Goal: Task Accomplishment & Management: Use online tool/utility

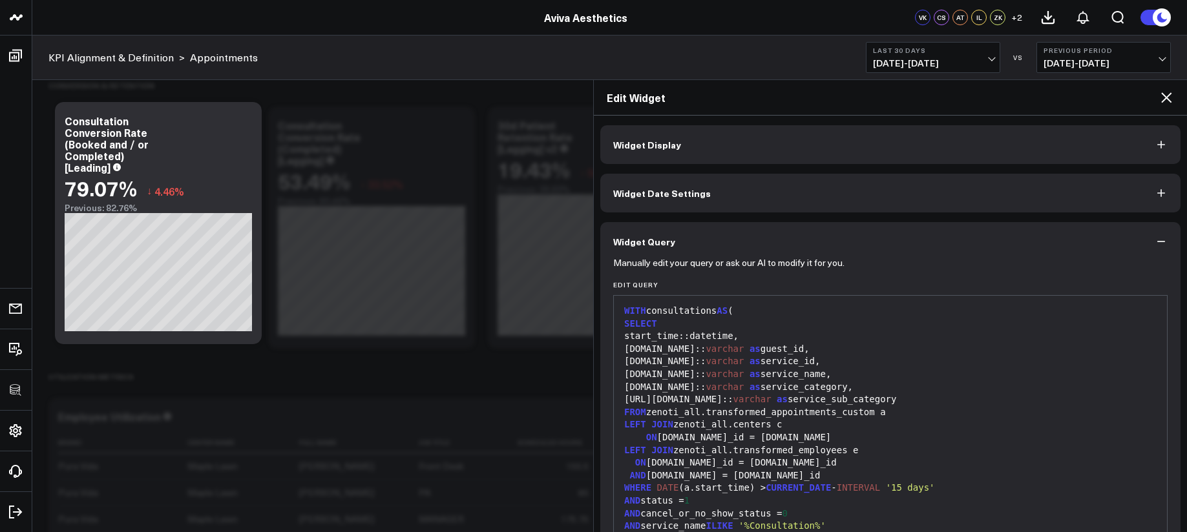
scroll to position [333, 0]
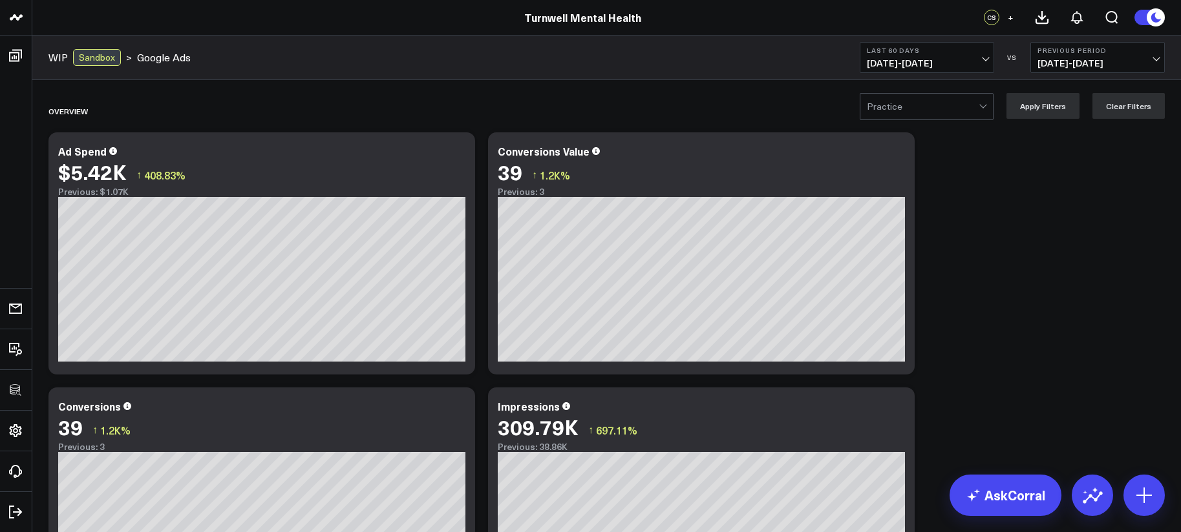
click at [916, 108] on div at bounding box center [923, 107] width 112 height 26
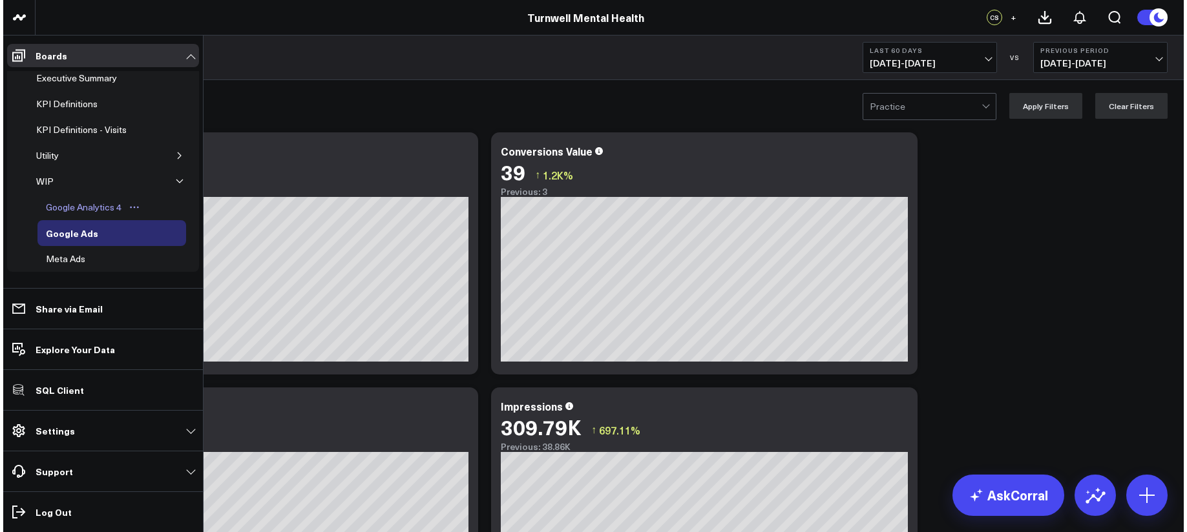
scroll to position [37, 0]
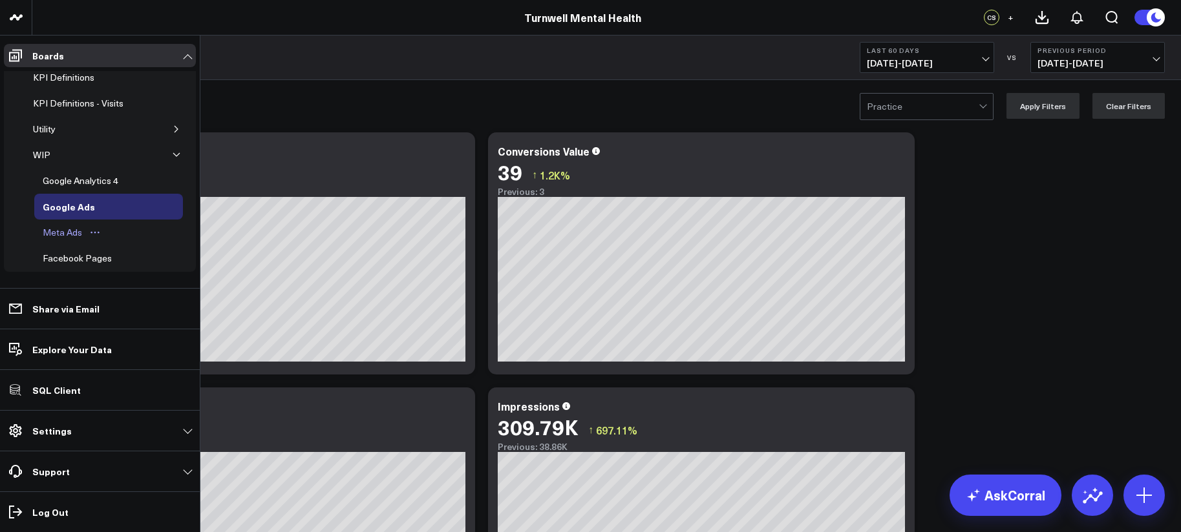
click at [65, 233] on div "Meta Ads" at bounding box center [62, 233] width 46 height 16
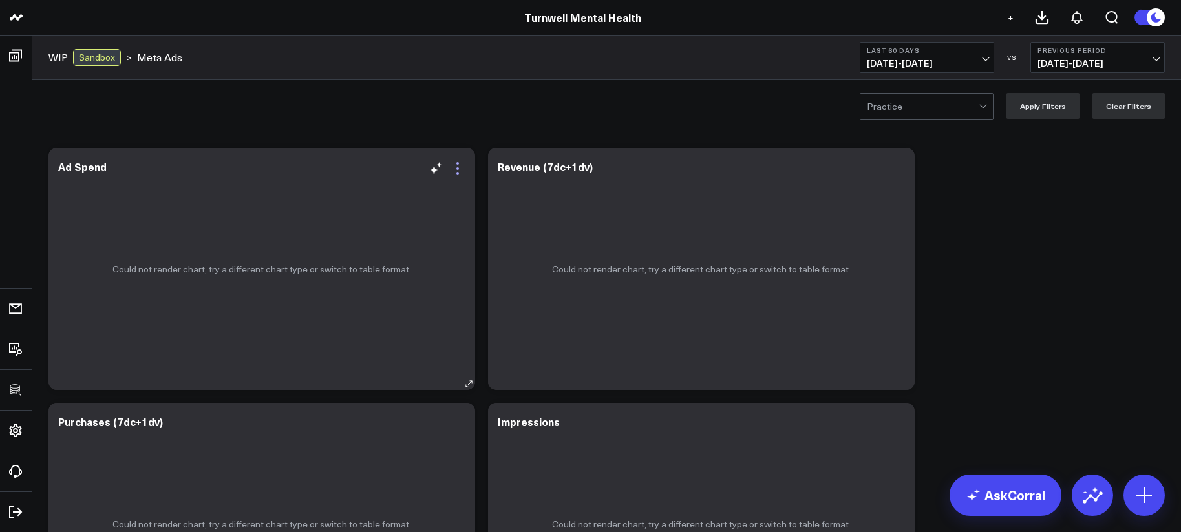
click at [461, 171] on icon at bounding box center [458, 169] width 16 height 16
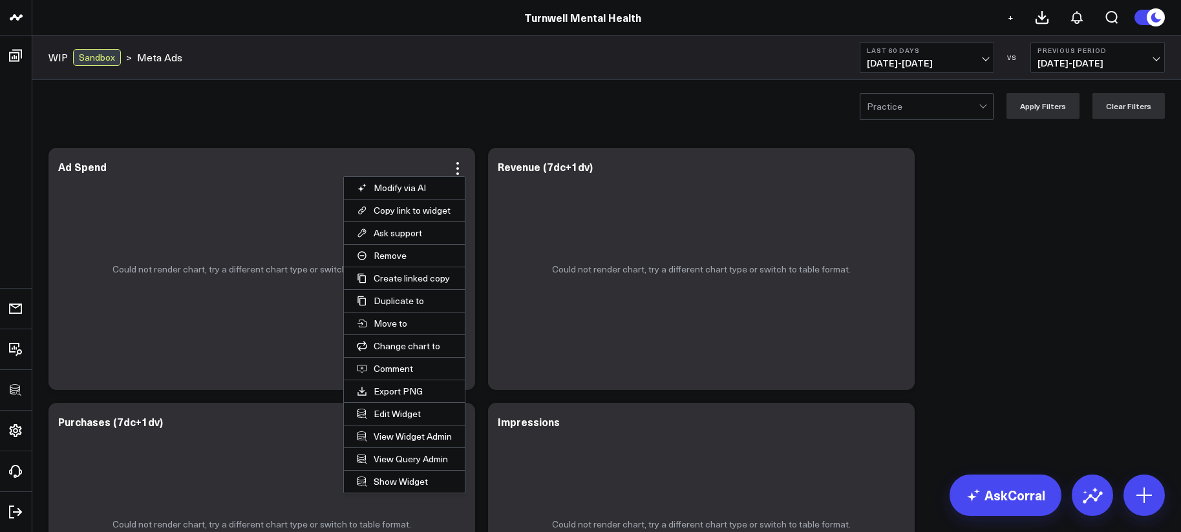
click at [409, 416] on button "Edit Widget" at bounding box center [404, 414] width 121 height 22
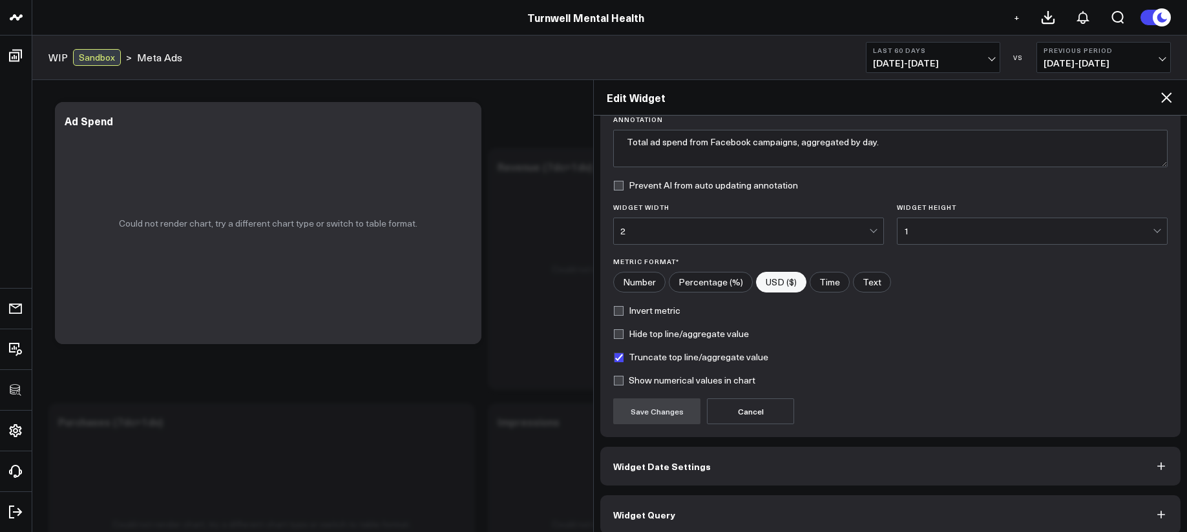
scroll to position [114, 0]
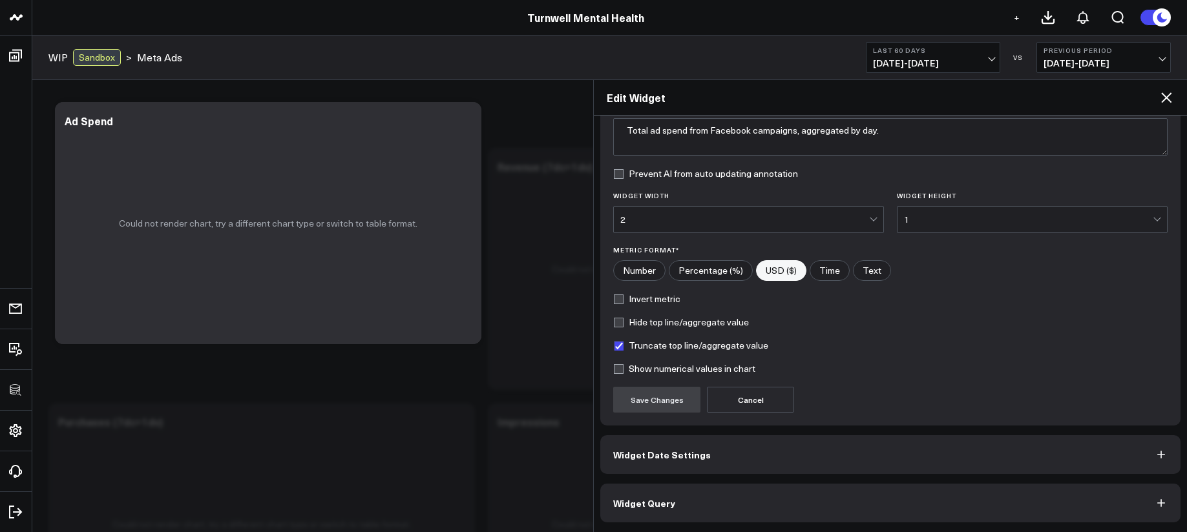
click at [812, 503] on button "Widget Query" at bounding box center [890, 503] width 580 height 39
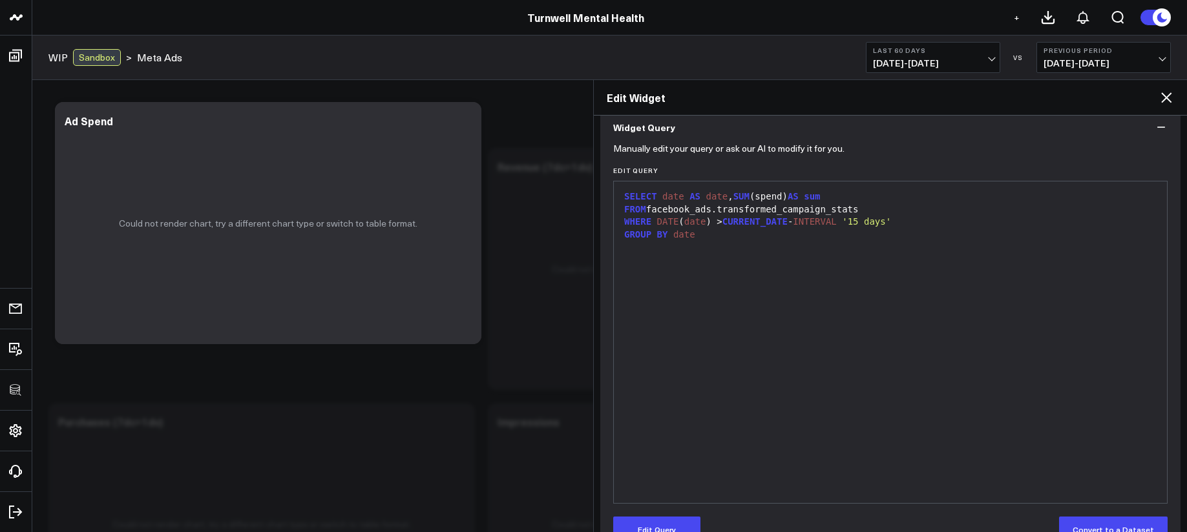
scroll to position [0, 0]
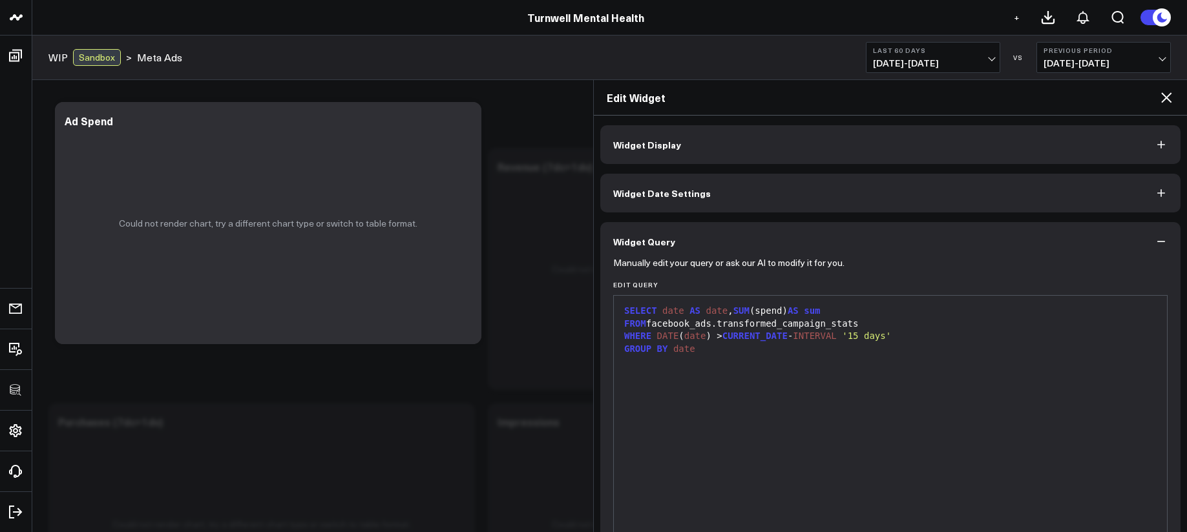
click at [745, 373] on div "SELECT date AS date , SUM (spend) AS sum FROM facebook_ads.transformed_campaign…" at bounding box center [890, 456] width 540 height 309
click at [731, 359] on div "SELECT date AS date , SUM (spend) AS sum FROM facebook_ads.transformed_campaign…" at bounding box center [890, 456] width 540 height 309
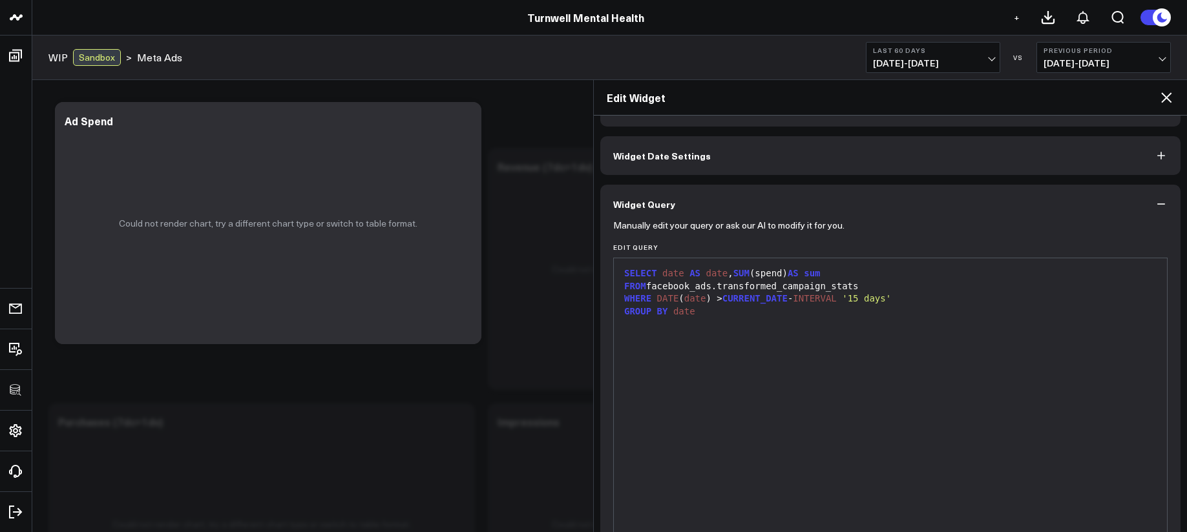
scroll to position [147, 0]
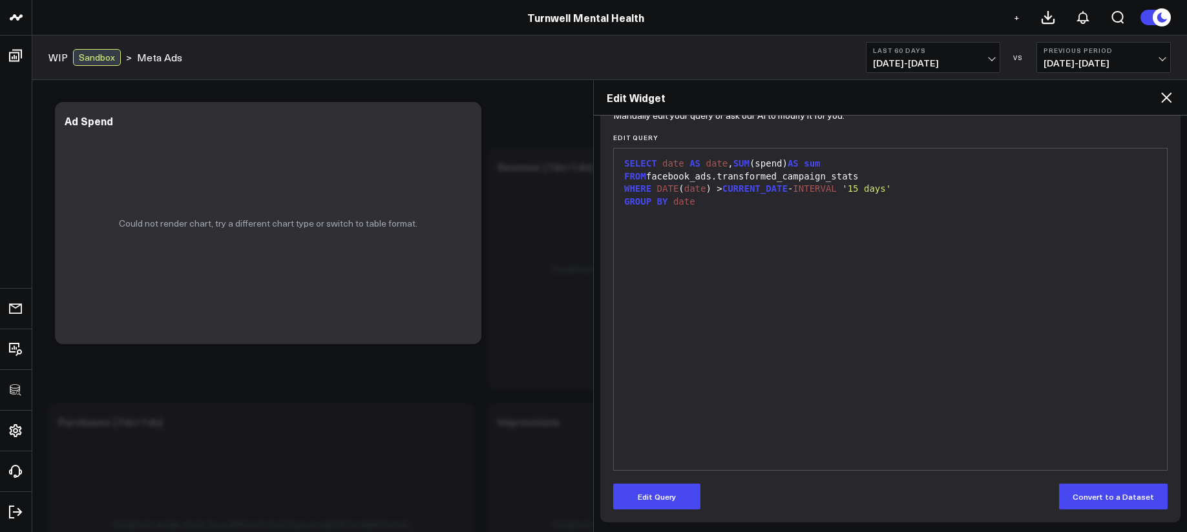
click at [673, 510] on div "Manually edit your query or ask our AI to modify it for you. Edit Query 9 1 2 3…" at bounding box center [890, 318] width 580 height 409
click at [671, 503] on button "Edit Query" at bounding box center [656, 497] width 87 height 26
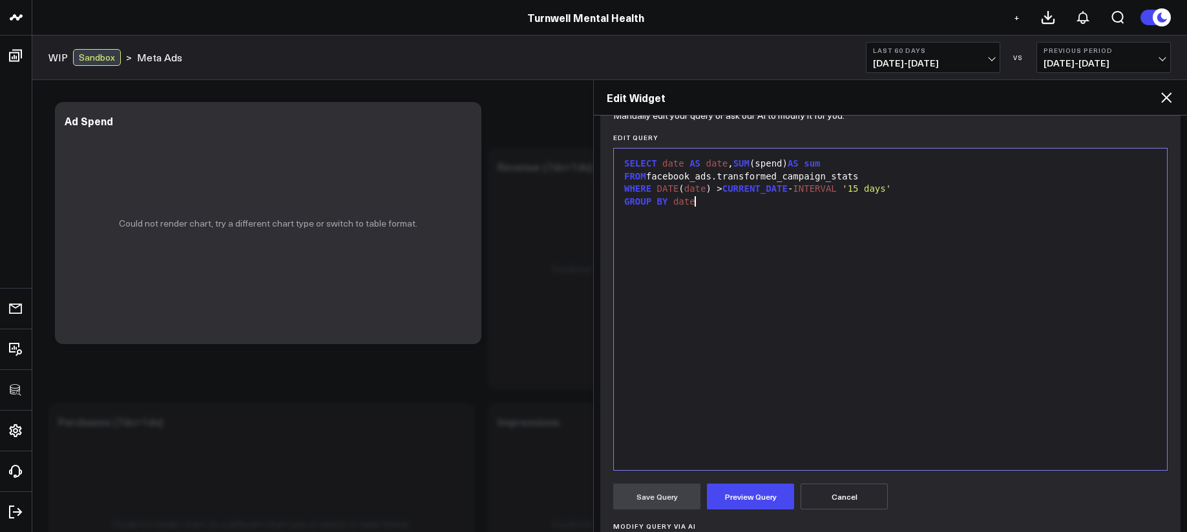
click at [754, 250] on div "SELECT date AS date , SUM (spend) AS sum FROM facebook_ads.transformed_campaign…" at bounding box center [890, 309] width 540 height 309
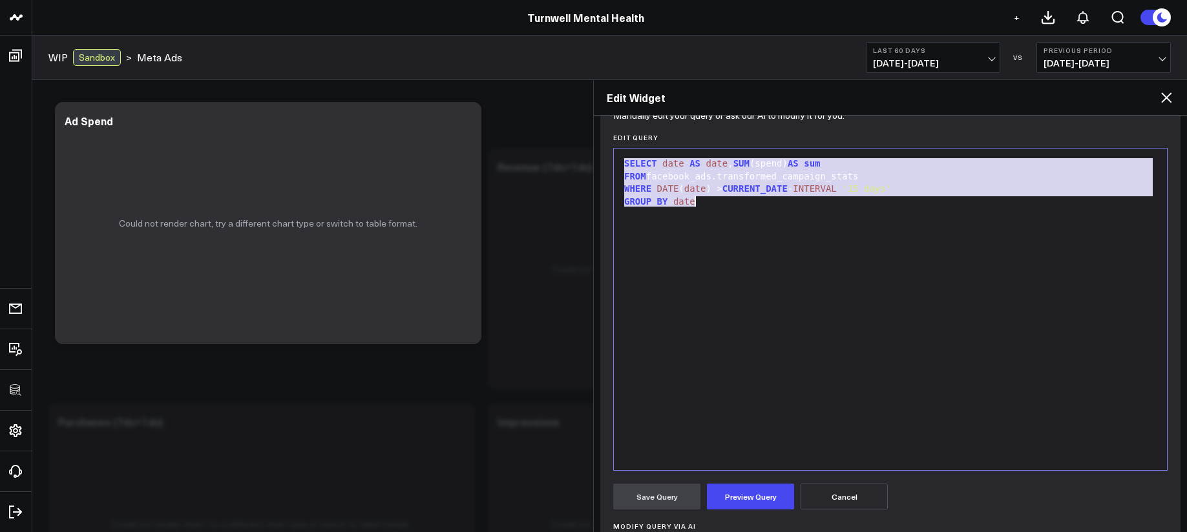
copy div "SELECT date AS date , SUM (spend) AS sum FROM facebook_ads.transformed_campaign…"
click at [762, 267] on div "SELECT date AS date , SUM (spend) AS sum FROM facebook_ads.transformed_campaign…" at bounding box center [890, 309] width 540 height 309
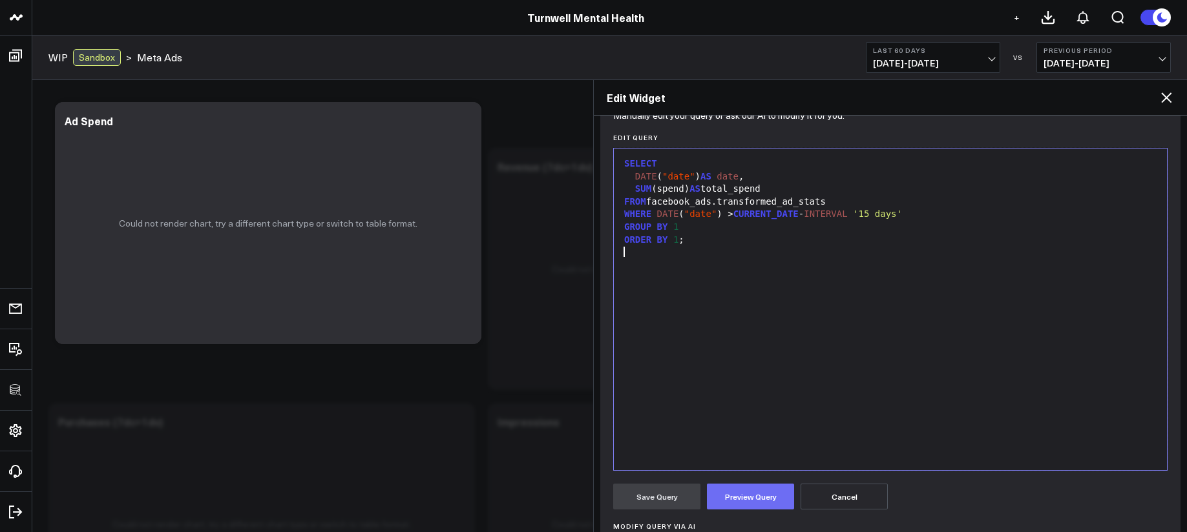
drag, startPoint x: 775, startPoint y: 499, endPoint x: 764, endPoint y: 470, distance: 31.1
click at [775, 499] on button "Preview Query" at bounding box center [750, 497] width 87 height 26
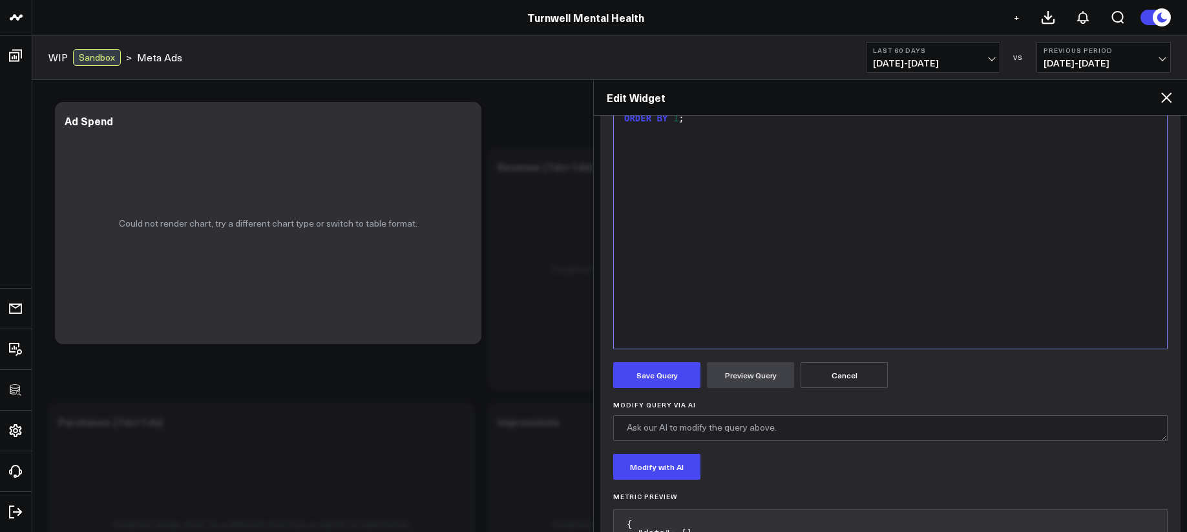
scroll to position [269, 0]
click at [670, 394] on form "Manually edit your query or ask our AI to modify it for you. Edit Query 9 1 2 3…" at bounding box center [890, 279] width 554 height 574
click at [673, 387] on form "Manually edit your query or ask our AI to modify it for you. Edit Query 9 1 2 3…" at bounding box center [890, 279] width 554 height 574
click at [673, 384] on button "Save Query" at bounding box center [656, 375] width 87 height 26
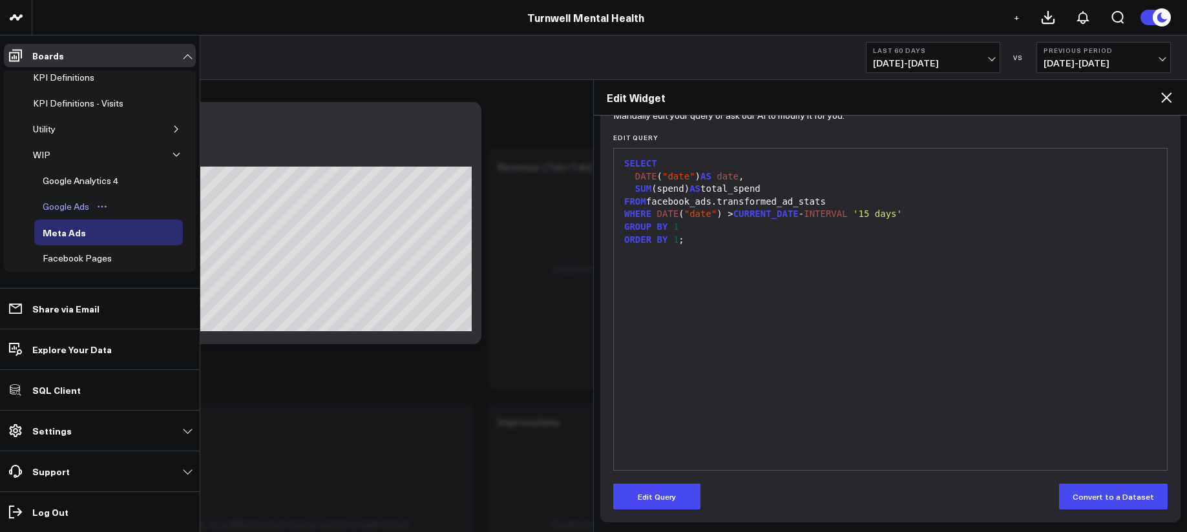
scroll to position [40, 0]
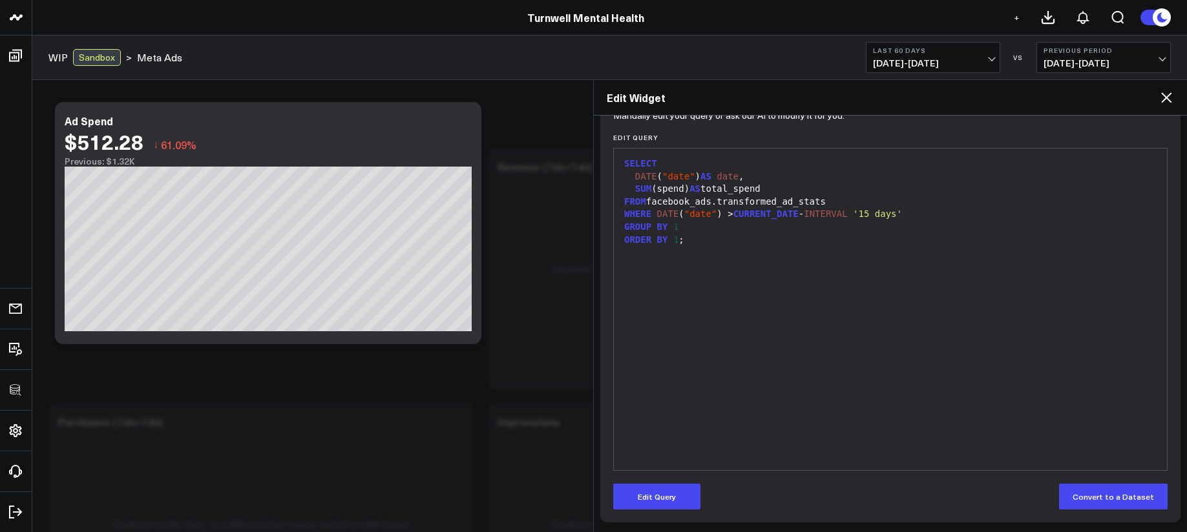
click at [794, 216] on span "CURRENT_DATE" at bounding box center [765, 214] width 65 height 10
click at [671, 500] on button "Edit Query" at bounding box center [656, 497] width 87 height 26
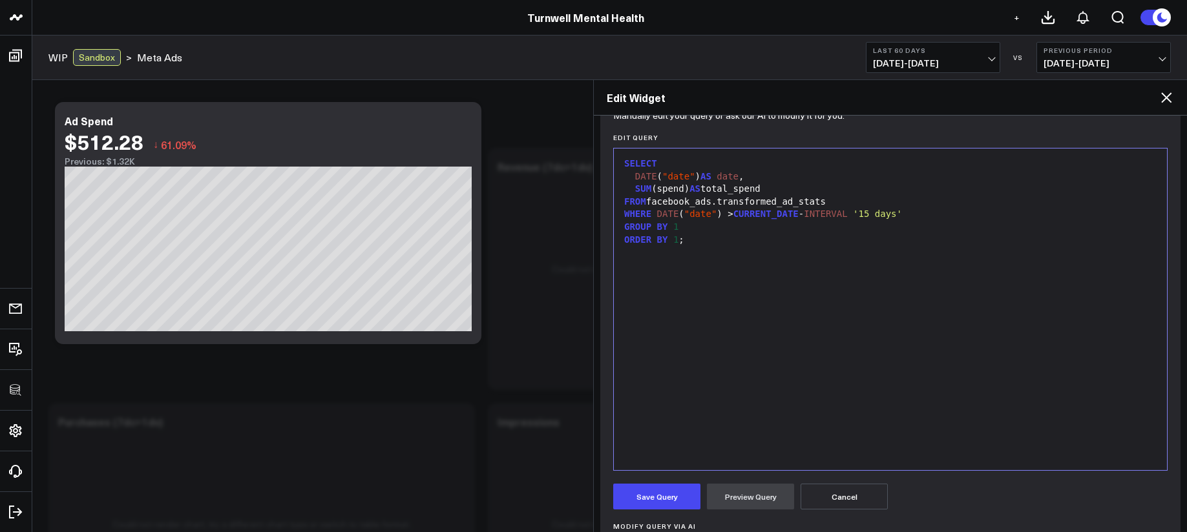
click at [923, 208] on div "WHERE DATE ( "date" ) > CURRENT_DATE - INTERVAL '15 days'" at bounding box center [890, 214] width 540 height 13
click at [930, 216] on div "WHERE DATE ( "date" ) > CURRENT_DATE - INTERVAL '15 days'" at bounding box center [890, 214] width 540 height 13
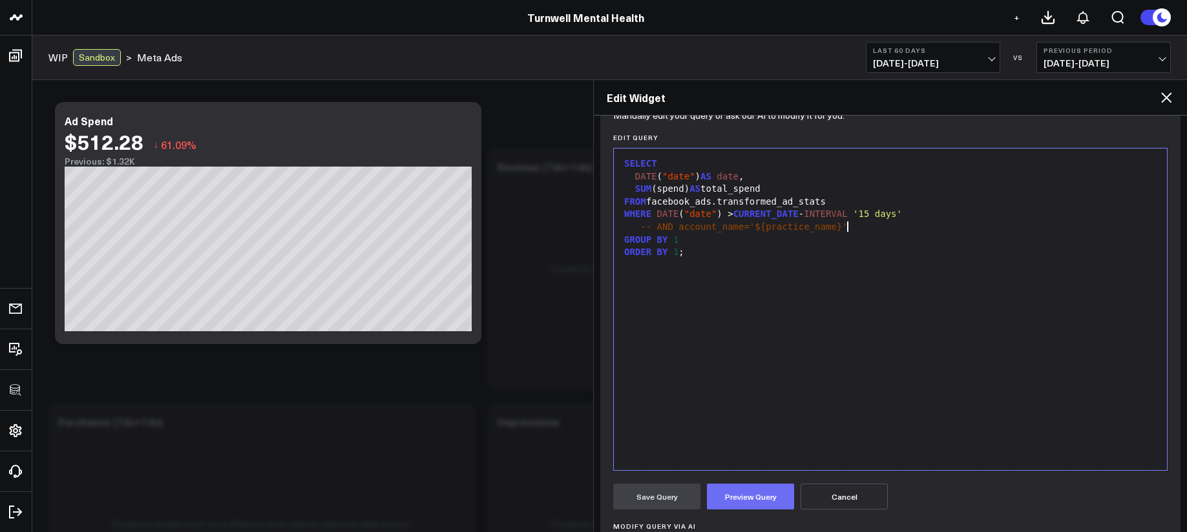
click at [746, 503] on button "Preview Query" at bounding box center [750, 497] width 87 height 26
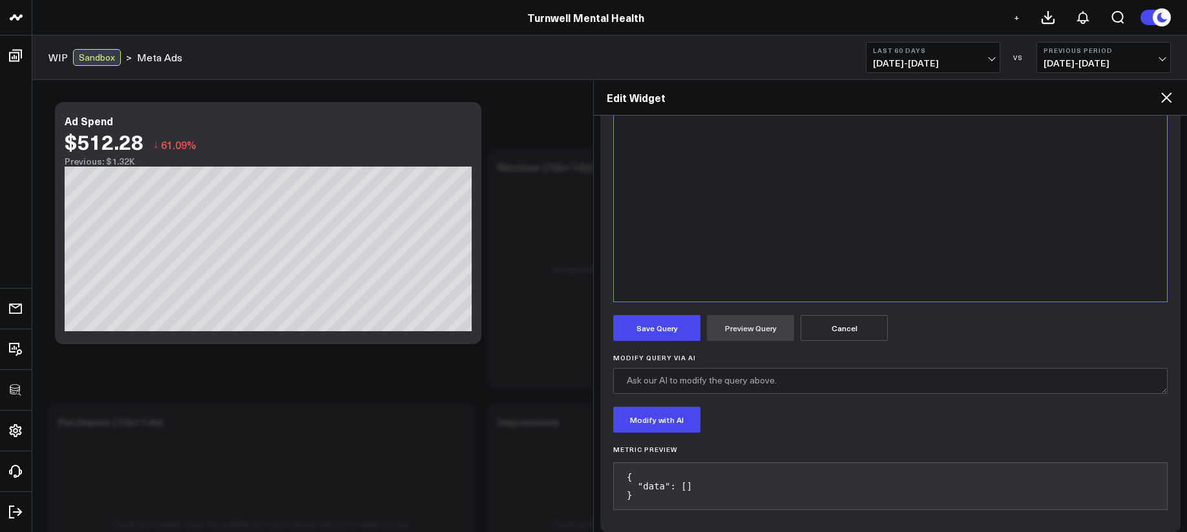
scroll to position [326, 0]
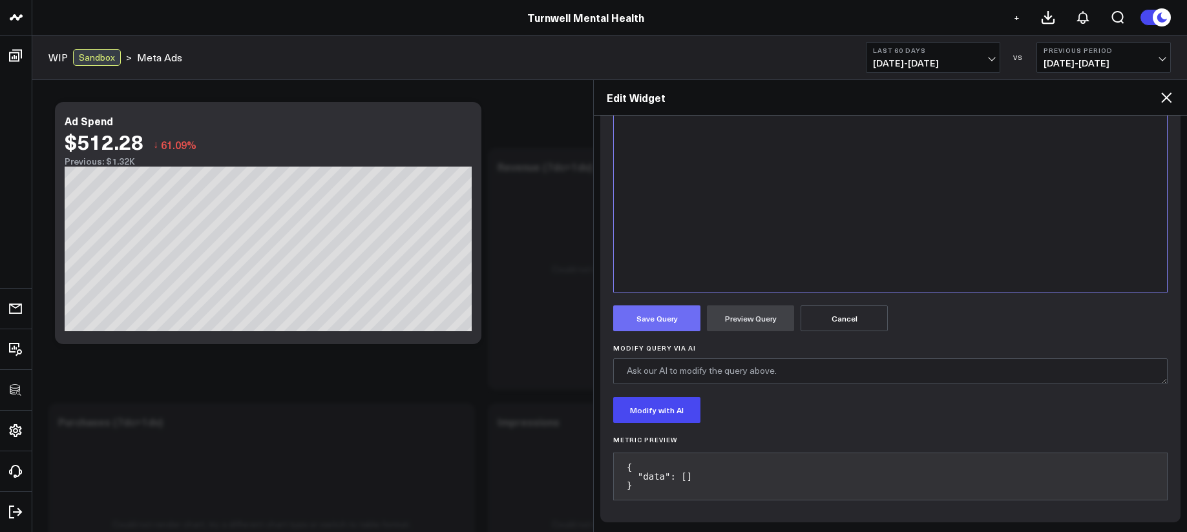
click at [671, 323] on button "Save Query" at bounding box center [656, 319] width 87 height 26
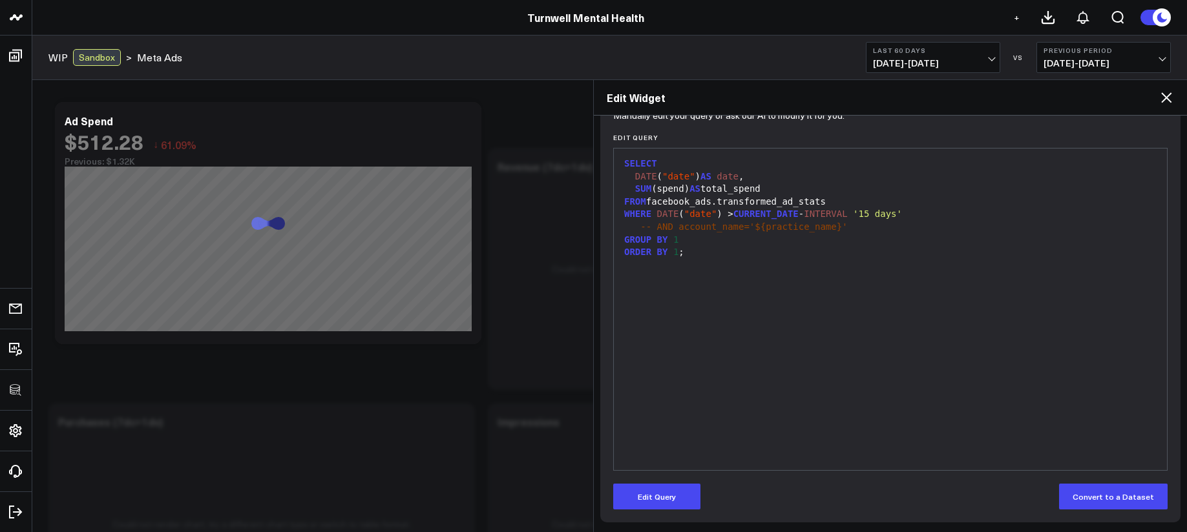
scroll to position [147, 0]
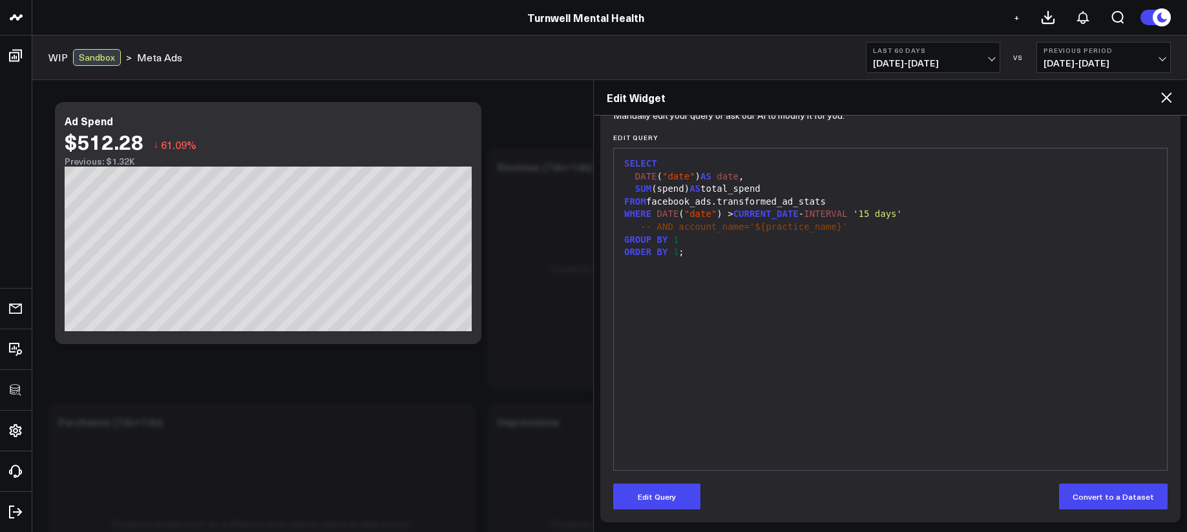
click at [1166, 95] on icon at bounding box center [1167, 98] width 16 height 16
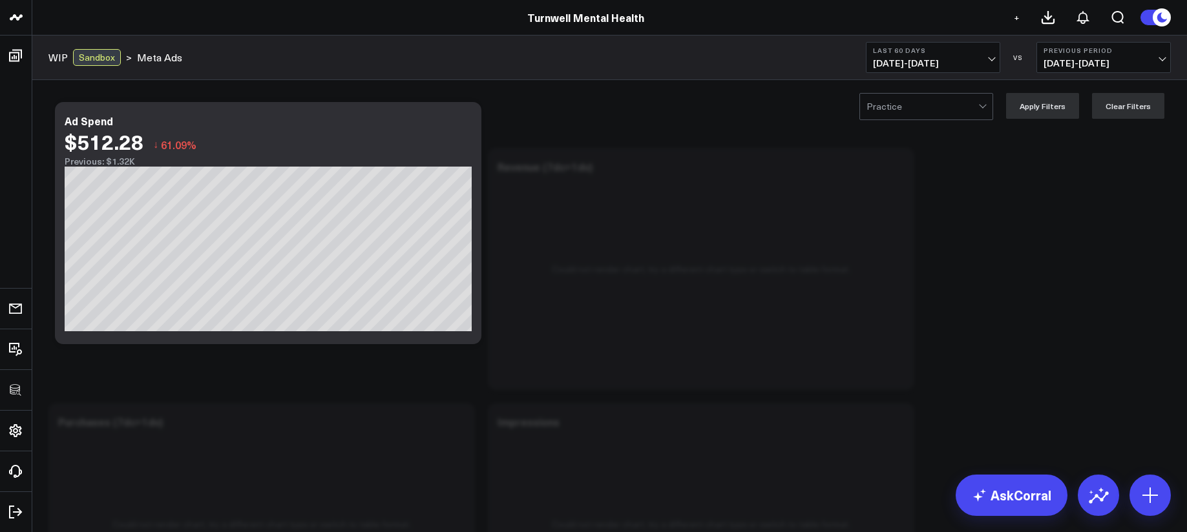
click at [961, 62] on span "08/10/25 - 10/08/25" at bounding box center [933, 63] width 120 height 10
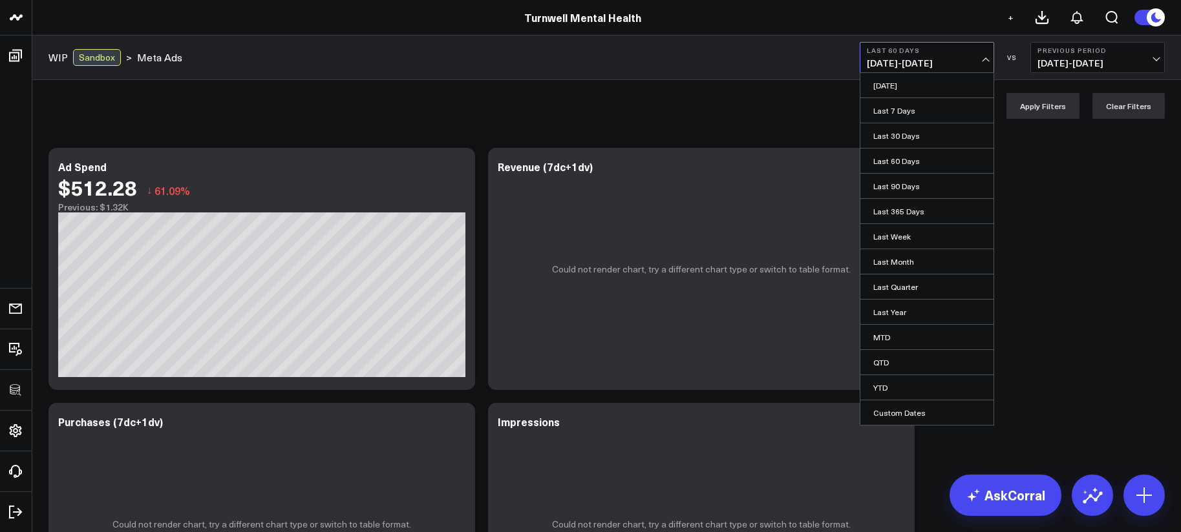
click at [928, 209] on link "Last 365 Days" at bounding box center [926, 211] width 133 height 25
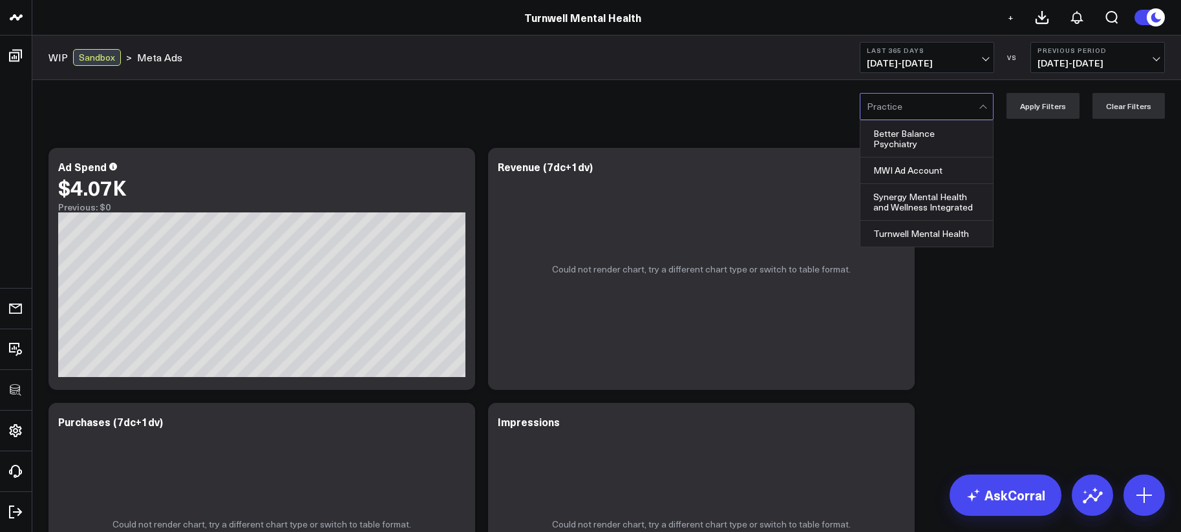
click at [898, 118] on div at bounding box center [923, 107] width 112 height 26
click at [901, 142] on div "Better Balance Psychiatry" at bounding box center [926, 139] width 132 height 37
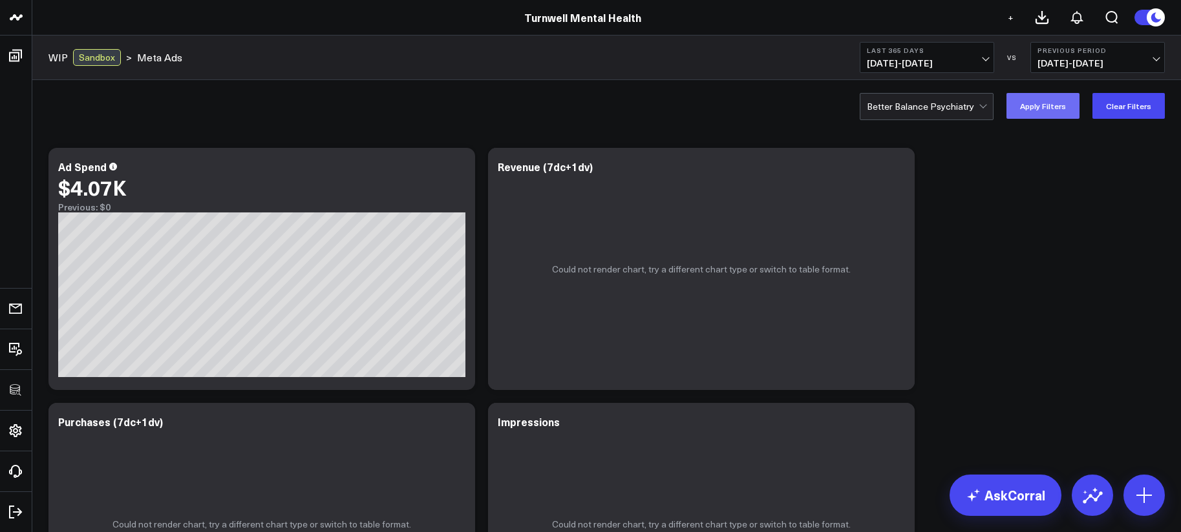
click at [1045, 113] on button "Apply Filters" at bounding box center [1042, 106] width 73 height 26
click at [1112, 103] on button "Clear Filters" at bounding box center [1128, 106] width 72 height 26
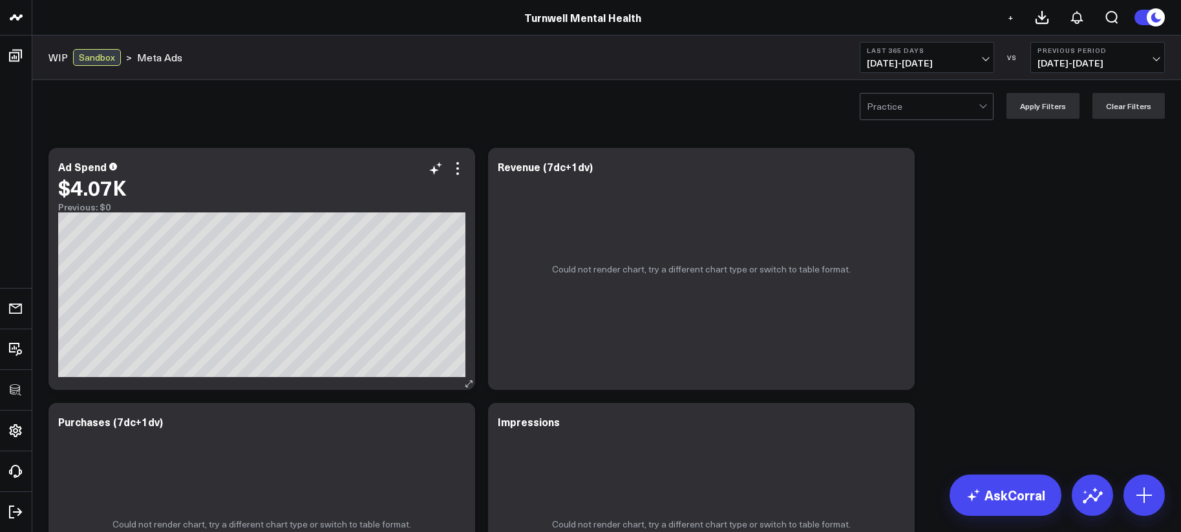
click at [461, 176] on div "$4.07K" at bounding box center [261, 187] width 407 height 23
click at [463, 162] on icon at bounding box center [458, 169] width 16 height 16
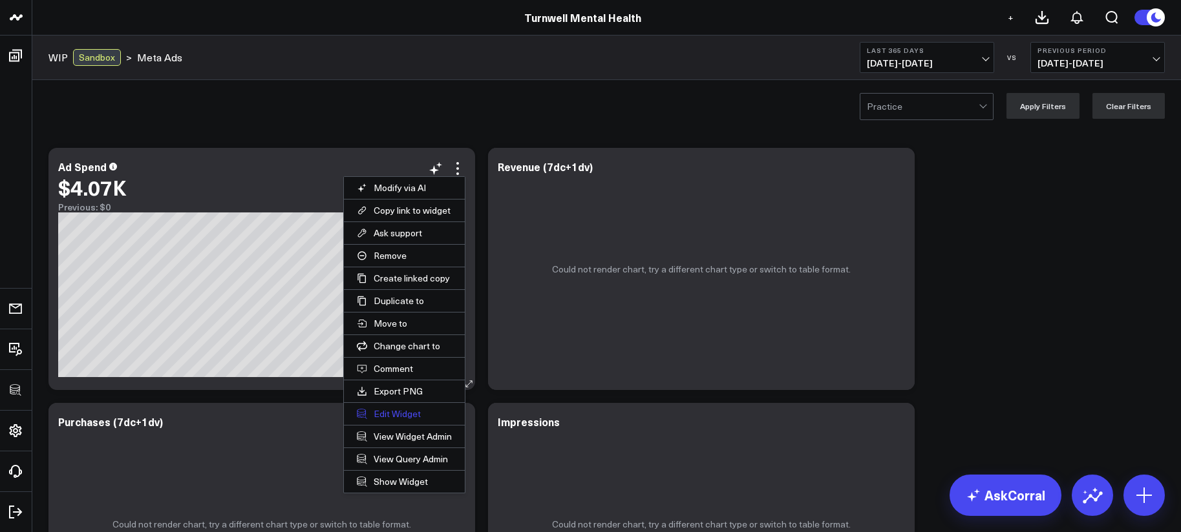
click at [408, 420] on button "Edit Widget" at bounding box center [404, 414] width 121 height 22
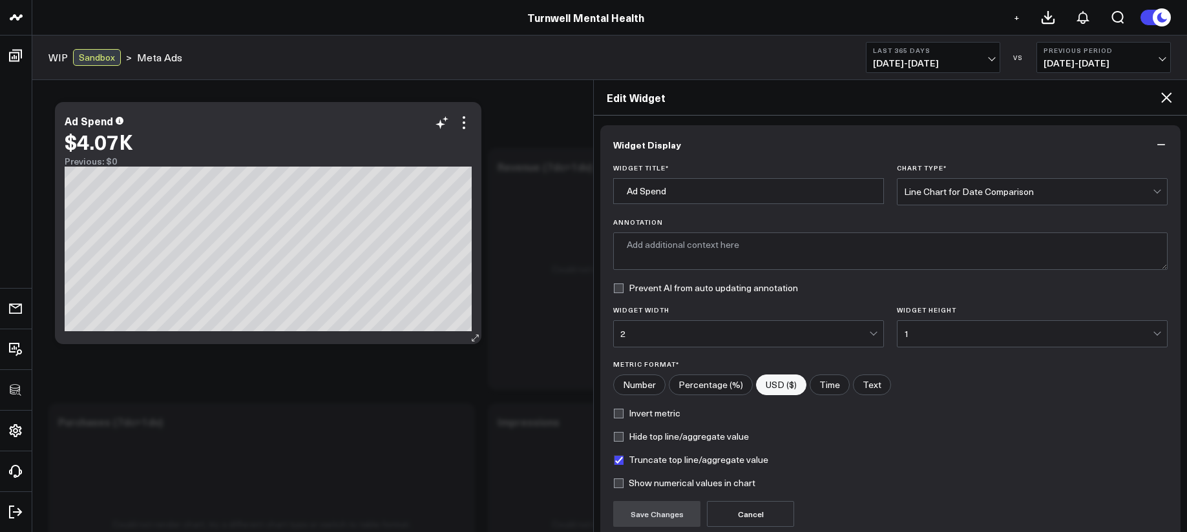
type textarea "Total ad spend from Facebook Ads, aggregated by day."
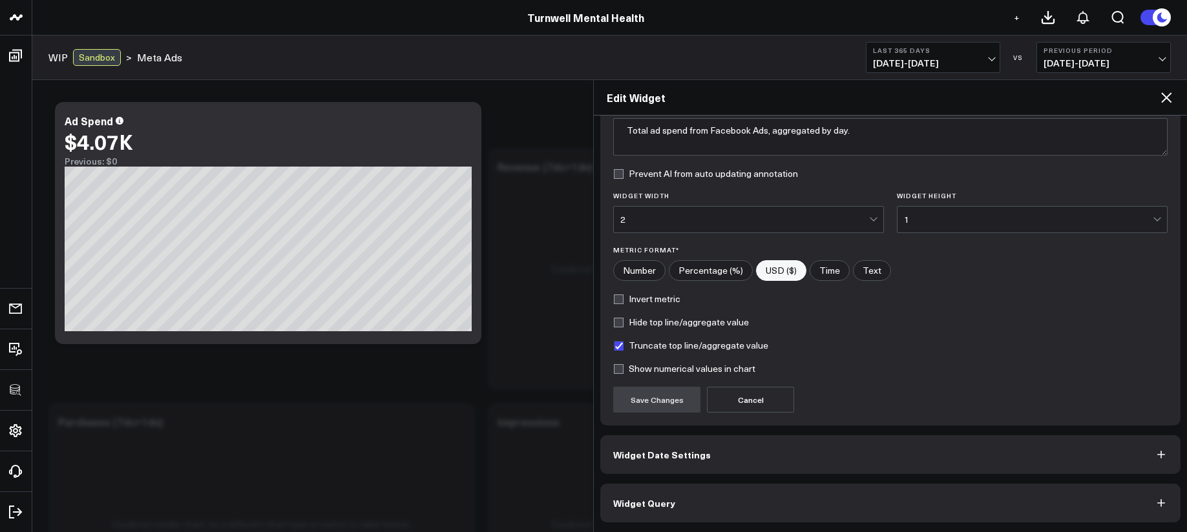
click at [757, 508] on button "Widget Query" at bounding box center [890, 503] width 580 height 39
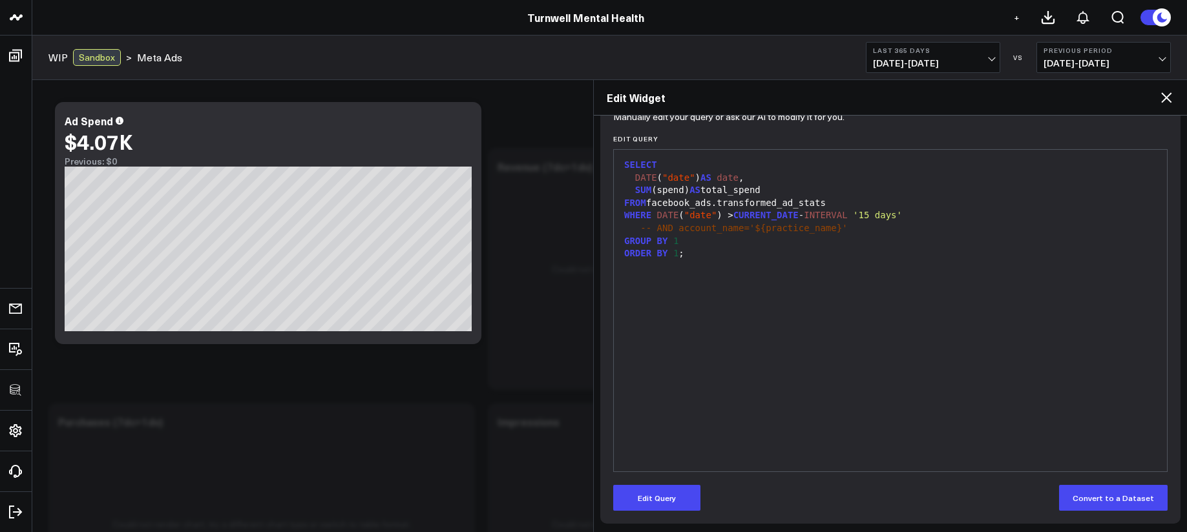
scroll to position [147, 0]
click at [672, 492] on button "Edit Query" at bounding box center [656, 497] width 87 height 26
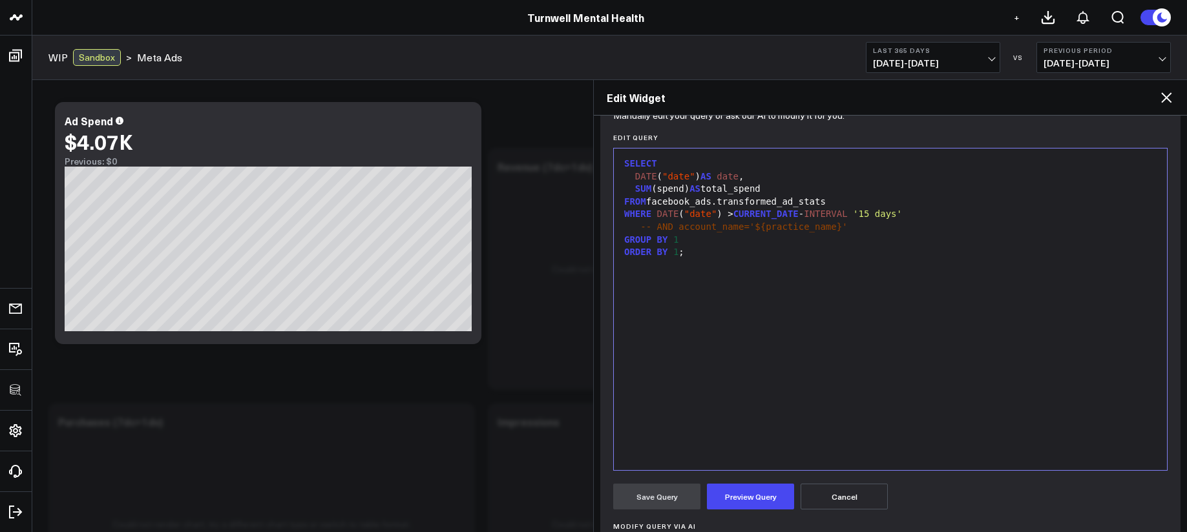
click at [732, 383] on div "SELECT DATE ( "date" ) AS date , SUM (spend) AS total_spend FROM facebook_ads.t…" at bounding box center [890, 309] width 540 height 309
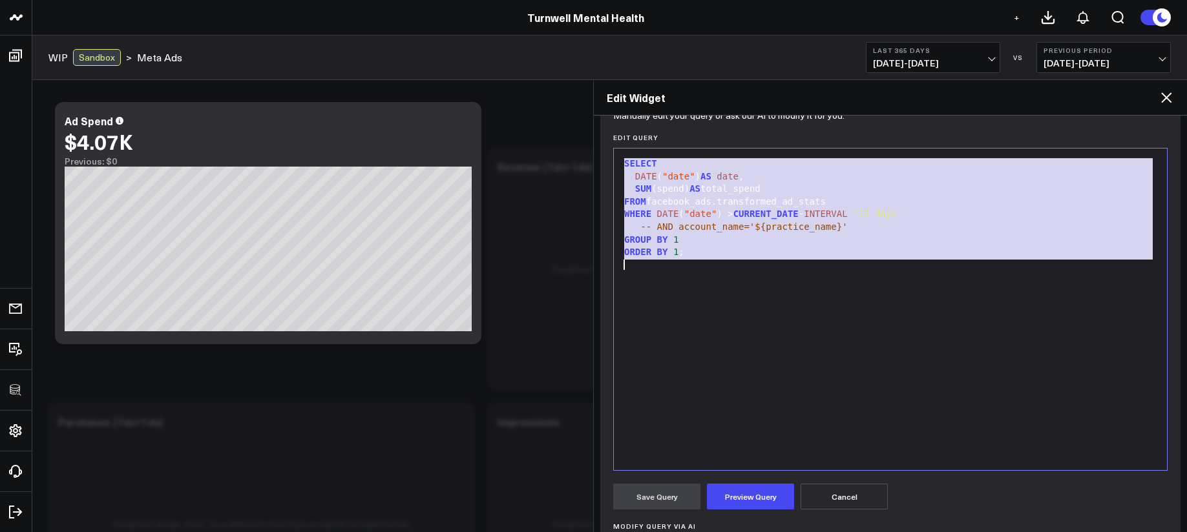
copy div "SELECT DATE ( "date" ) AS date , SUM (spend) AS total_spend FROM facebook_ads.t…"
click at [1168, 96] on icon at bounding box center [1166, 97] width 10 height 10
click at [1168, 96] on div "Edit Widget" at bounding box center [890, 98] width 593 height 36
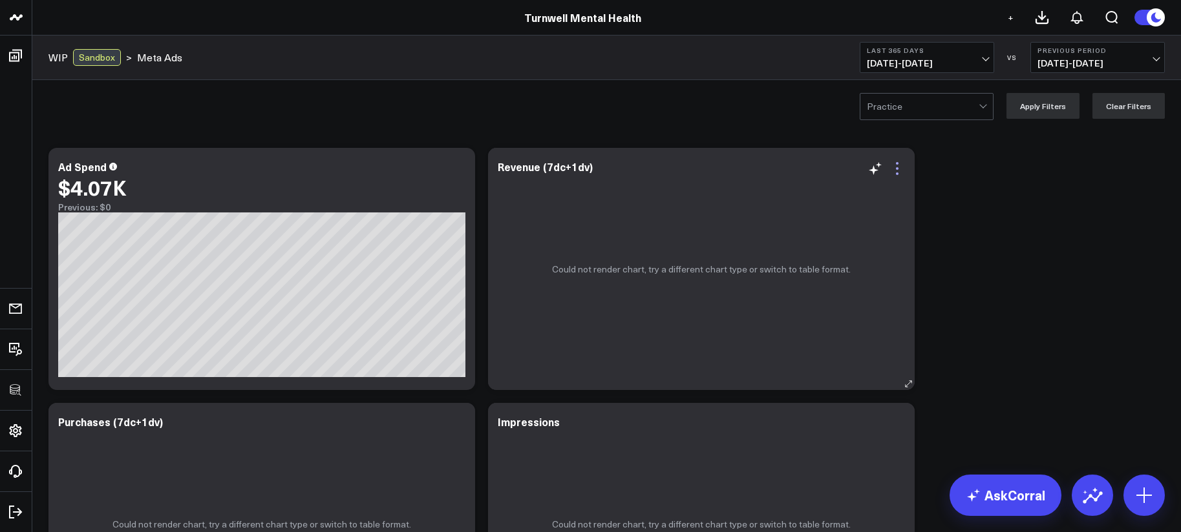
click at [894, 171] on icon at bounding box center [897, 169] width 16 height 16
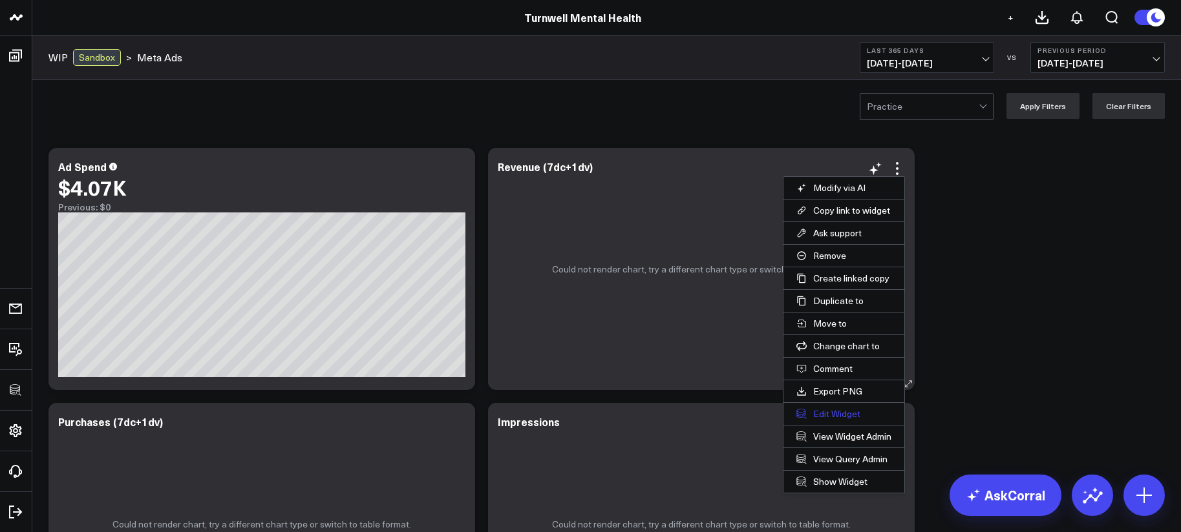
click at [853, 410] on button "Edit Widget" at bounding box center [843, 414] width 121 height 22
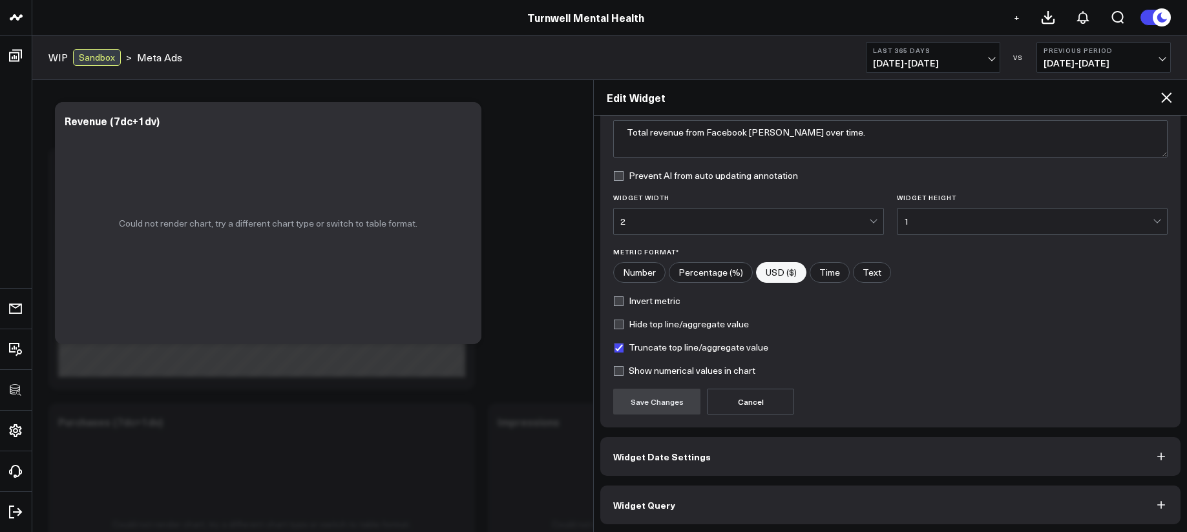
scroll to position [114, 0]
click at [862, 490] on button "Widget Query" at bounding box center [890, 503] width 580 height 39
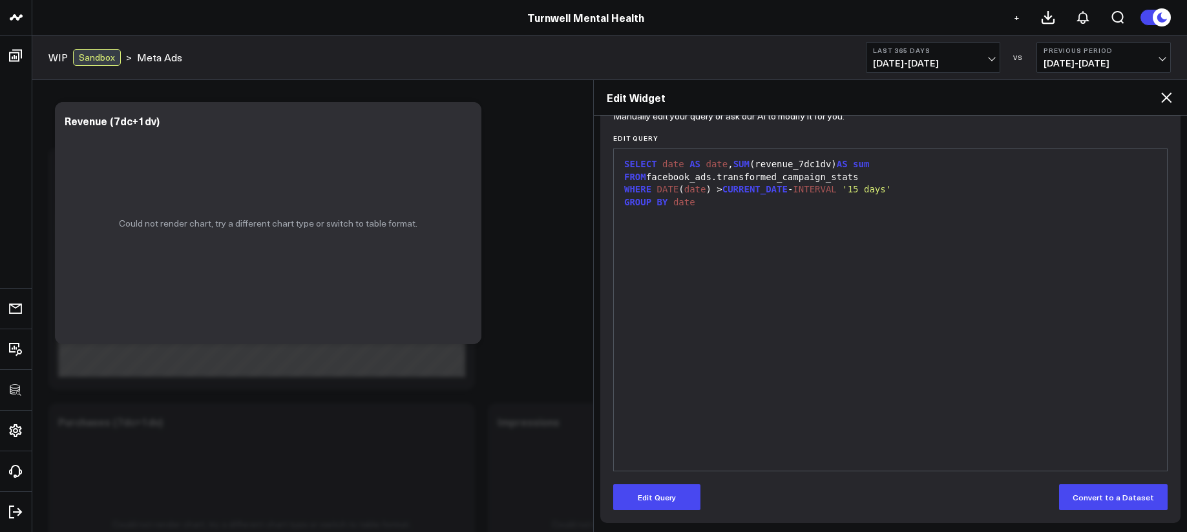
scroll to position [147, 0]
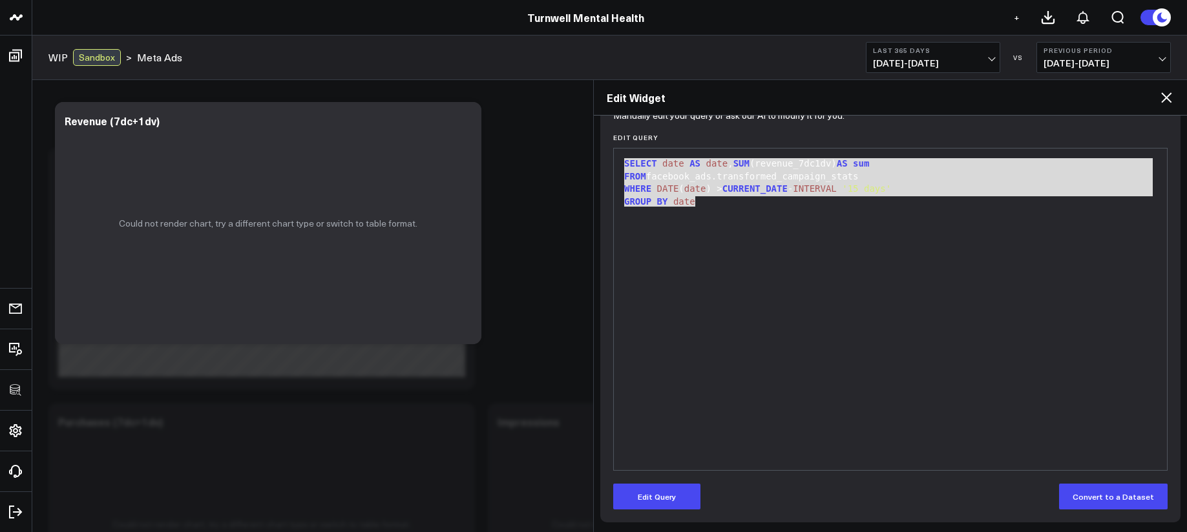
drag, startPoint x: 729, startPoint y: 213, endPoint x: 567, endPoint y: 147, distance: 174.2
click at [718, 219] on div "SELECT date AS date , SUM (revenue_7dc1dv) AS sum FROM facebook_ads.transformed…" at bounding box center [890, 309] width 540 height 309
drag, startPoint x: 712, startPoint y: 207, endPoint x: 615, endPoint y: 154, distance: 110.5
click at [615, 154] on div "9 1 2 3 4 › ⌄ SELECT date AS date , SUM (revenue_7dc1dv) AS sum FROM facebook_a…" at bounding box center [890, 309] width 554 height 323
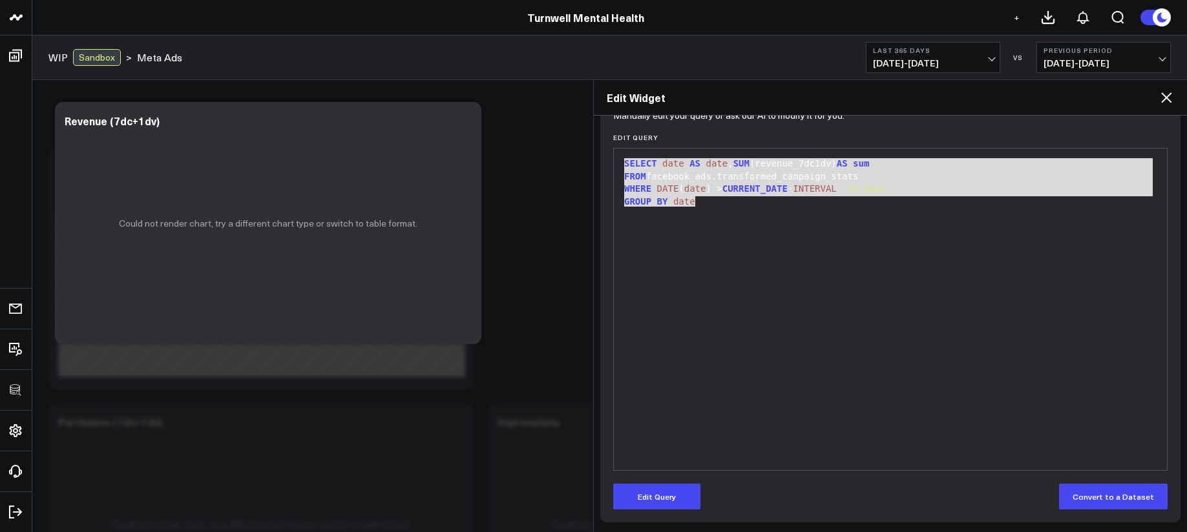
copy div "SELECT date AS date , SUM (revenue_7dc1dv) AS sum FROM facebook_ads.transformed…"
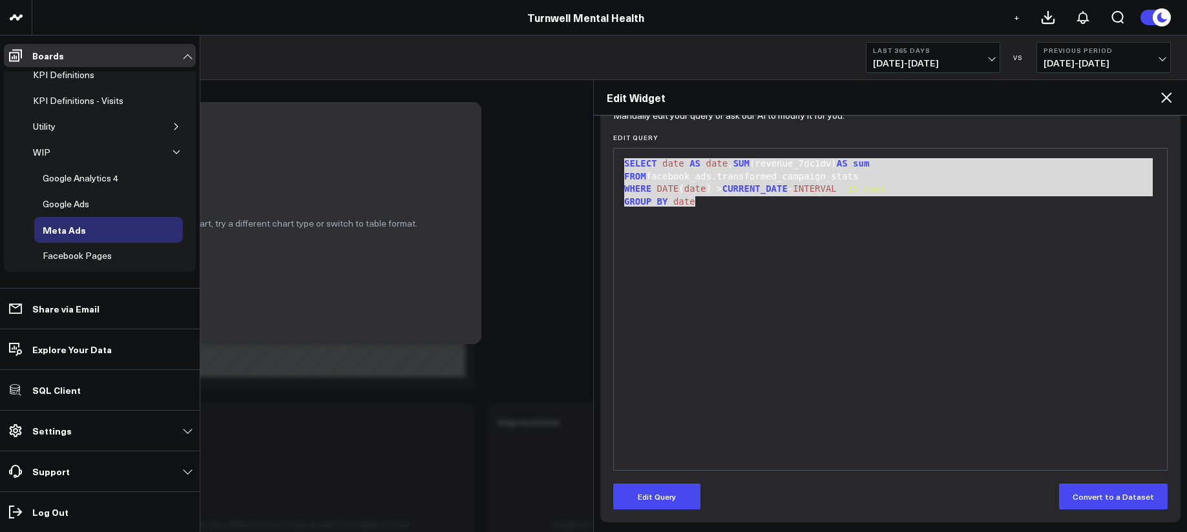
scroll to position [31, 0]
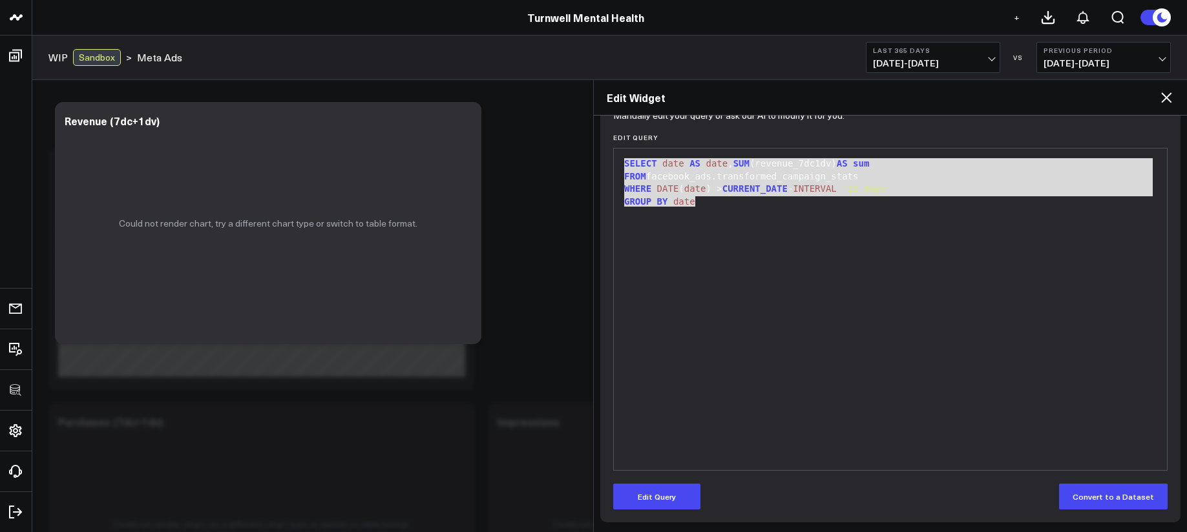
click at [766, 216] on div "SELECT date AS date , SUM (revenue_7dc1dv) AS sum FROM facebook_ads.transformed…" at bounding box center [890, 309] width 540 height 309
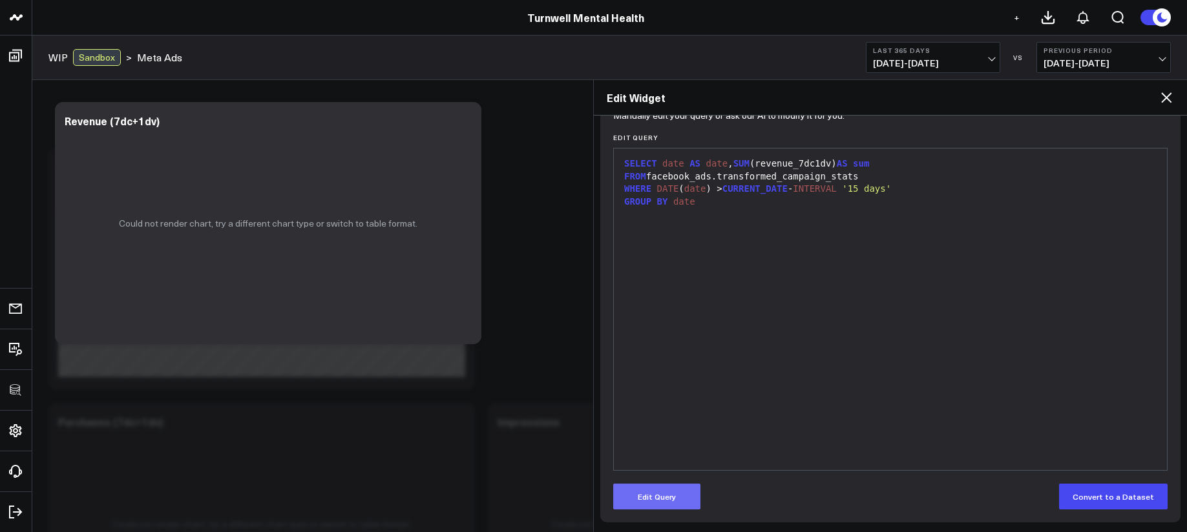
click at [656, 487] on button "Edit Query" at bounding box center [656, 497] width 87 height 26
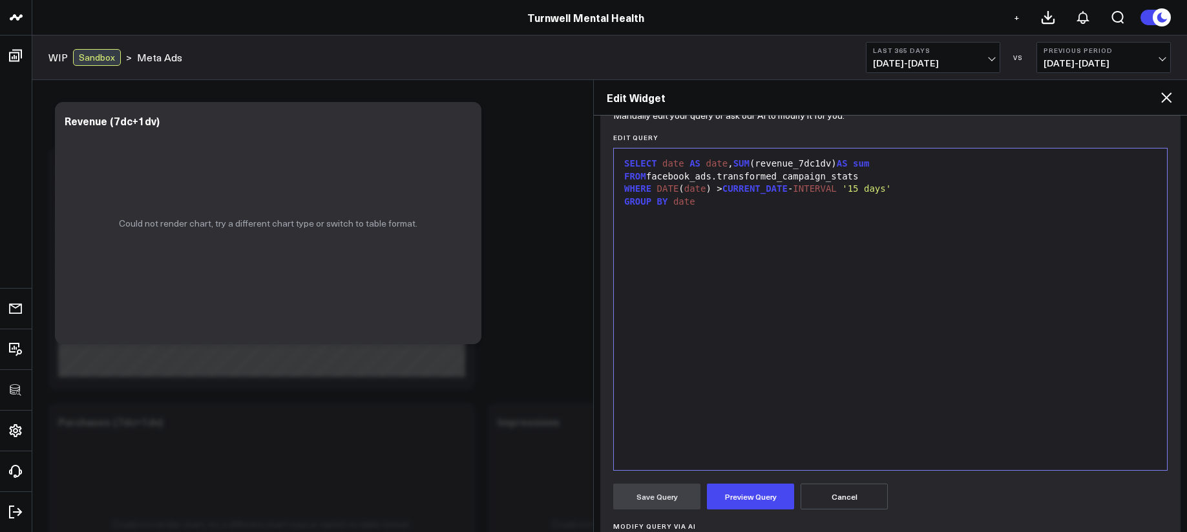
click at [744, 342] on div "SELECT date AS date , SUM (revenue_7dc1dv) AS sum FROM facebook_ads.transformed…" at bounding box center [890, 309] width 540 height 309
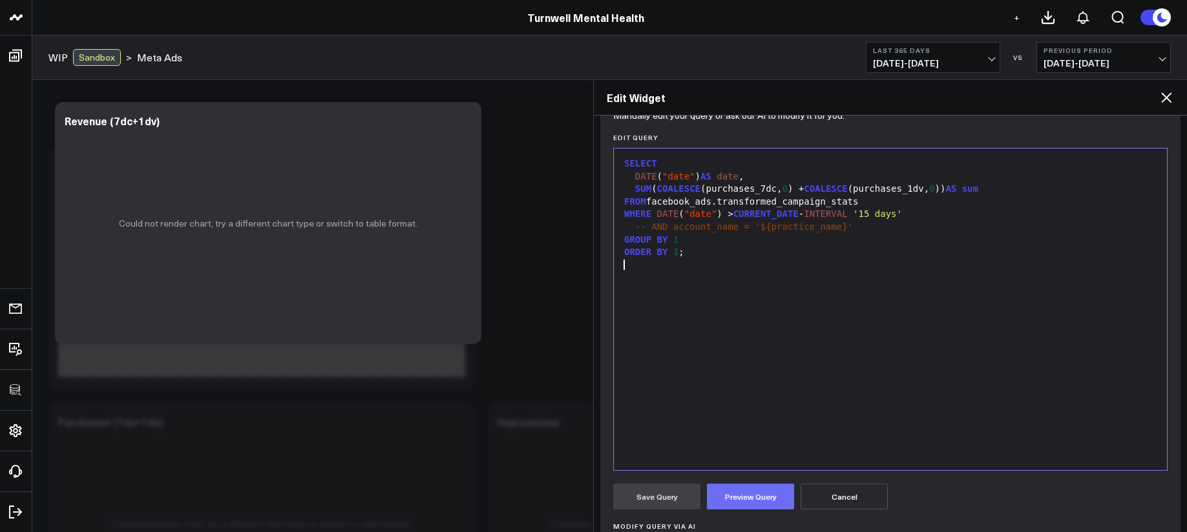
click at [750, 496] on button "Preview Query" at bounding box center [750, 497] width 87 height 26
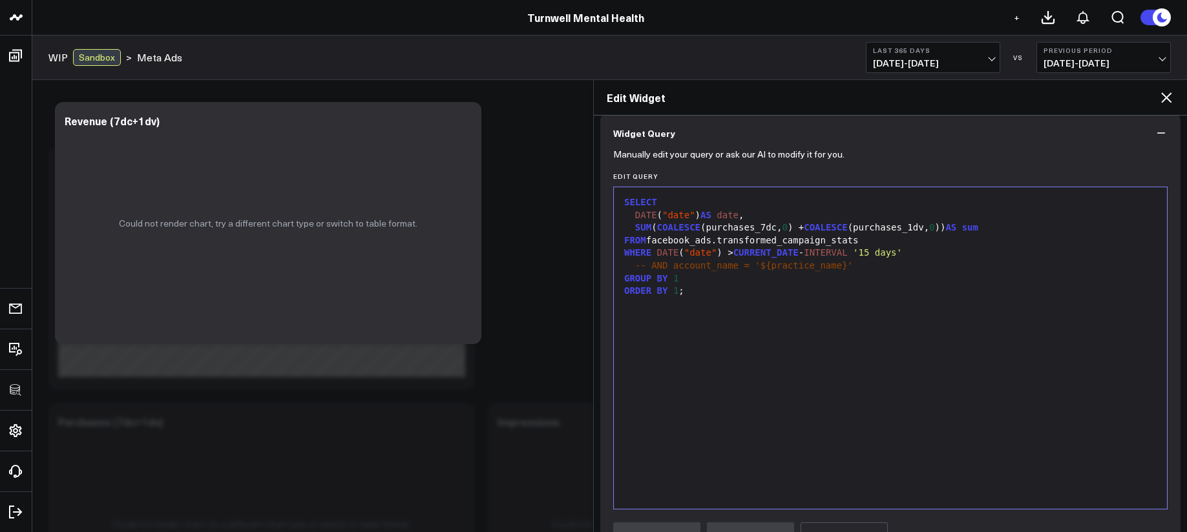
scroll to position [97, 0]
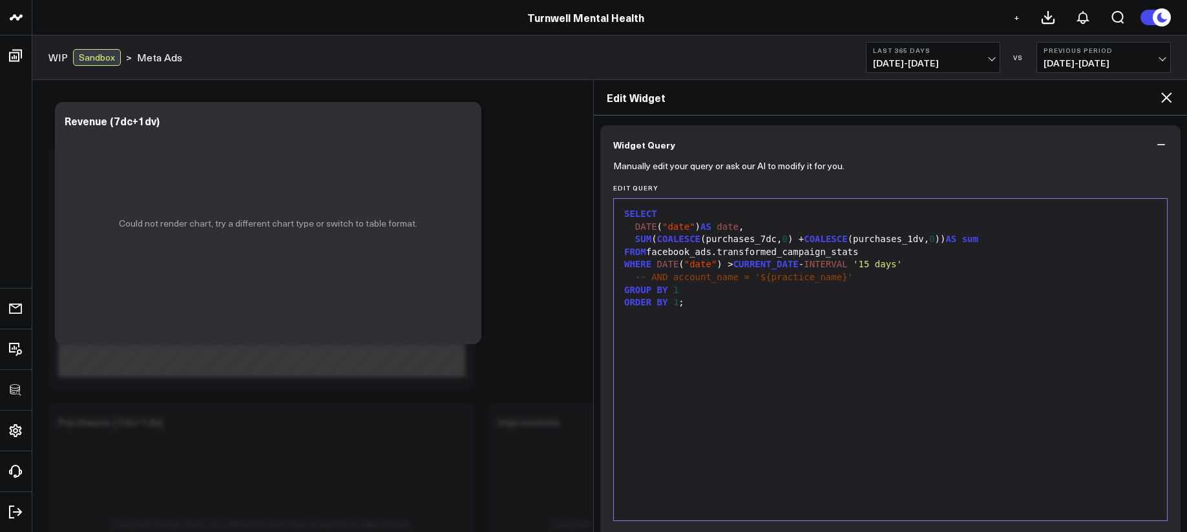
click at [794, 257] on div "FROM facebook_ads.transformed_campaign_stats" at bounding box center [890, 252] width 540 height 13
click at [796, 255] on div "FROM facebook_ads.transformed_campaign_stats" at bounding box center [890, 252] width 540 height 13
click at [805, 255] on div "FROM facebook_ads.transformed_campaign_stats" at bounding box center [890, 252] width 540 height 13
click at [822, 256] on div "FROM facebook_ads.transformed_campaign_stats" at bounding box center [890, 252] width 540 height 13
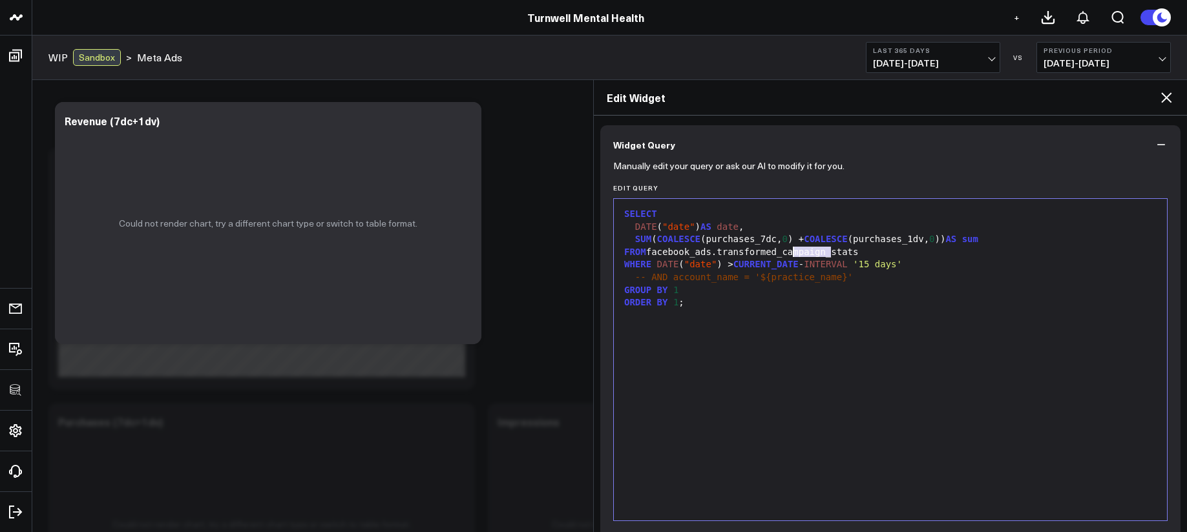
drag, startPoint x: 832, startPoint y: 255, endPoint x: 790, endPoint y: 257, distance: 42.7
click at [790, 257] on div "FROM facebook_ads.transformed_campaign_stats" at bounding box center [890, 252] width 540 height 13
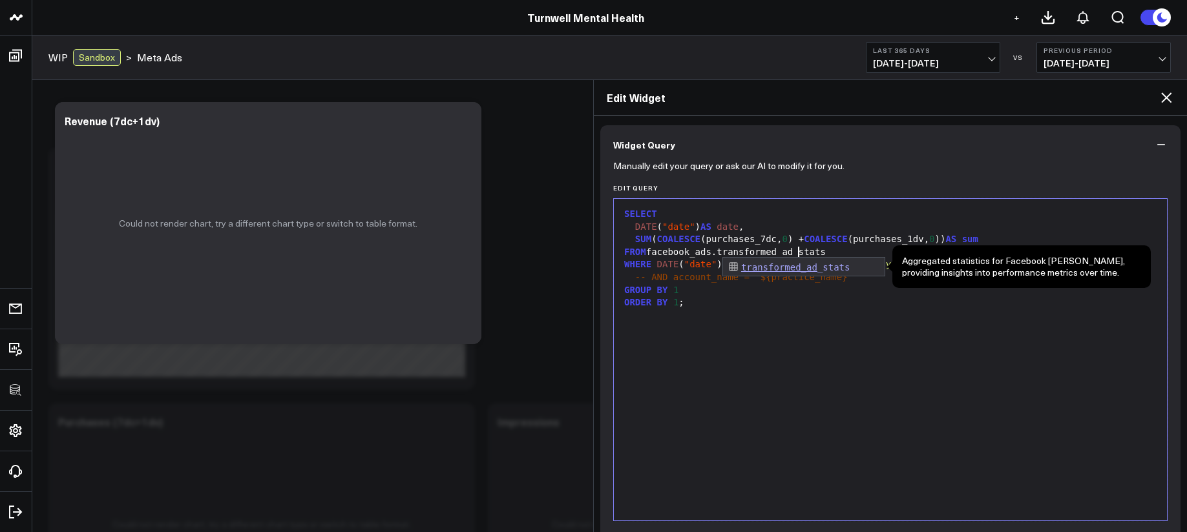
click at [767, 345] on div "SELECT DATE ( "date" ) AS date , SUM ( COALESCE (purchases_7dc, 0 ) + COALESCE …" at bounding box center [890, 359] width 540 height 309
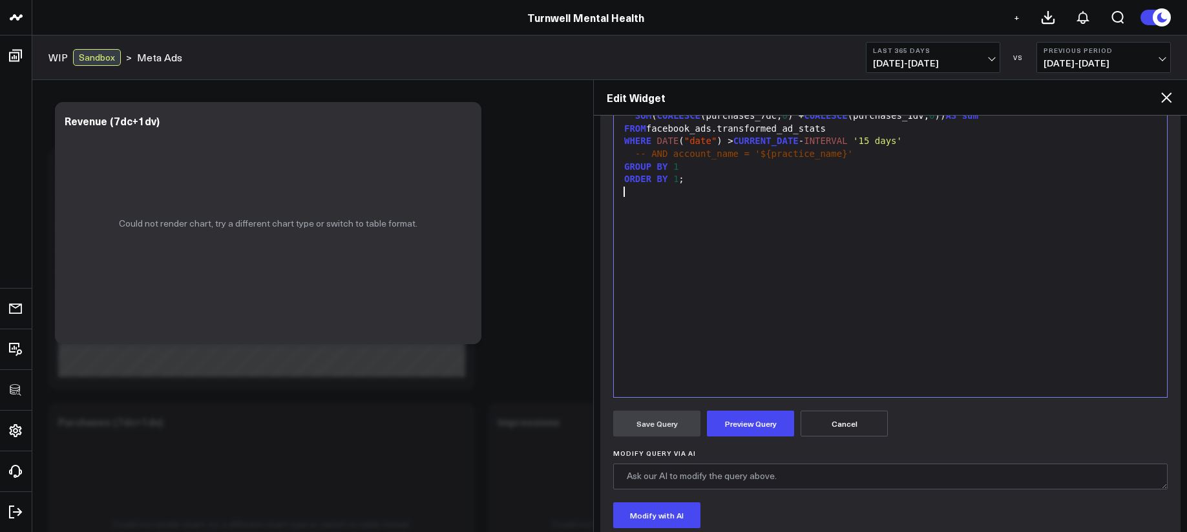
scroll to position [225, 0]
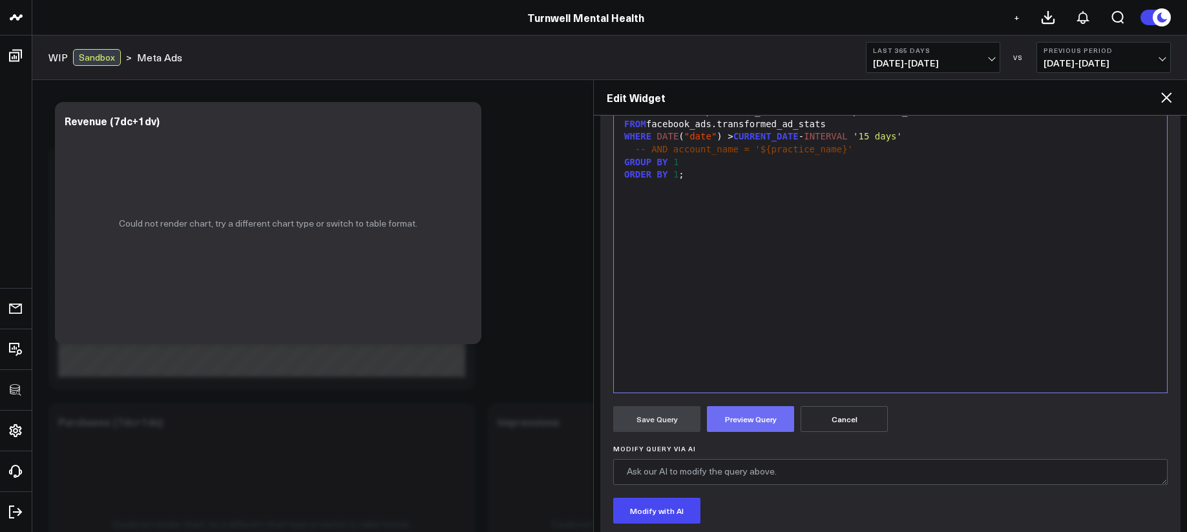
click at [766, 406] on button "Preview Query" at bounding box center [750, 419] width 87 height 26
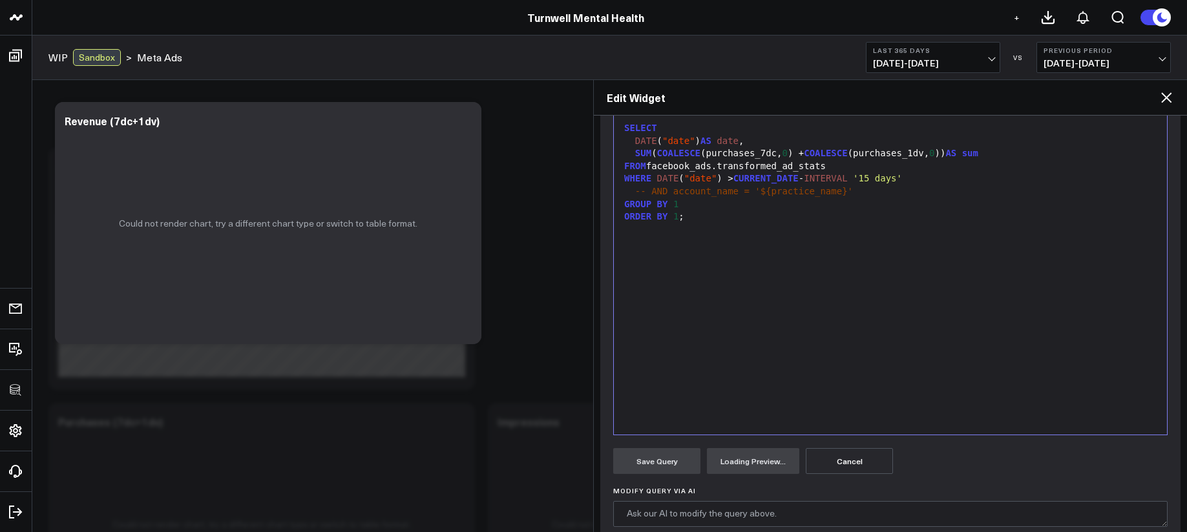
scroll to position [184, 0]
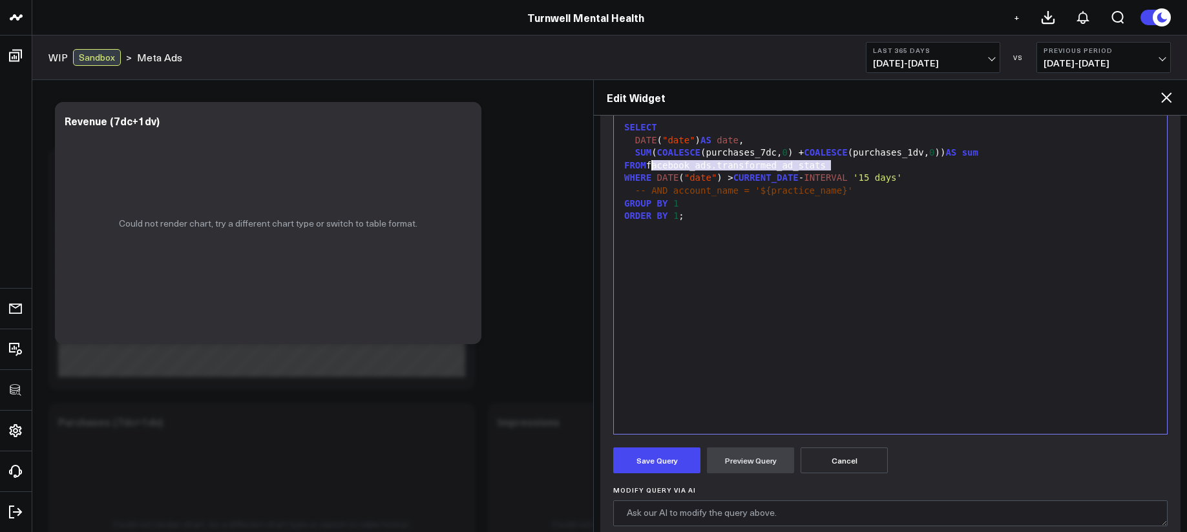
drag, startPoint x: 837, startPoint y: 162, endPoint x: 653, endPoint y: 163, distance: 184.2
click at [653, 163] on div "FROM facebook_ads.transformed_ad_stats" at bounding box center [890, 166] width 540 height 13
click at [656, 461] on button "Save Query" at bounding box center [656, 461] width 87 height 26
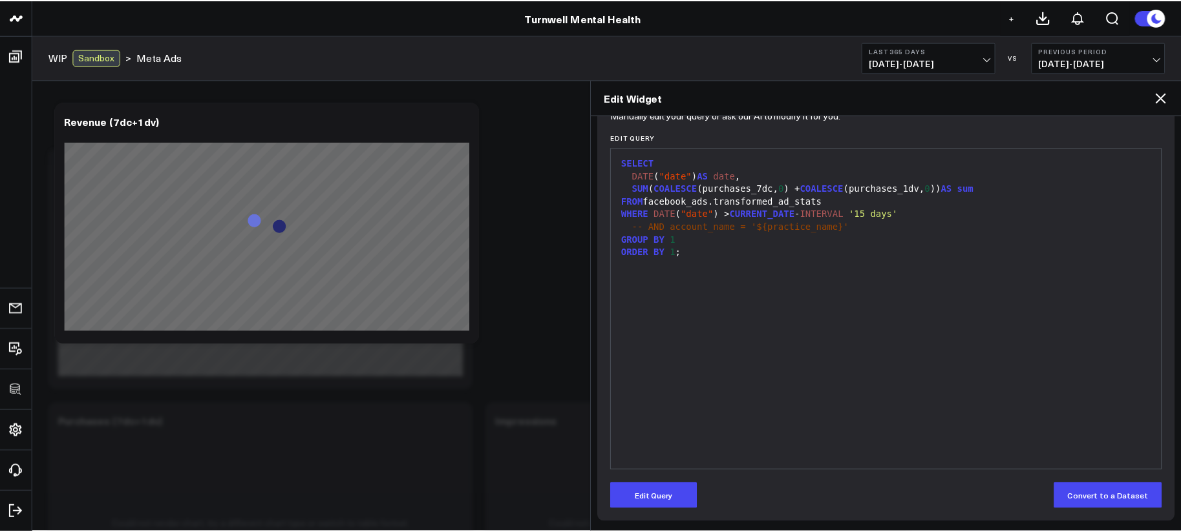
scroll to position [147, 0]
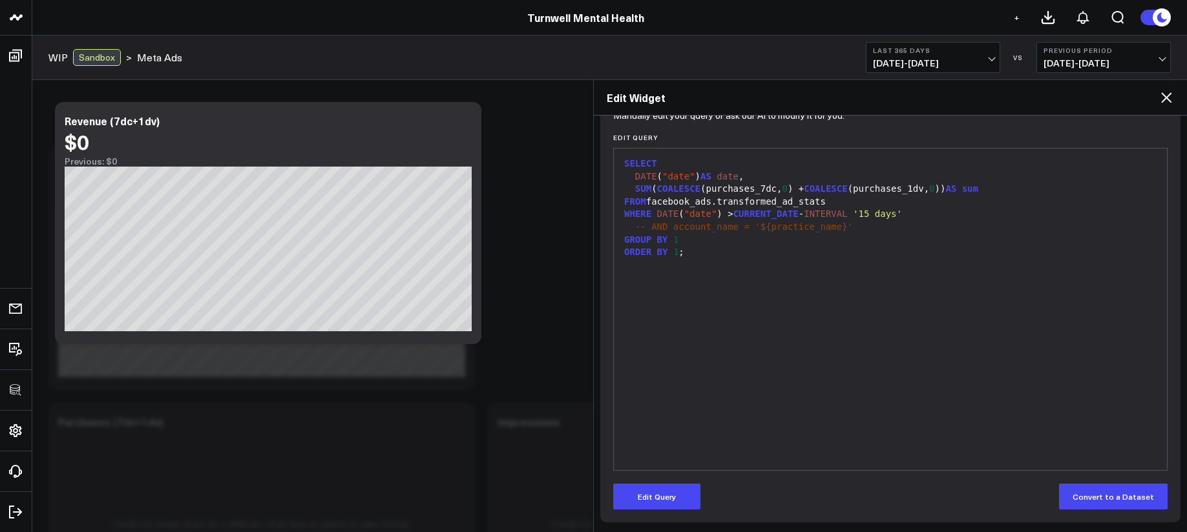
click at [1164, 100] on icon at bounding box center [1167, 98] width 16 height 16
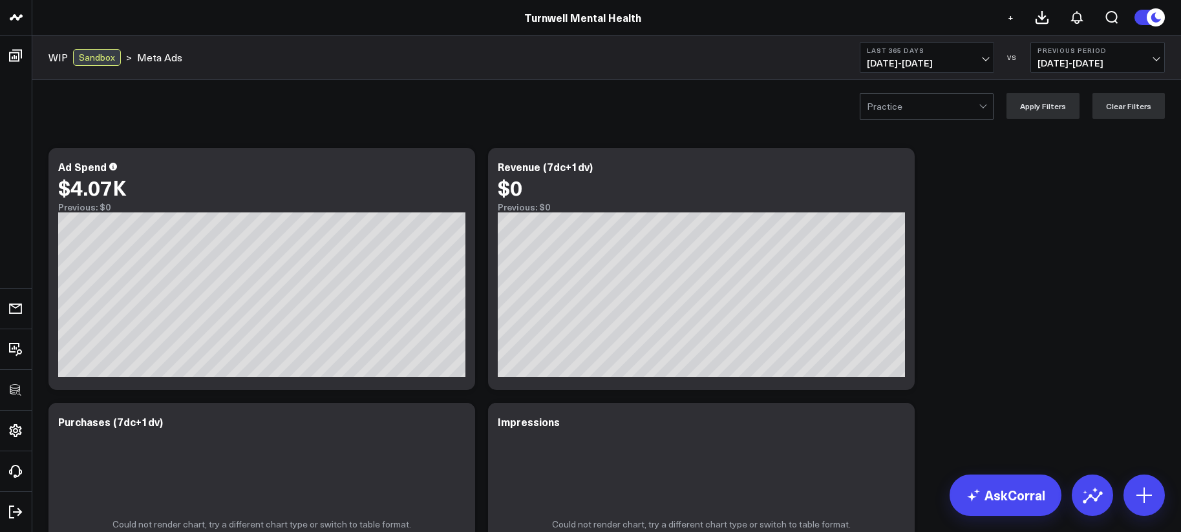
click at [941, 92] on div "Practice Apply Filters Clear Filters" at bounding box center [606, 106] width 1148 height 52
click at [940, 99] on div at bounding box center [923, 107] width 112 height 26
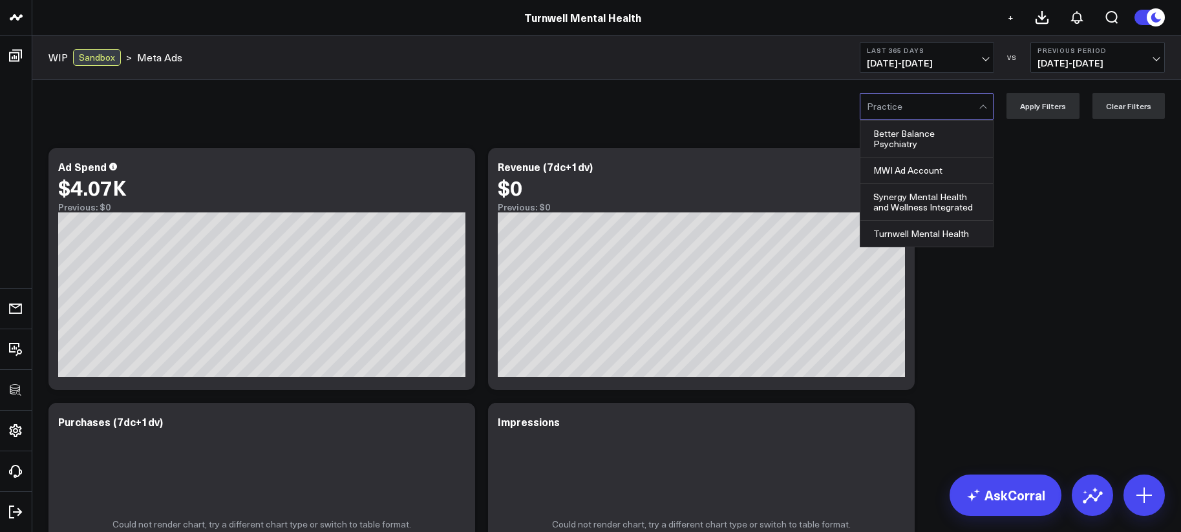
click at [960, 64] on span "10/09/24 - 10/08/25" at bounding box center [927, 63] width 120 height 10
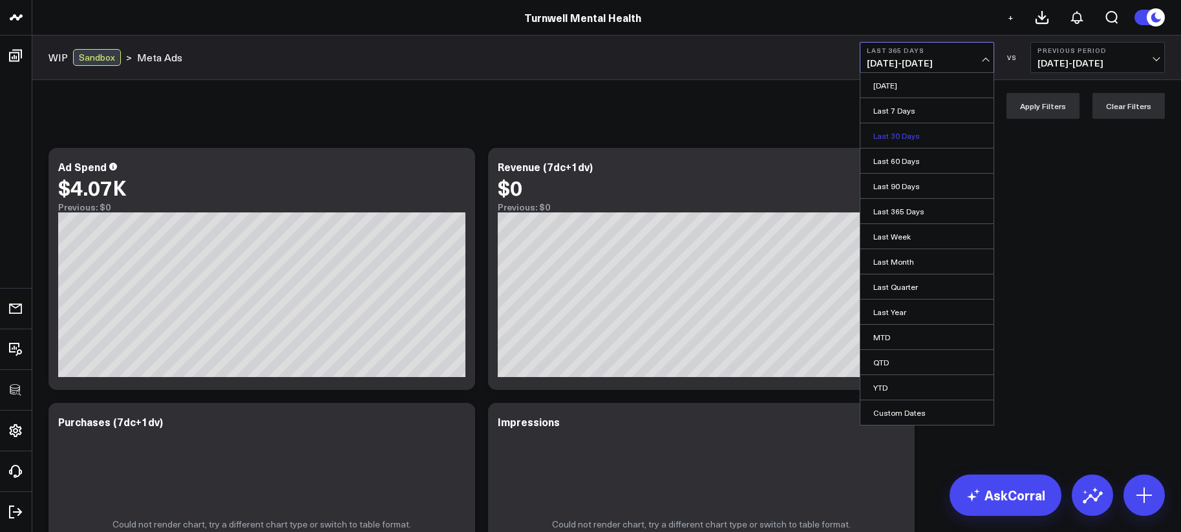
click at [934, 123] on link "Last 30 Days" at bounding box center [926, 135] width 133 height 25
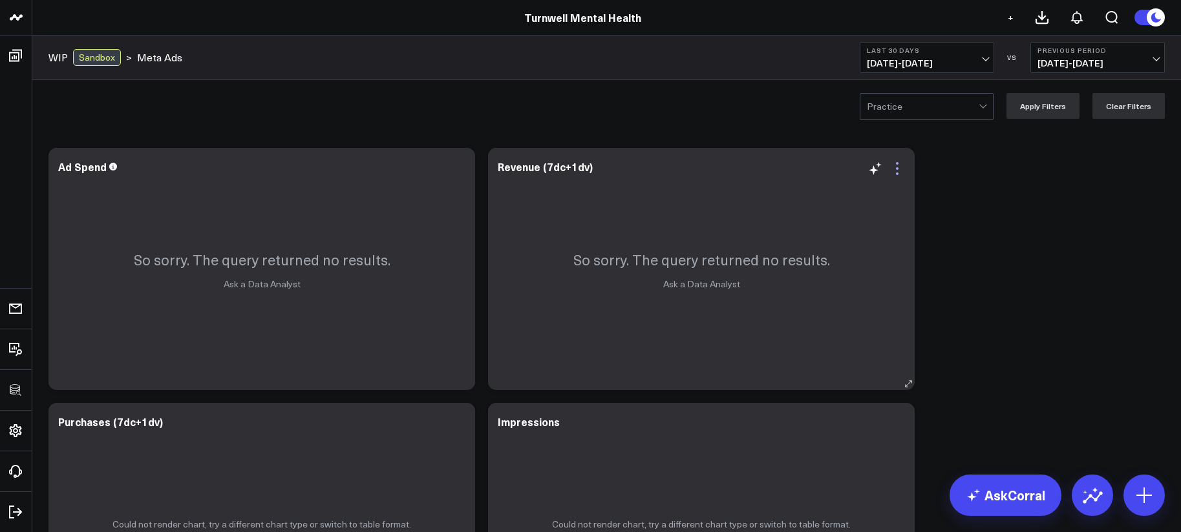
click at [901, 173] on icon at bounding box center [897, 169] width 16 height 16
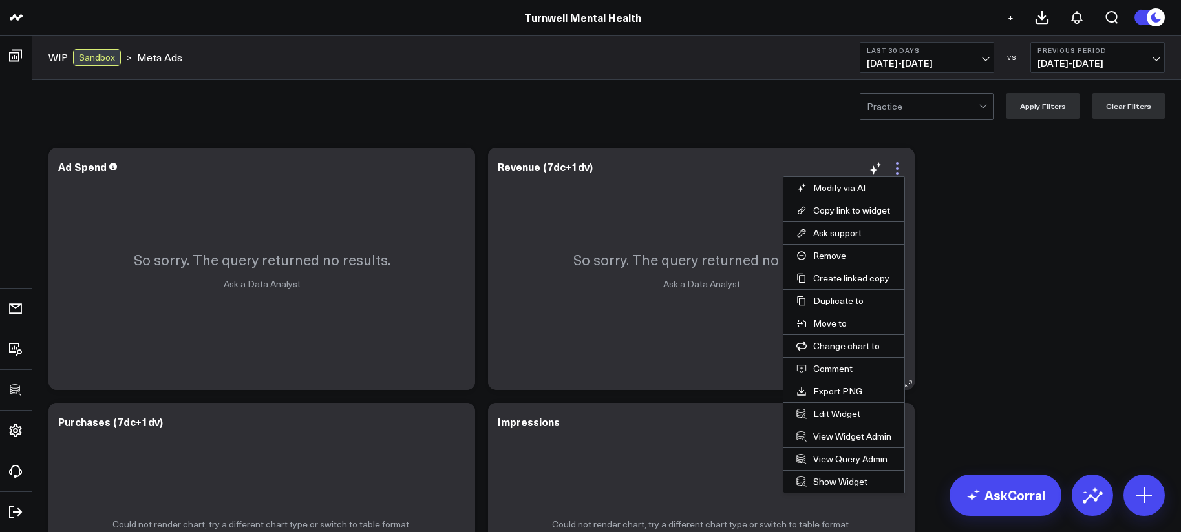
click at [891, 171] on icon at bounding box center [897, 169] width 16 height 16
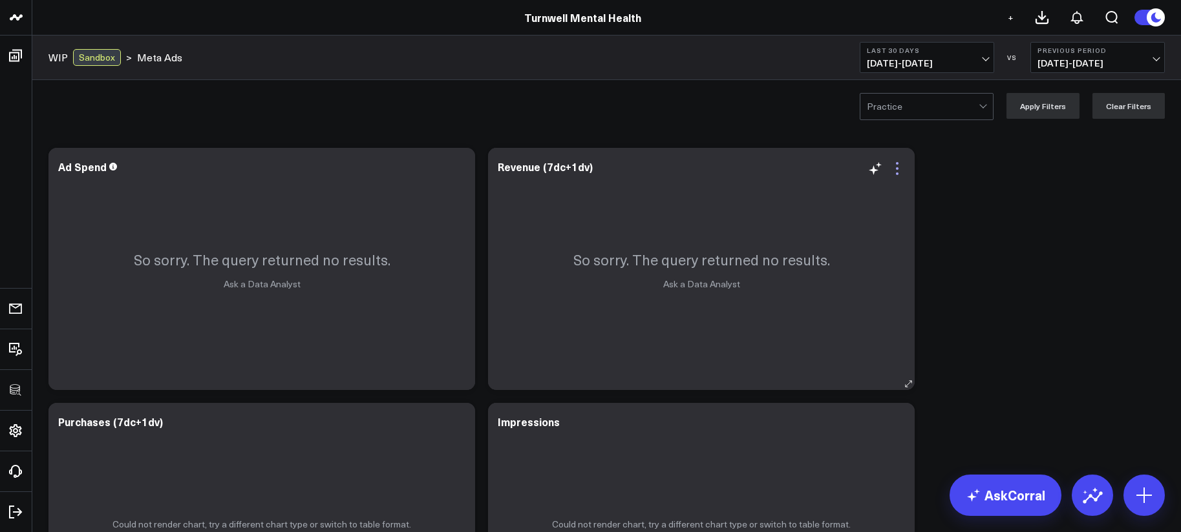
click at [892, 171] on icon at bounding box center [897, 169] width 16 height 16
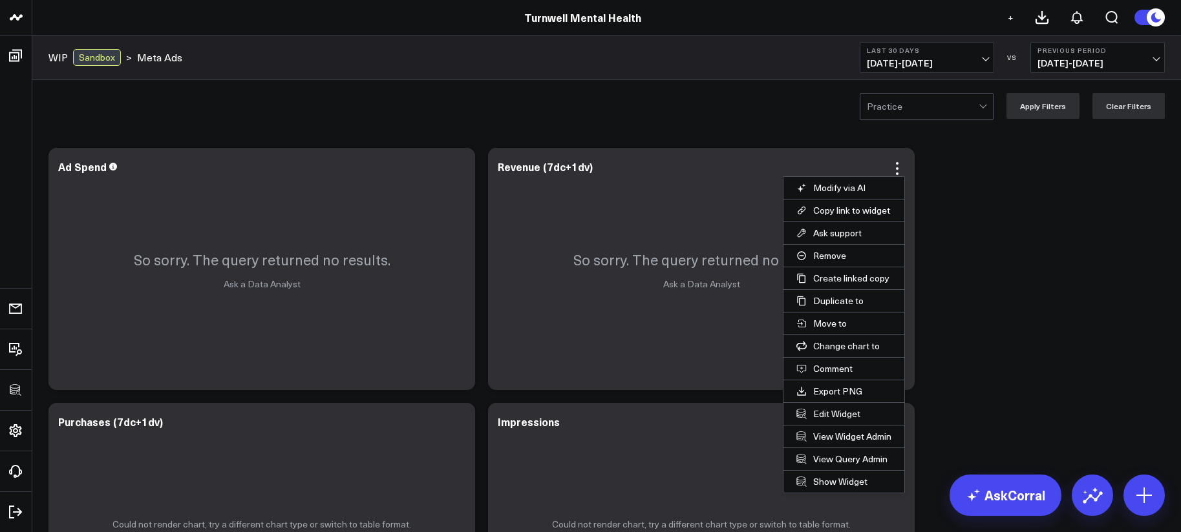
drag, startPoint x: 847, startPoint y: 414, endPoint x: 841, endPoint y: 409, distance: 7.8
click at [847, 414] on button "Edit Widget" at bounding box center [843, 414] width 121 height 22
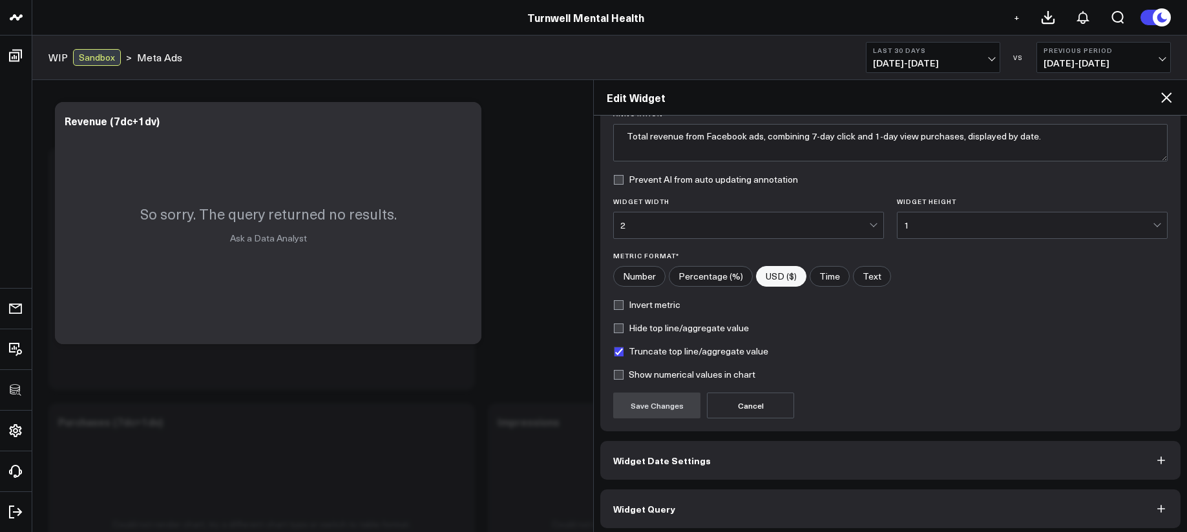
scroll to position [114, 0]
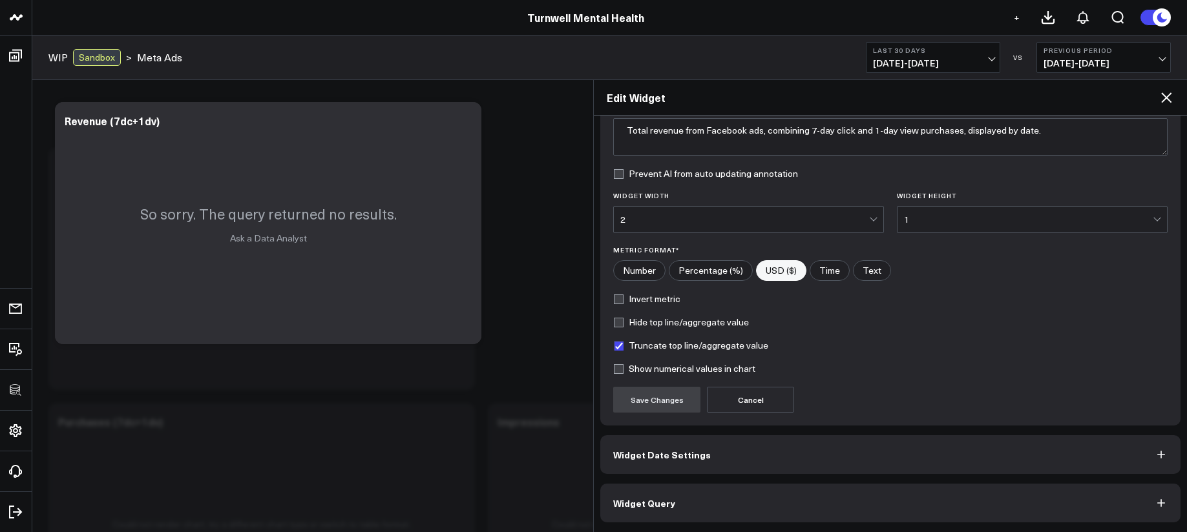
click at [879, 506] on button "Widget Query" at bounding box center [890, 503] width 580 height 39
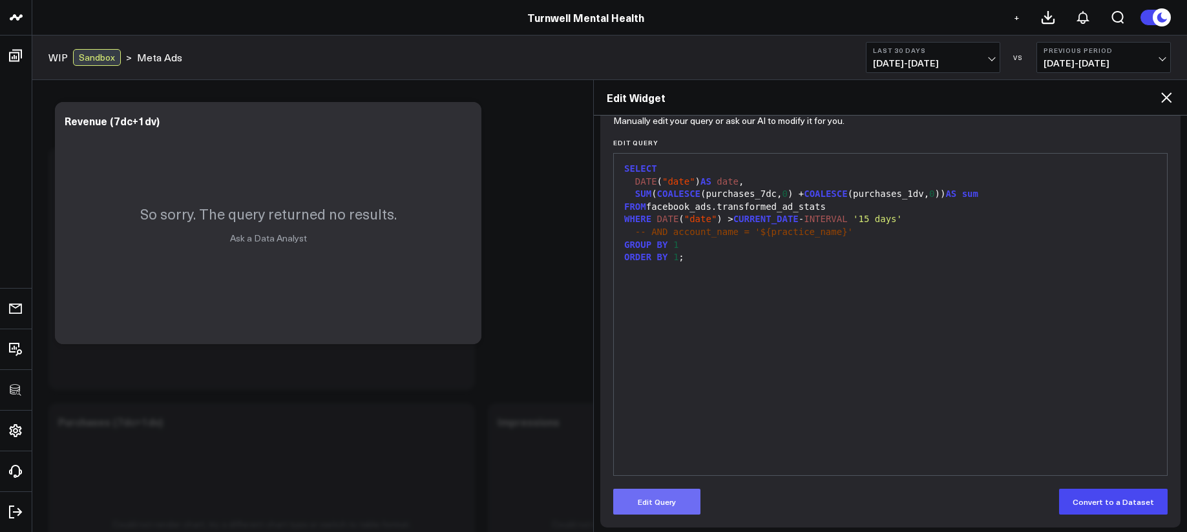
scroll to position [147, 0]
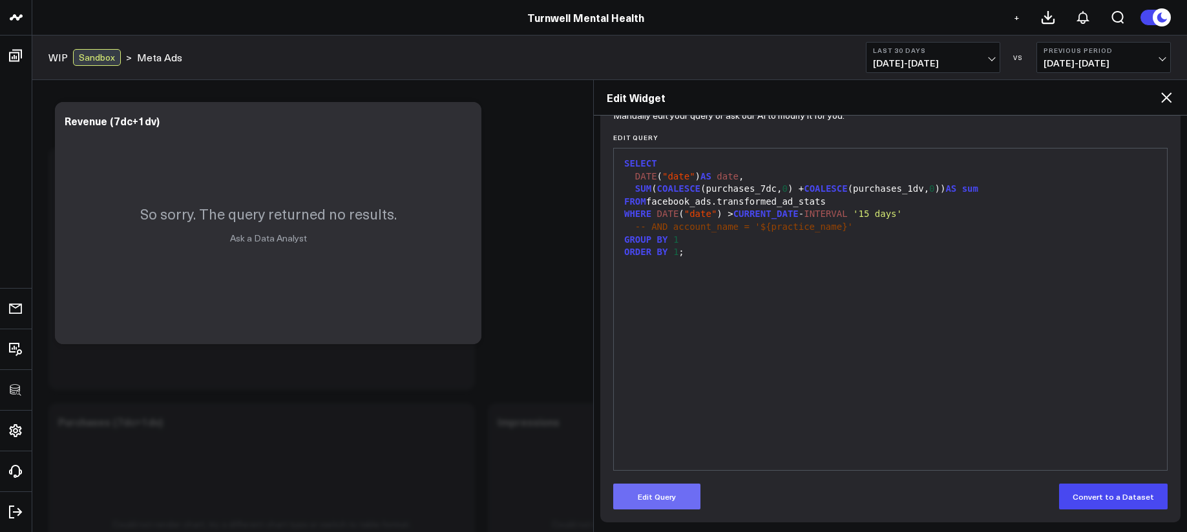
click at [679, 502] on button "Edit Query" at bounding box center [656, 497] width 87 height 26
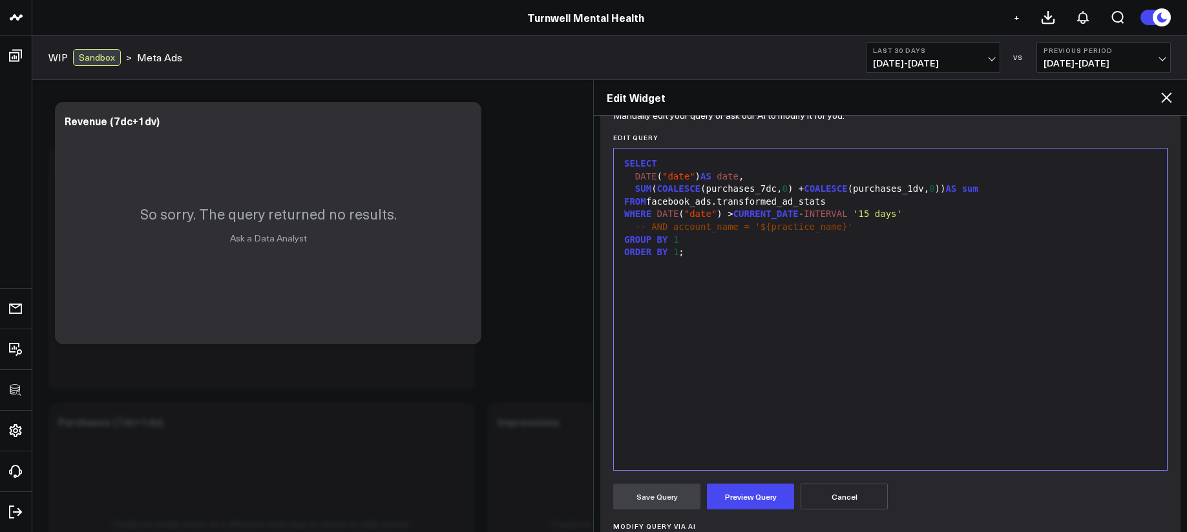
click at [748, 394] on div "SELECT DATE ( "date" ) AS date , SUM ( COALESCE (purchases_7dc, 0 ) + COALESCE …" at bounding box center [890, 309] width 540 height 309
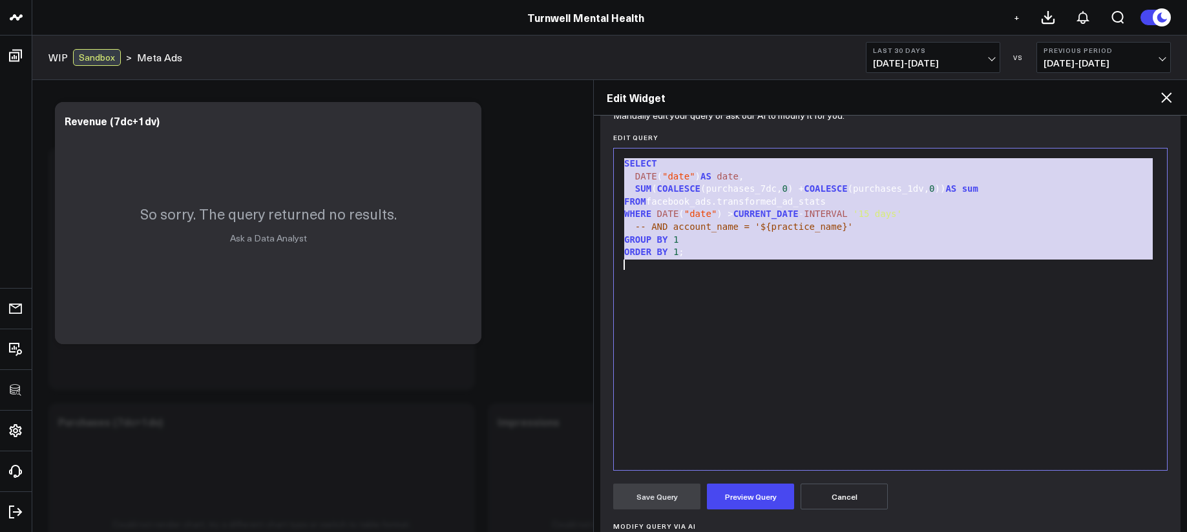
copy div "SELECT DATE ( "date" ) AS date , SUM ( COALESCE (purchases_7dc, 0 ) + COALESCE …"
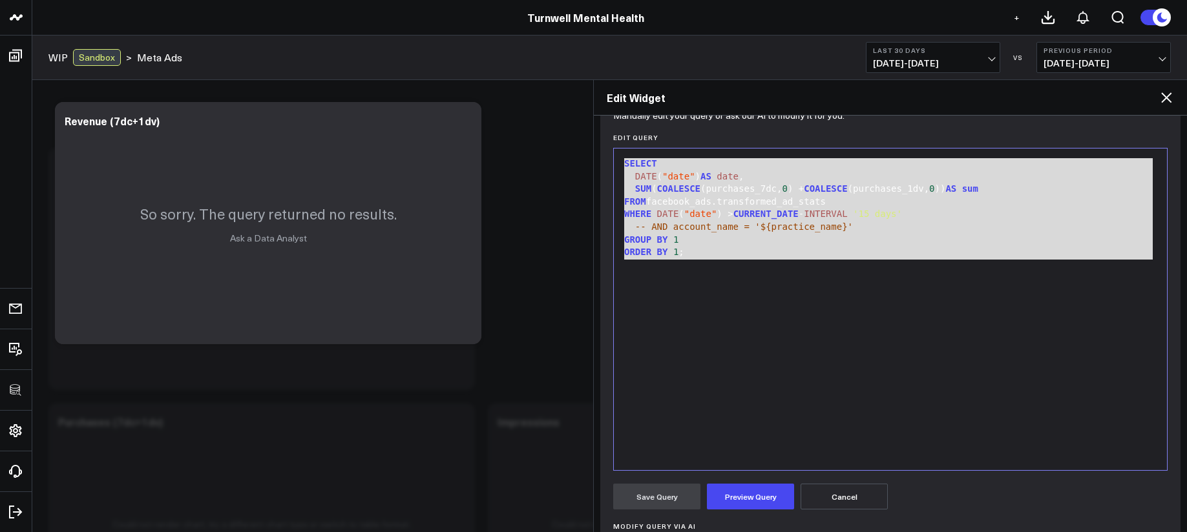
click at [1177, 94] on div "Edit Widget" at bounding box center [890, 98] width 593 height 36
click at [1172, 96] on icon at bounding box center [1167, 98] width 16 height 16
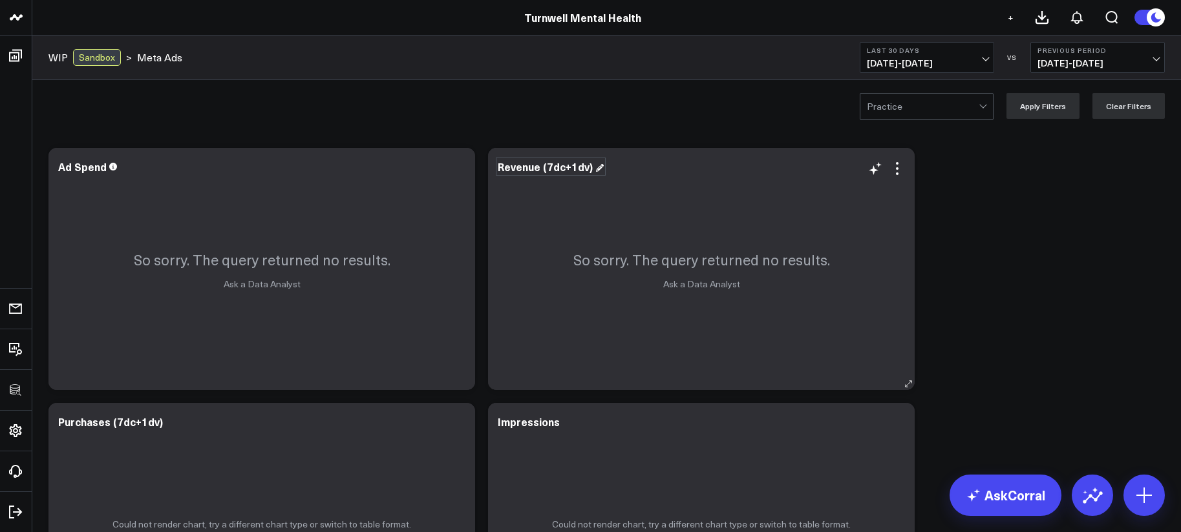
click at [520, 169] on div "Revenue (7dc+1dv)" at bounding box center [551, 167] width 106 height 14
click at [520, 169] on div "Revenue (7dc+1dv)" at bounding box center [547, 167] width 98 height 14
click at [337, 454] on div "Could not render chart, try a different chart type or switch to table format." at bounding box center [261, 524] width 426 height 242
click at [0, 0] on icon at bounding box center [0, 0] width 0 height 0
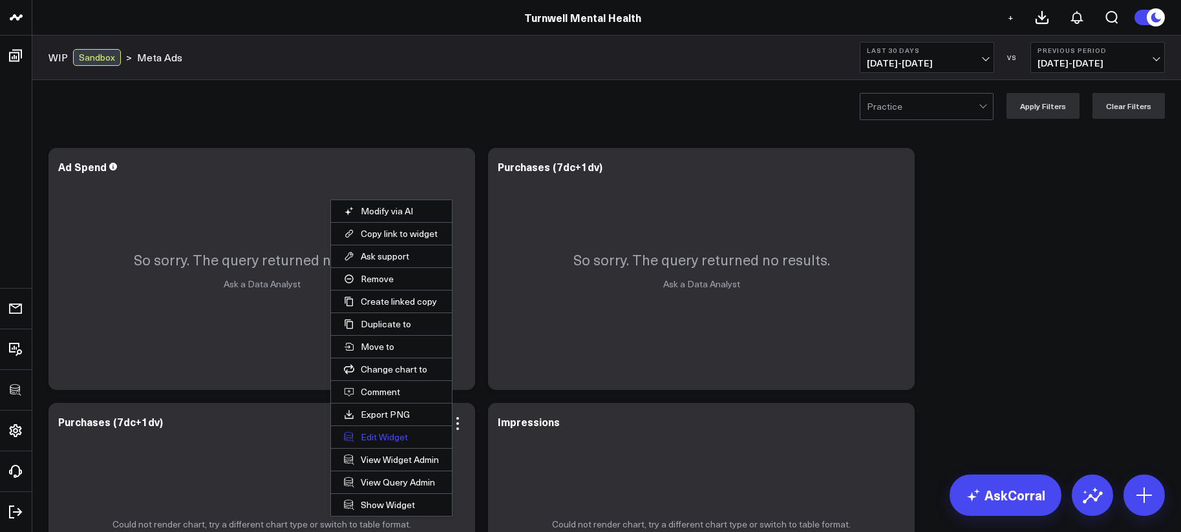
click at [394, 442] on button "Edit Widget" at bounding box center [391, 437] width 121 height 22
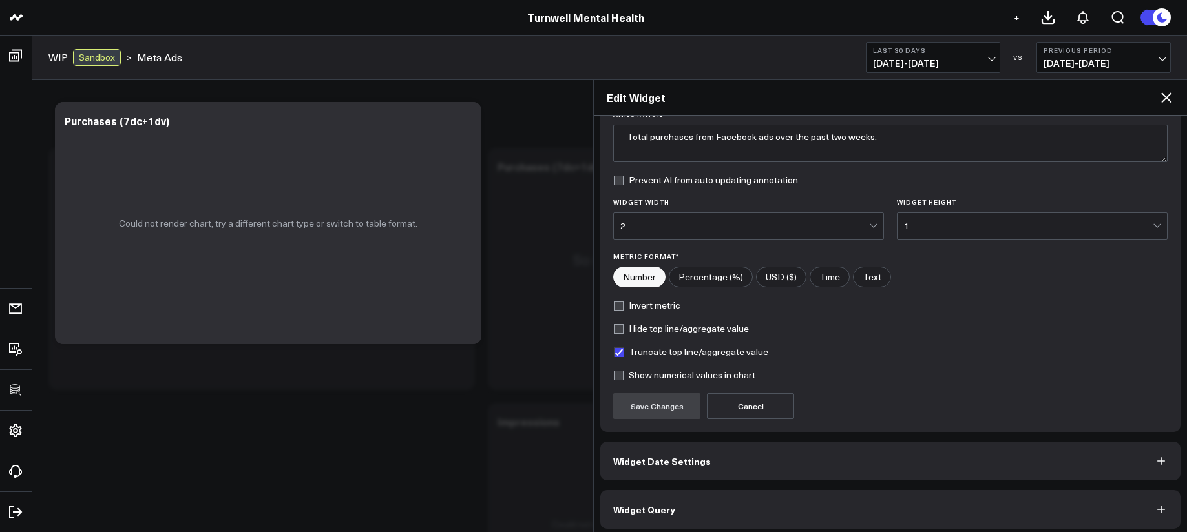
scroll to position [114, 0]
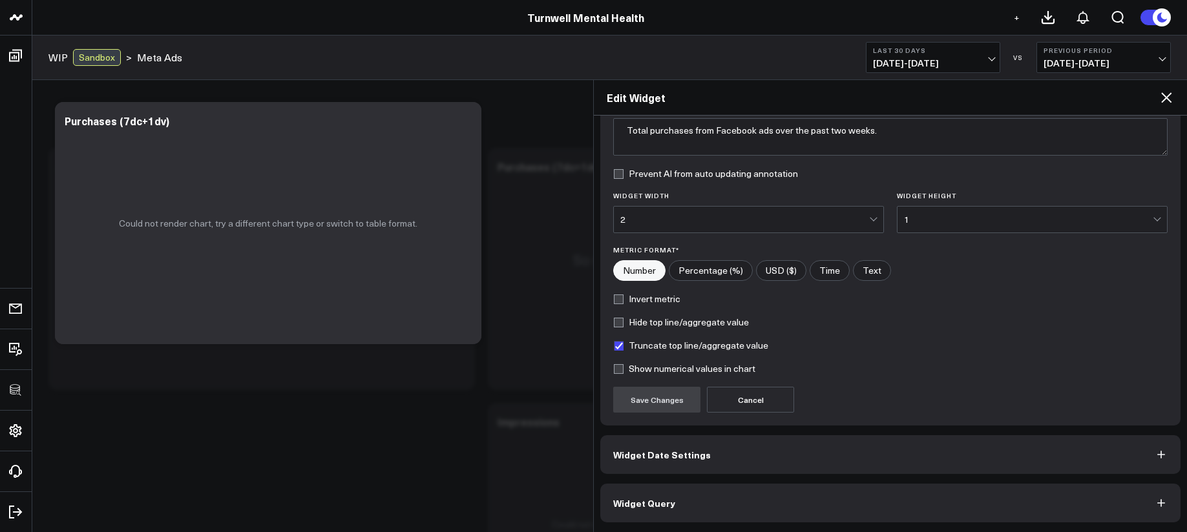
click at [844, 497] on button "Widget Query" at bounding box center [890, 503] width 580 height 39
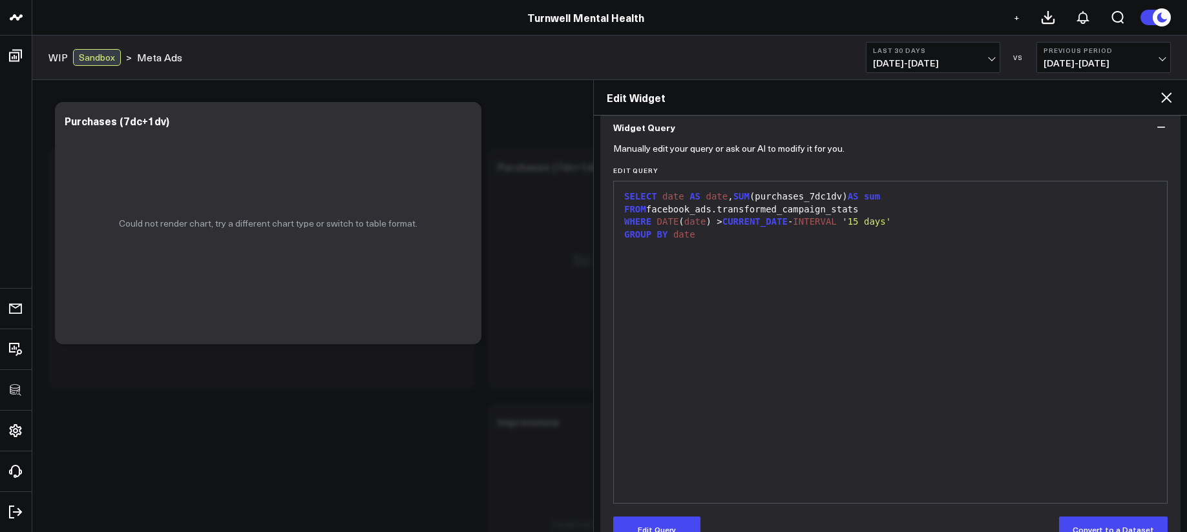
click at [794, 429] on div "SELECT date AS date , SUM (purchases_7dc1dv) AS sum FROM facebook_ads.transform…" at bounding box center [890, 342] width 540 height 309
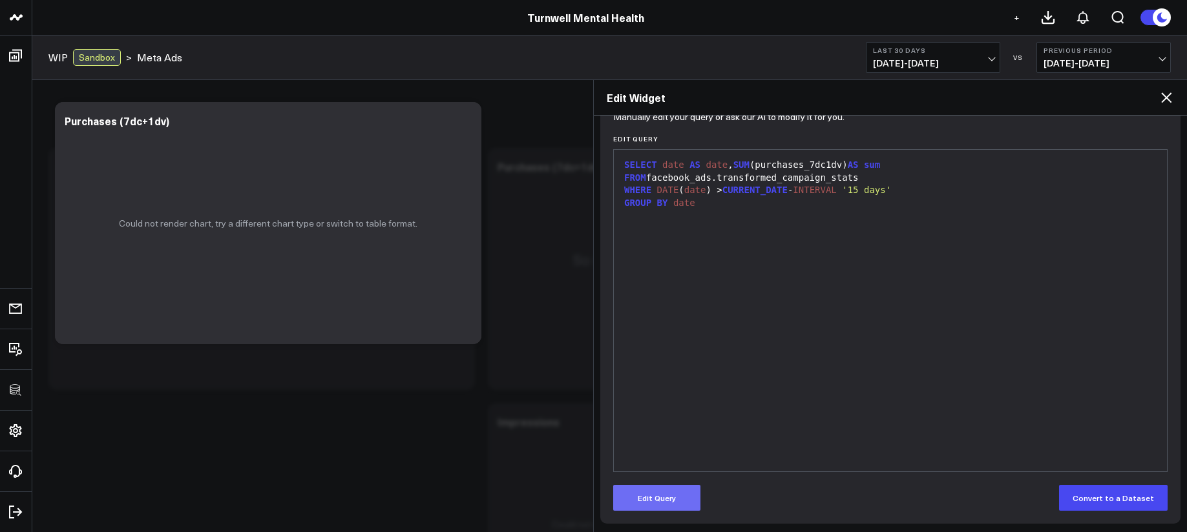
scroll to position [147, 0]
click at [689, 488] on button "Edit Query" at bounding box center [656, 497] width 87 height 26
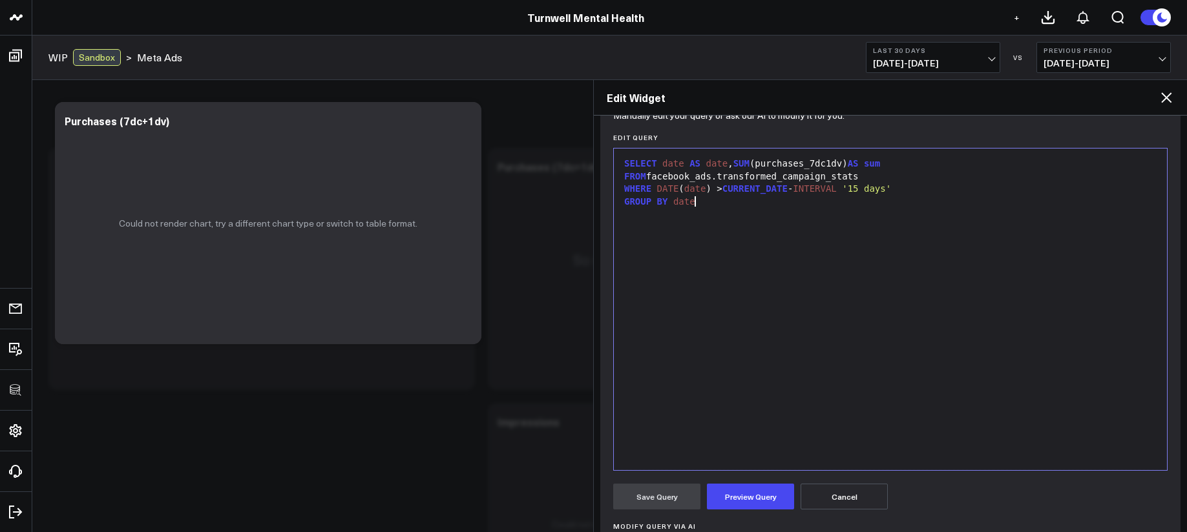
click at [764, 394] on div "SELECT date AS date , SUM (purchases_7dc1dv) AS sum FROM facebook_ads.transform…" at bounding box center [890, 309] width 540 height 309
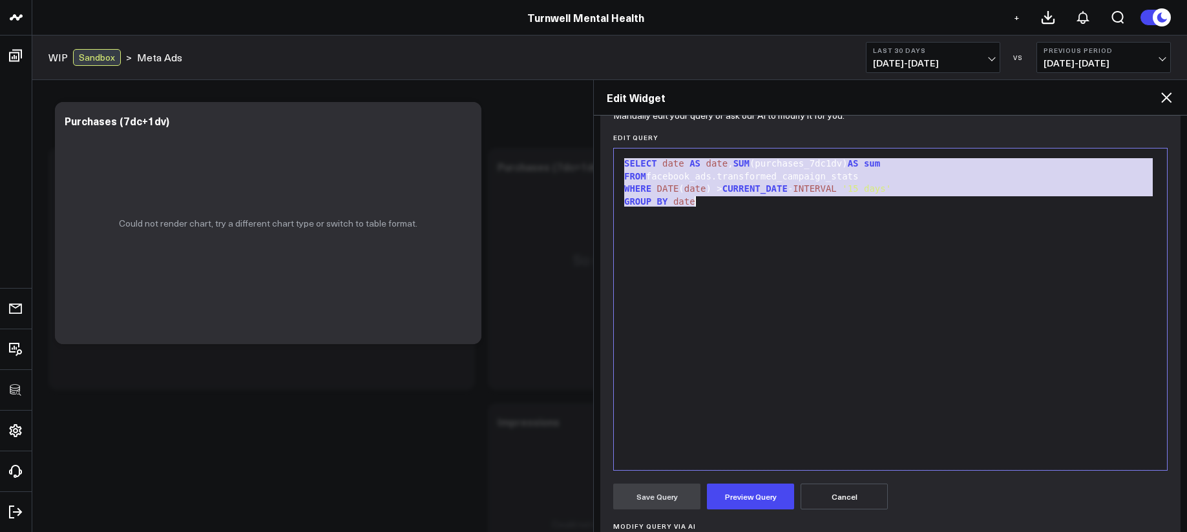
paste div
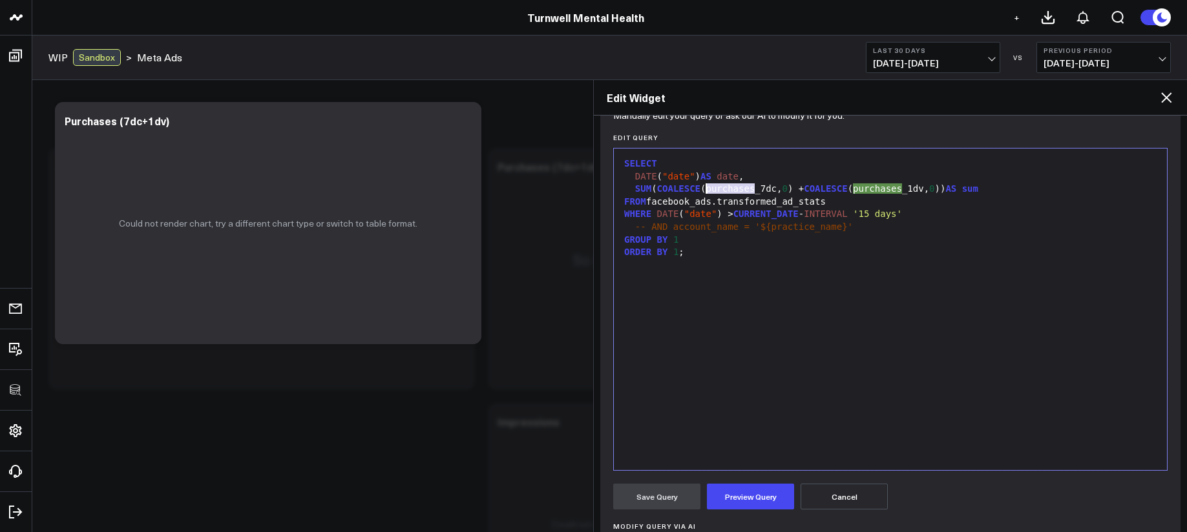
drag, startPoint x: 753, startPoint y: 192, endPoint x: 706, endPoint y: 191, distance: 47.2
click at [706, 191] on div "SUM ( COALESCE (purchases_7dc, 0 ) + COALESCE ( purchases _1dv, 0 )) AS sum" at bounding box center [890, 189] width 540 height 13
drag, startPoint x: 890, startPoint y: 189, endPoint x: 844, endPoint y: 191, distance: 45.9
click at [844, 191] on div "SUM ( COALESCE (leads_7dc, 0 ) + COALESCE (purchases_1dv, 0 )) AS sum" at bounding box center [890, 189] width 540 height 13
click at [808, 307] on div "SELECT DATE ( "date" ) AS date , SUM ( COALESCE (leads_7dc, 0 ) + COALESCE (lea…" at bounding box center [890, 309] width 540 height 309
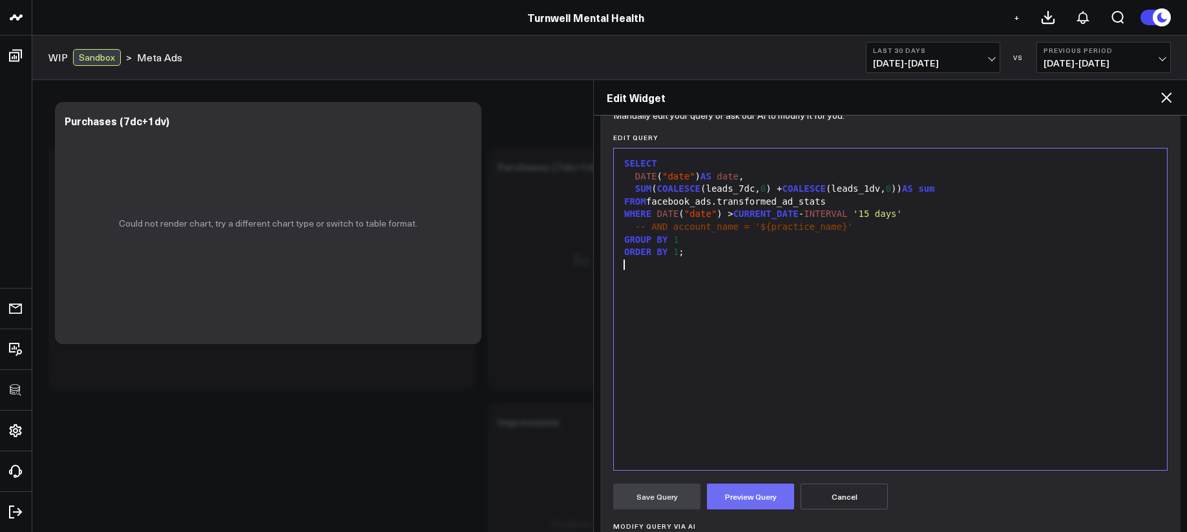
click at [748, 485] on button "Preview Query" at bounding box center [750, 497] width 87 height 26
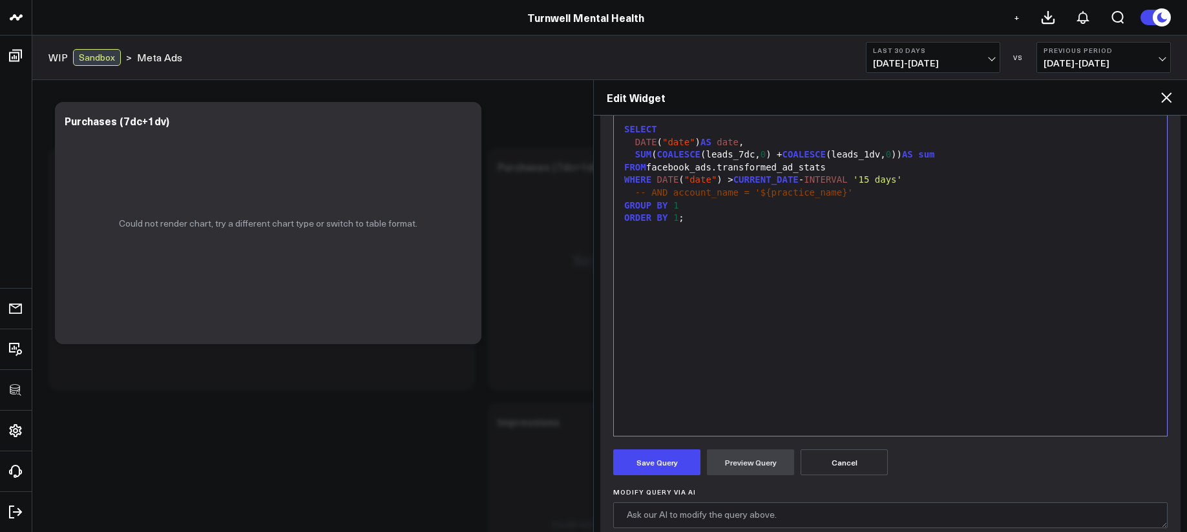
scroll to position [326, 0]
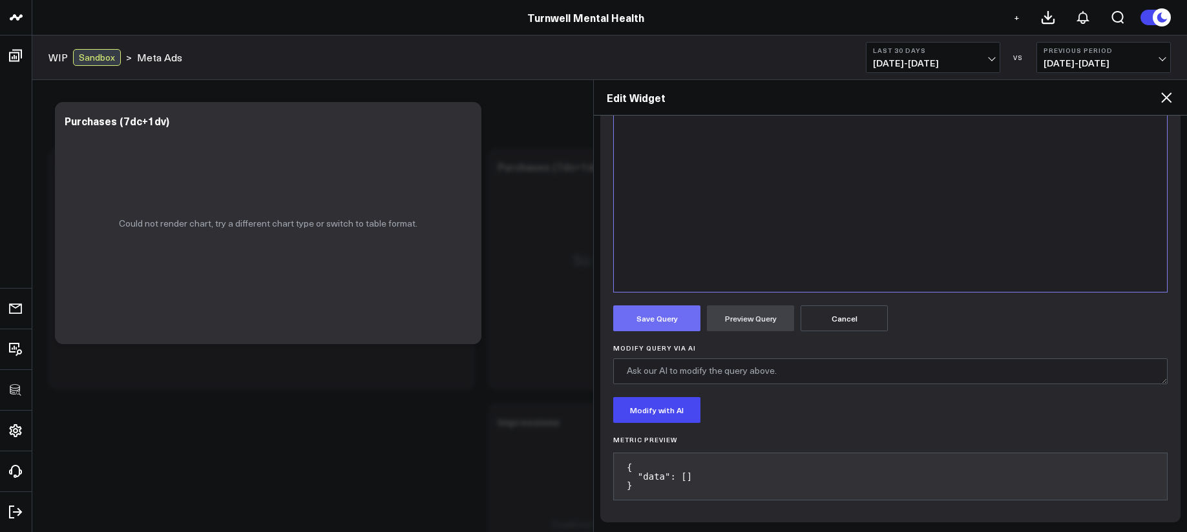
click at [676, 310] on button "Save Query" at bounding box center [656, 319] width 87 height 26
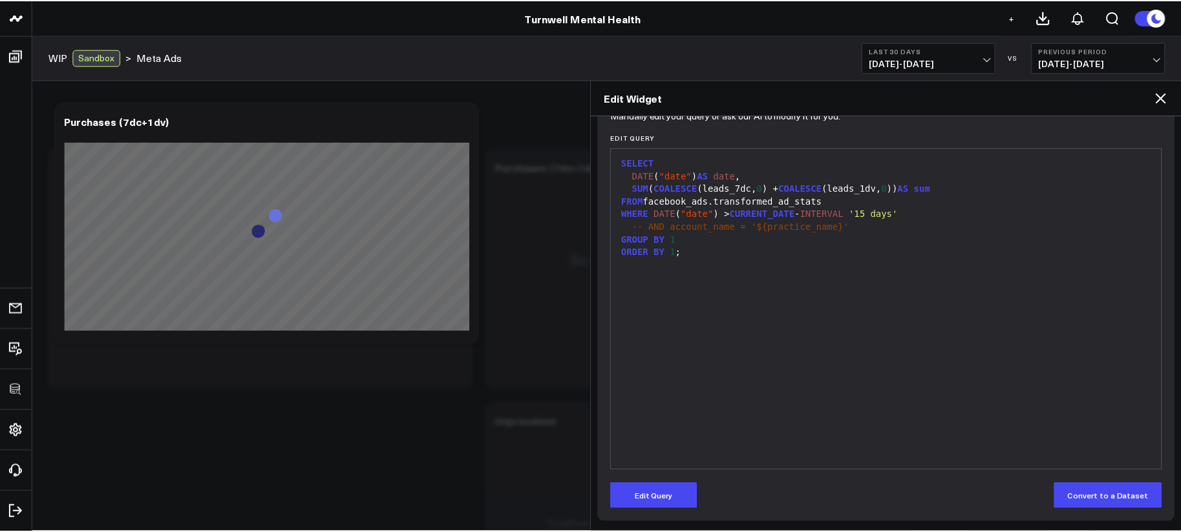
scroll to position [147, 0]
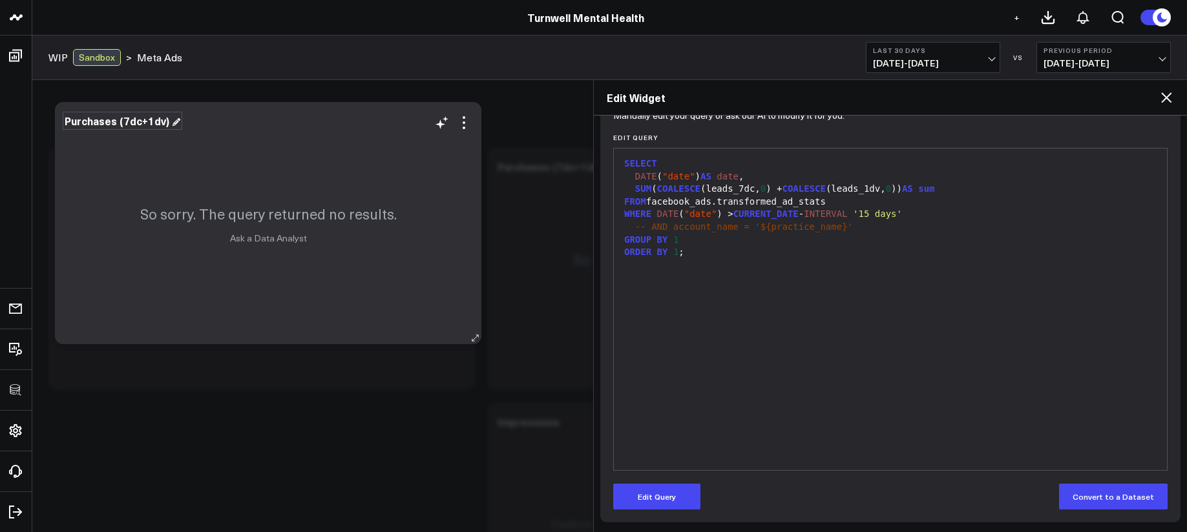
click at [112, 126] on div "Purchases (7dc+1dv)" at bounding box center [123, 121] width 116 height 14
click at [112, 125] on div "Purchases (7dc+1dv)" at bounding box center [118, 121] width 107 height 14
click at [109, 123] on div "Purchases (7dc+1dv)" at bounding box center [118, 121] width 107 height 14
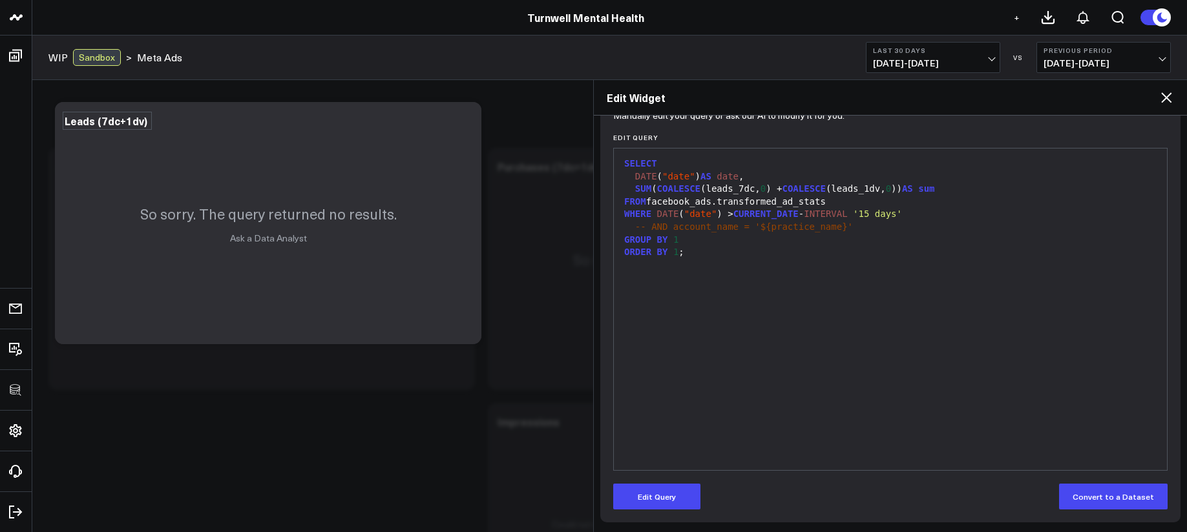
click at [1172, 95] on icon at bounding box center [1167, 98] width 16 height 16
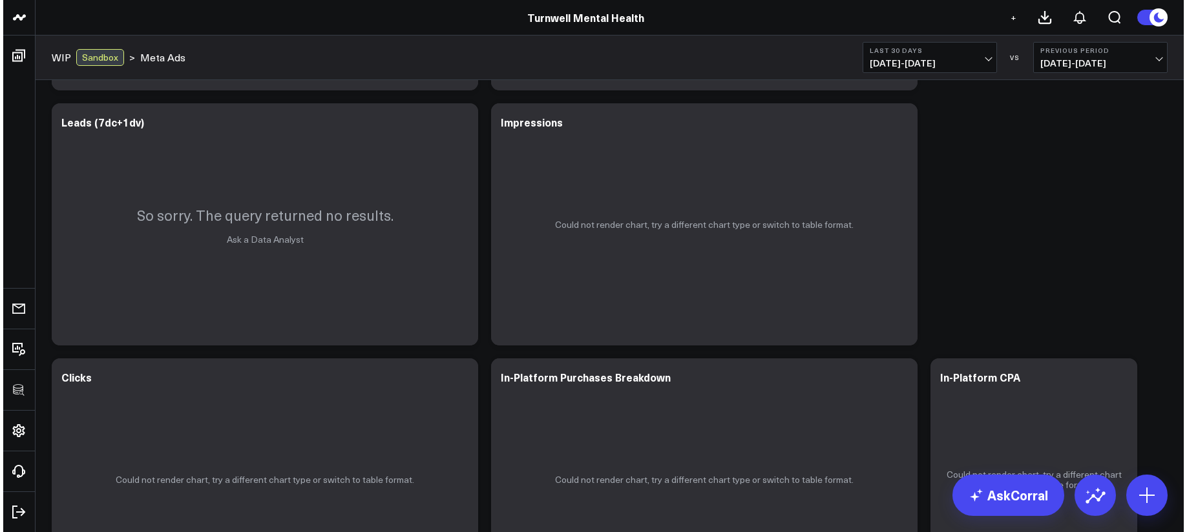
scroll to position [277, 0]
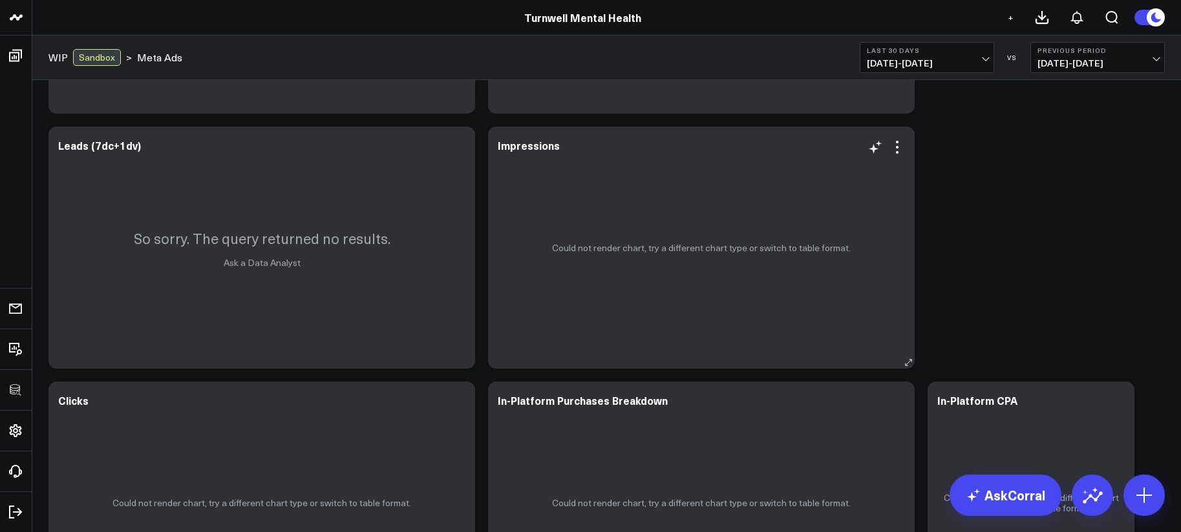
click at [898, 183] on div "Could not render chart, try a different chart type or switch to table format." at bounding box center [701, 248] width 426 height 242
click at [896, 152] on icon at bounding box center [897, 152] width 3 height 3
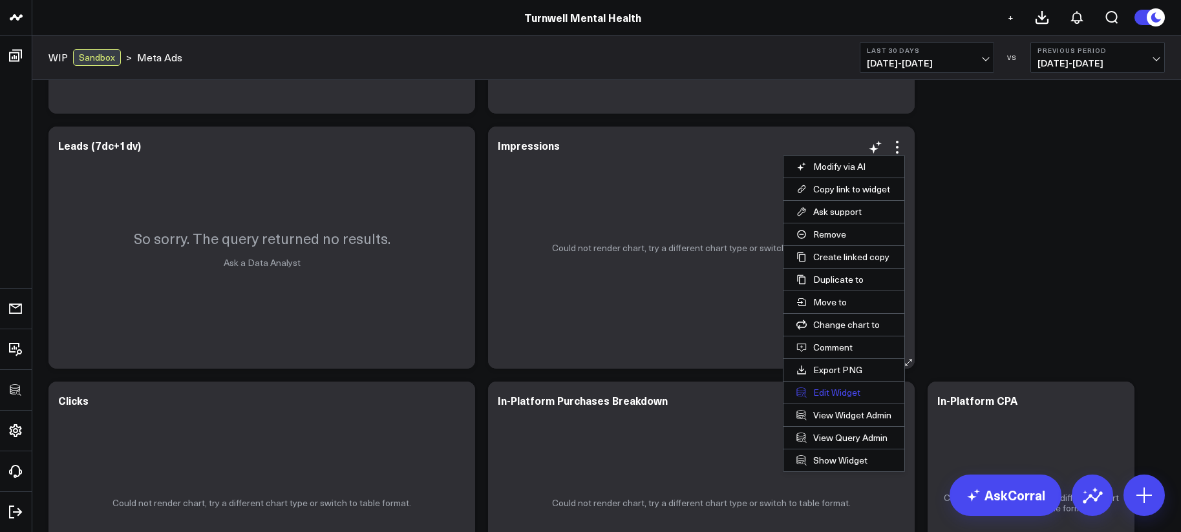
click at [862, 395] on button "Edit Widget" at bounding box center [843, 393] width 121 height 22
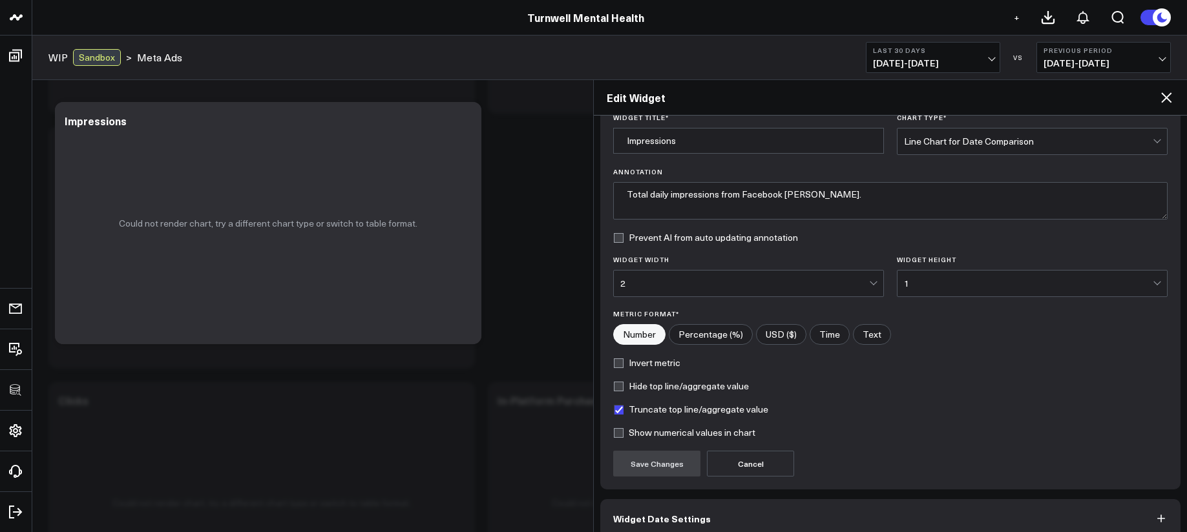
scroll to position [114, 0]
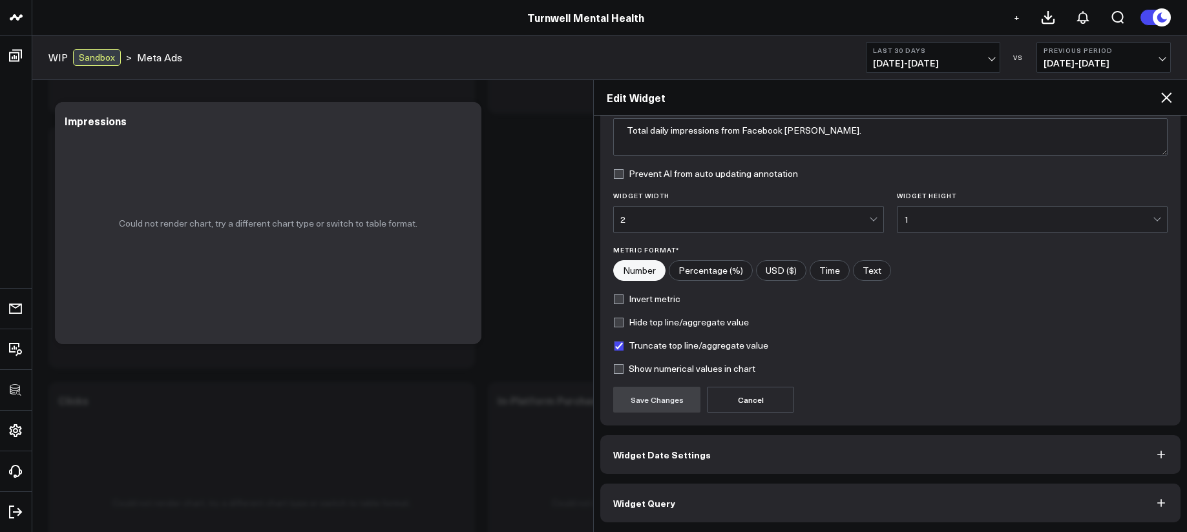
click at [876, 496] on button "Widget Query" at bounding box center [890, 503] width 580 height 39
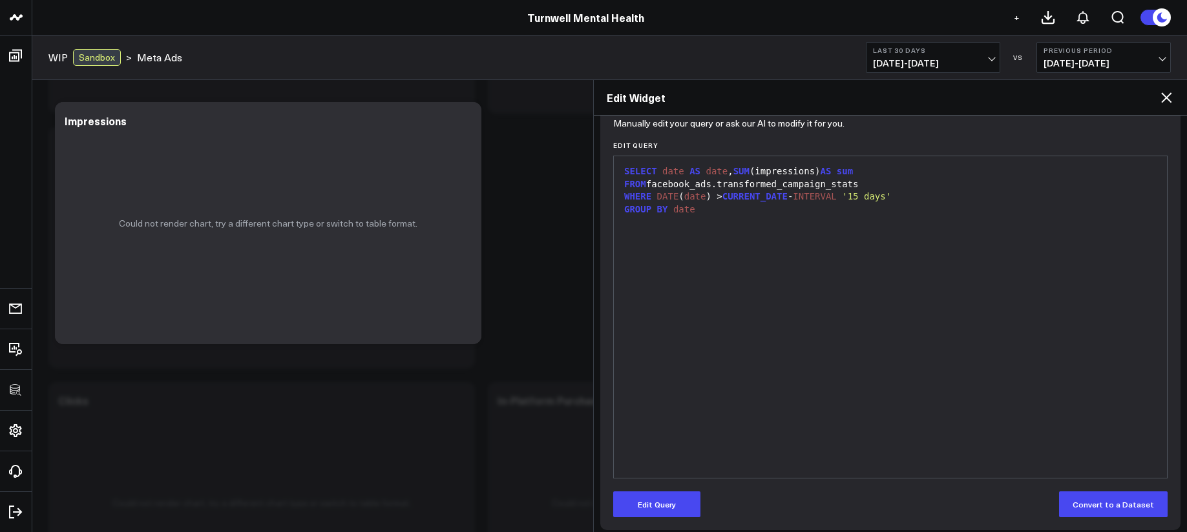
scroll to position [147, 0]
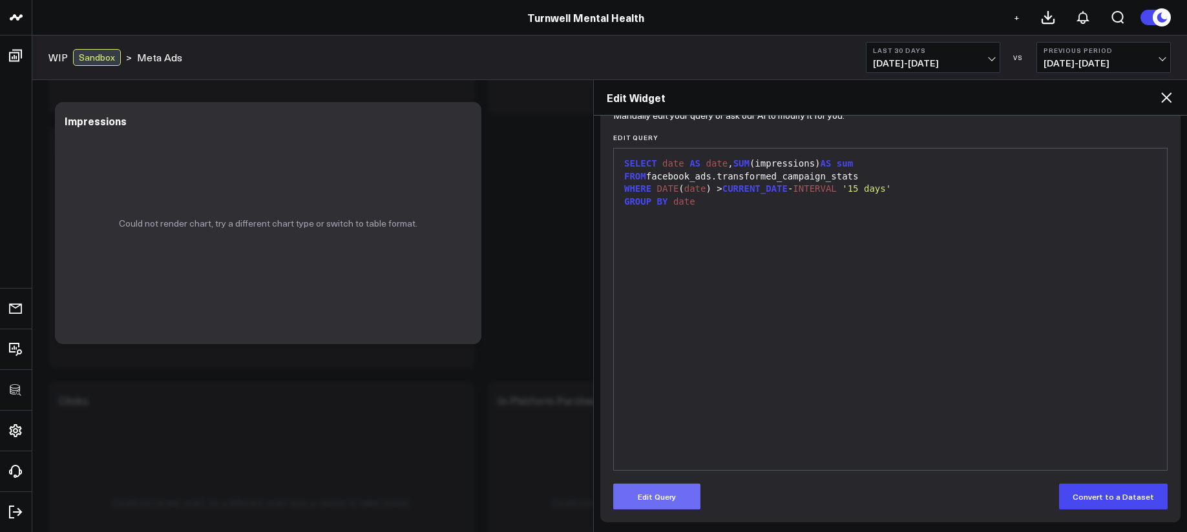
click at [678, 501] on button "Edit Query" at bounding box center [656, 497] width 87 height 26
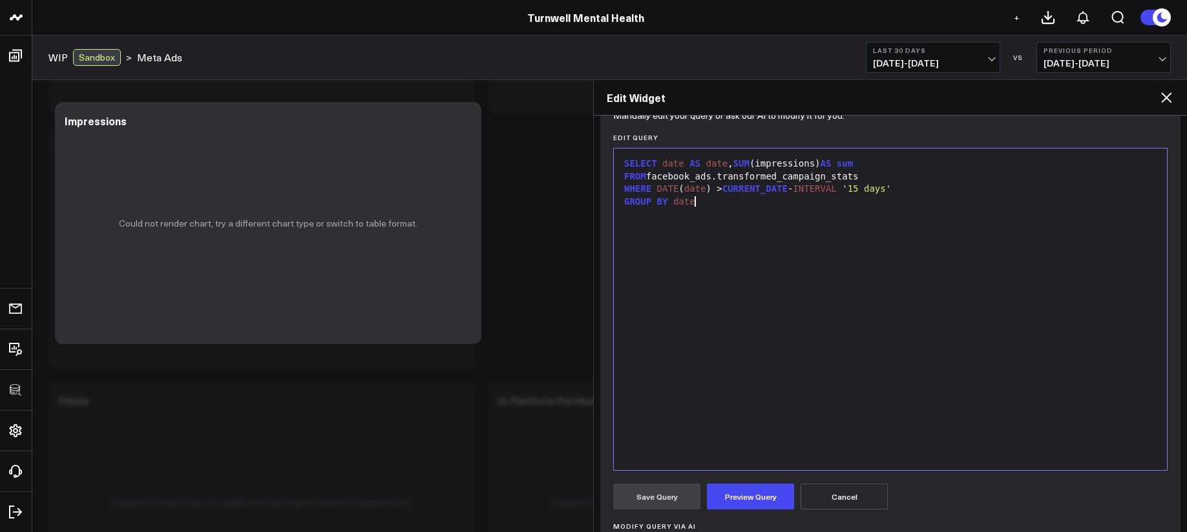
click at [759, 447] on div "SELECT date AS date , SUM (impressions) AS sum FROM facebook_ads.transformed_ca…" at bounding box center [890, 309] width 540 height 309
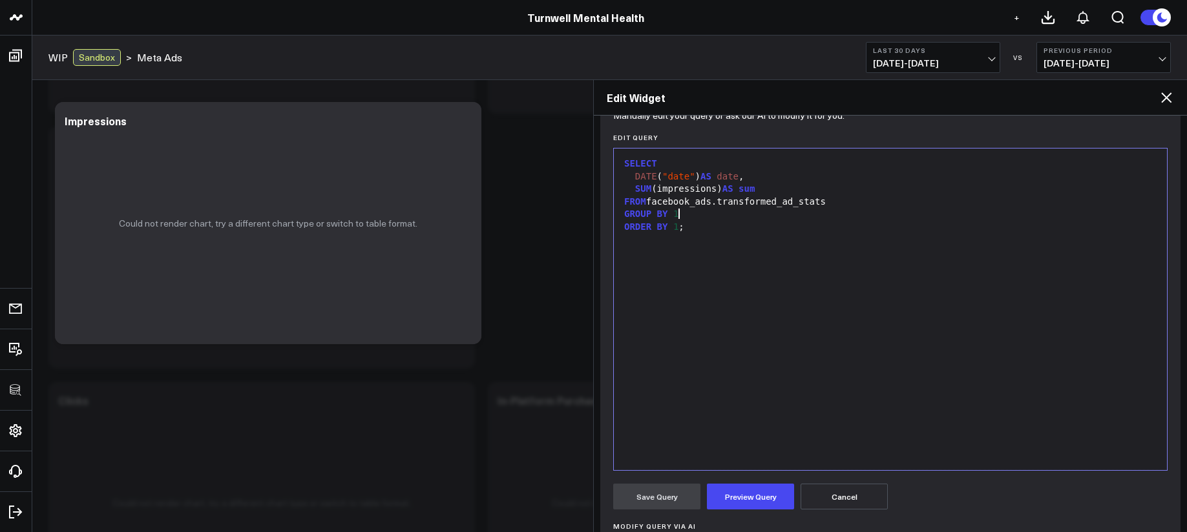
click at [837, 211] on div "GROUP BY 1" at bounding box center [890, 214] width 540 height 13
click at [839, 203] on div "FROM facebook_ads.transformed_ad_stats" at bounding box center [890, 202] width 540 height 13
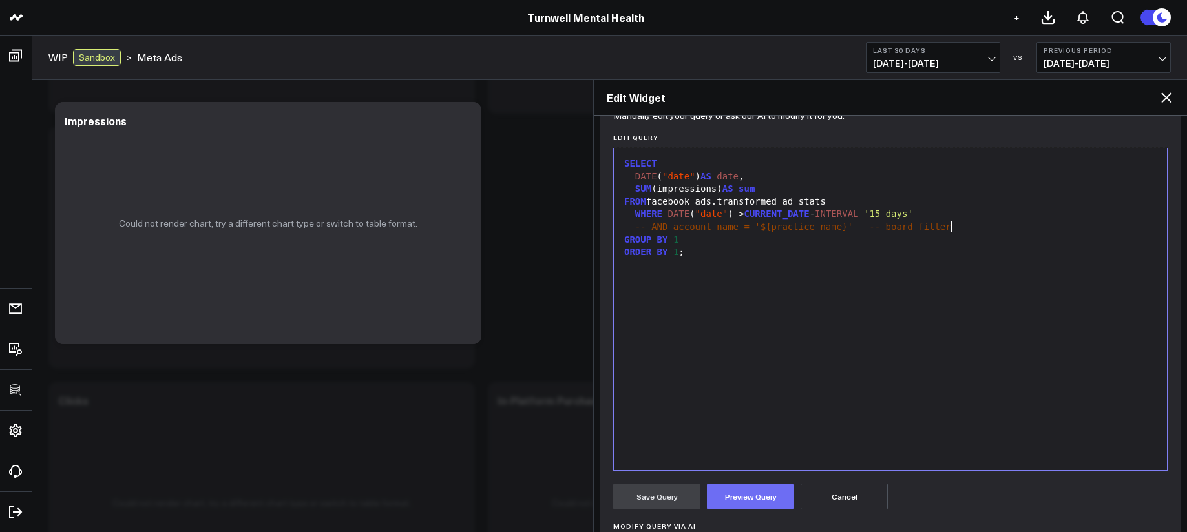
click at [742, 500] on button "Preview Query" at bounding box center [750, 497] width 87 height 26
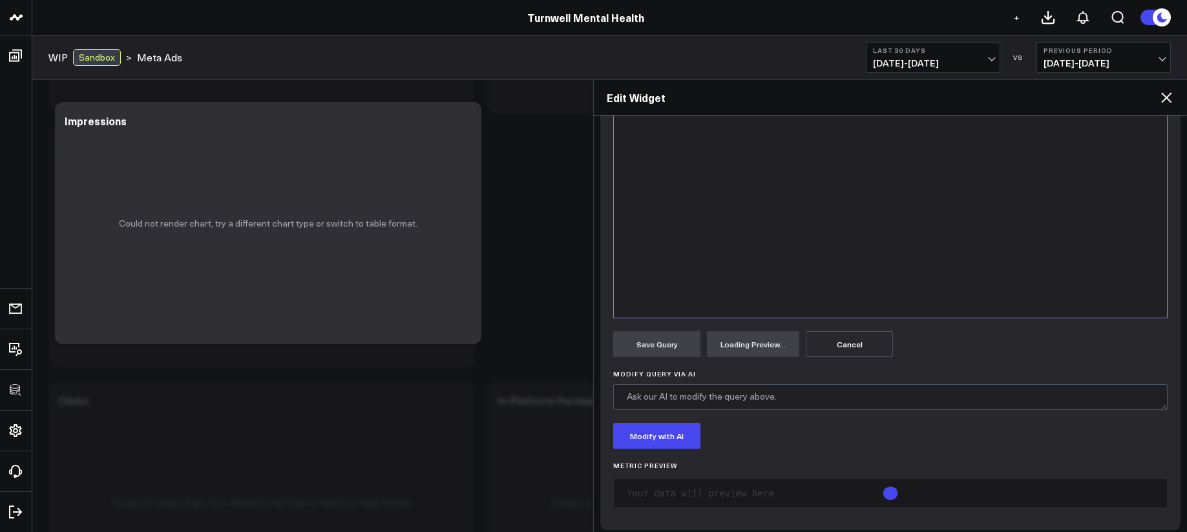
scroll to position [298, 0]
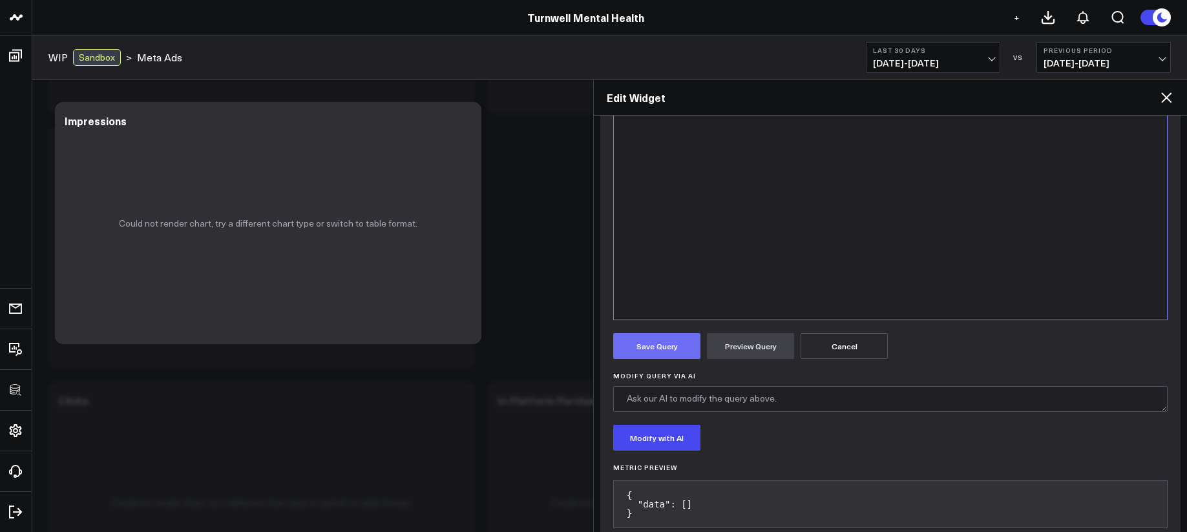
click at [671, 350] on button "Save Query" at bounding box center [656, 346] width 87 height 26
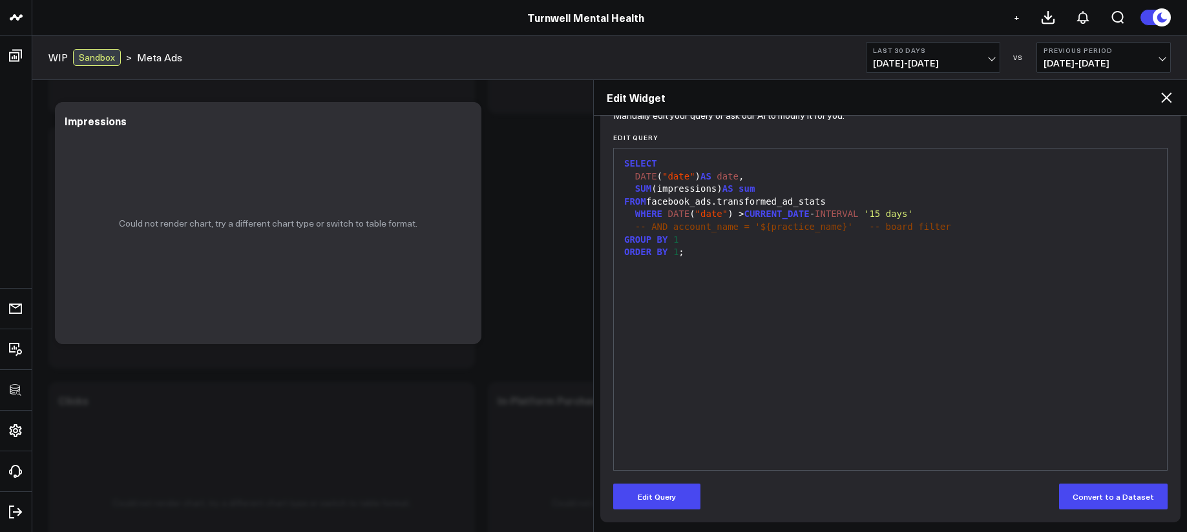
scroll to position [147, 0]
click at [920, 65] on span "09/09/25 - 10/08/25" at bounding box center [933, 63] width 120 height 10
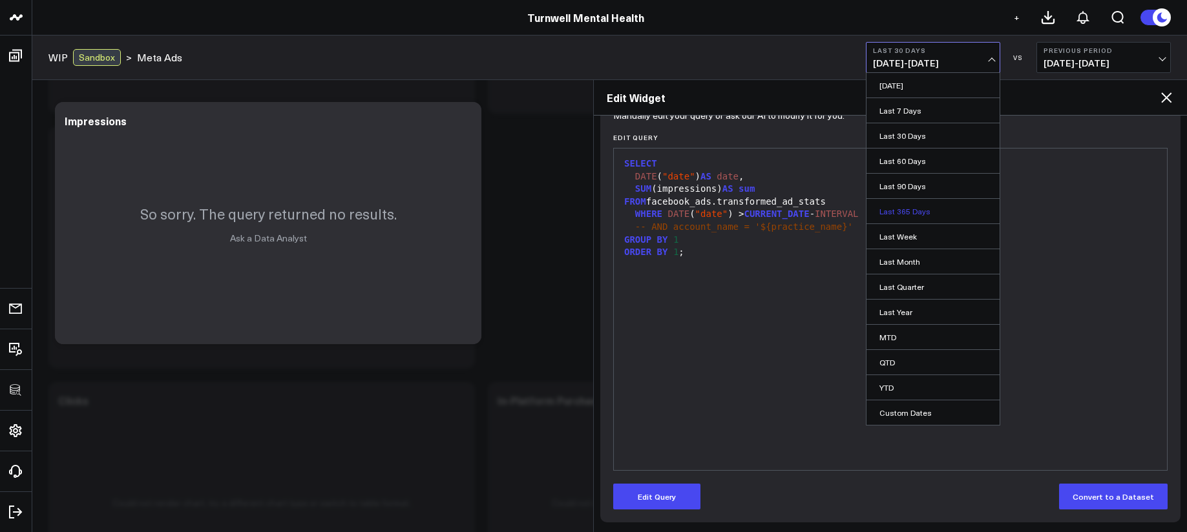
click at [910, 213] on link "Last 365 Days" at bounding box center [933, 211] width 133 height 25
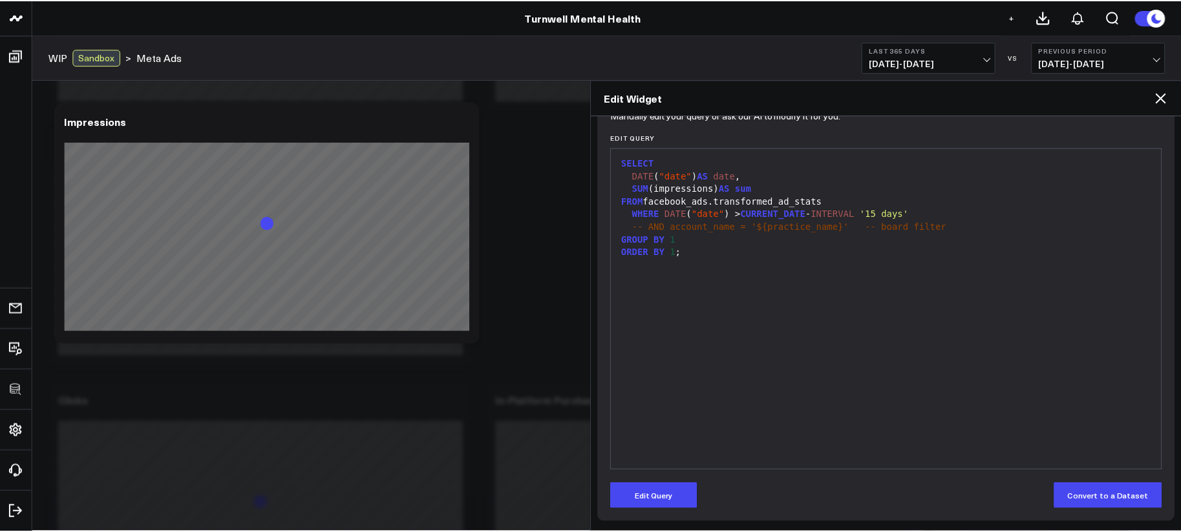
scroll to position [313, 0]
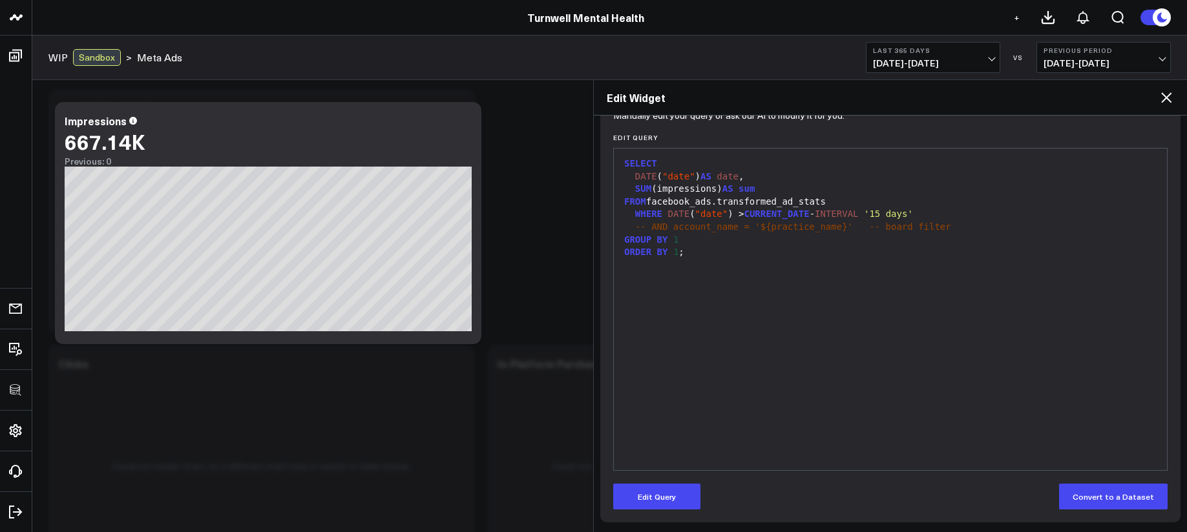
click at [939, 58] on span "10/09/24 - 10/08/25" at bounding box center [933, 63] width 120 height 10
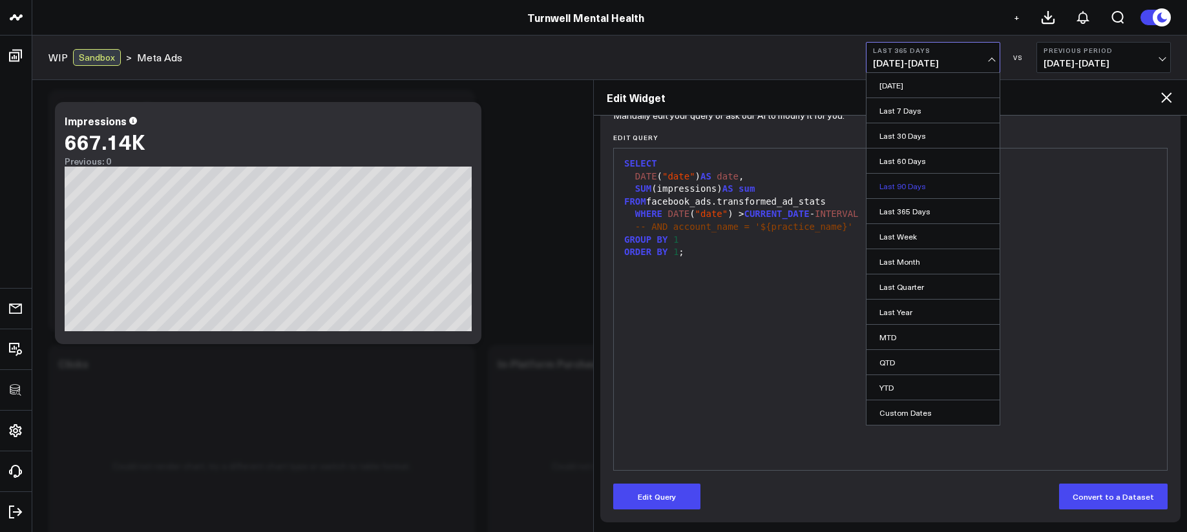
click at [916, 187] on link "Last 90 Days" at bounding box center [933, 186] width 133 height 25
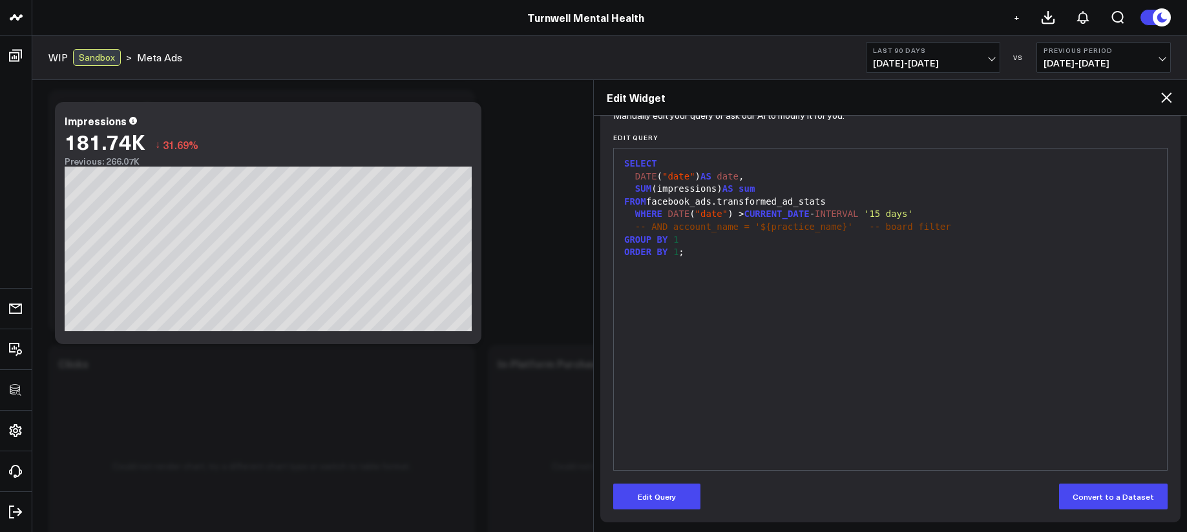
click at [1172, 98] on icon at bounding box center [1167, 98] width 16 height 16
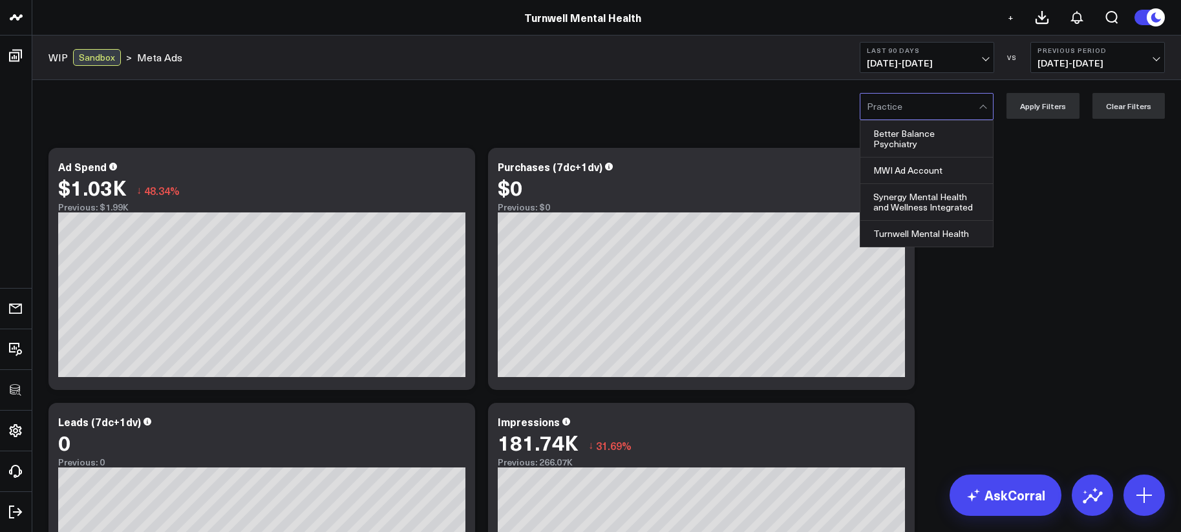
click at [938, 106] on div at bounding box center [923, 107] width 112 height 26
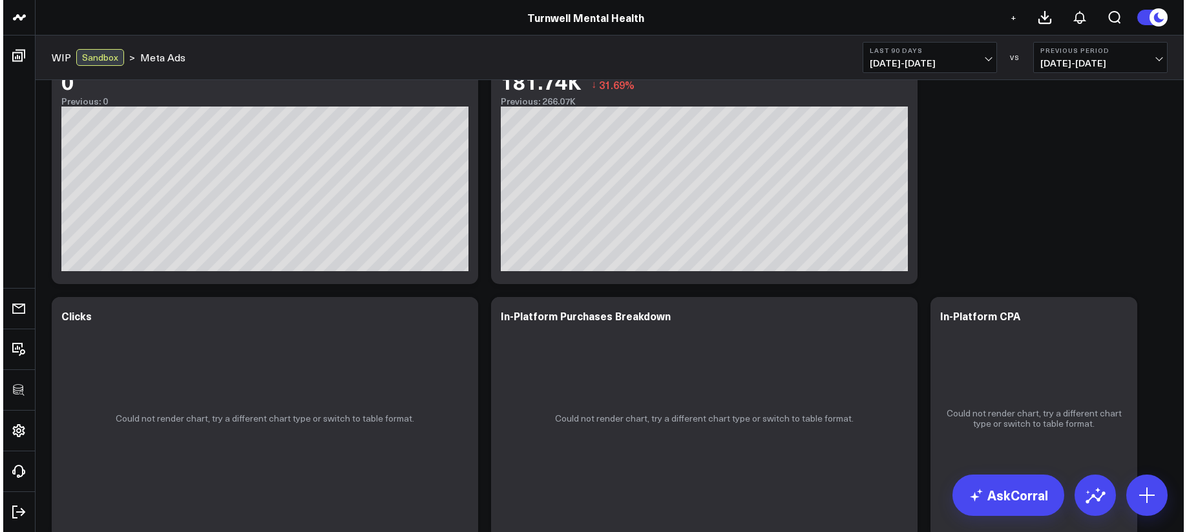
scroll to position [377, 0]
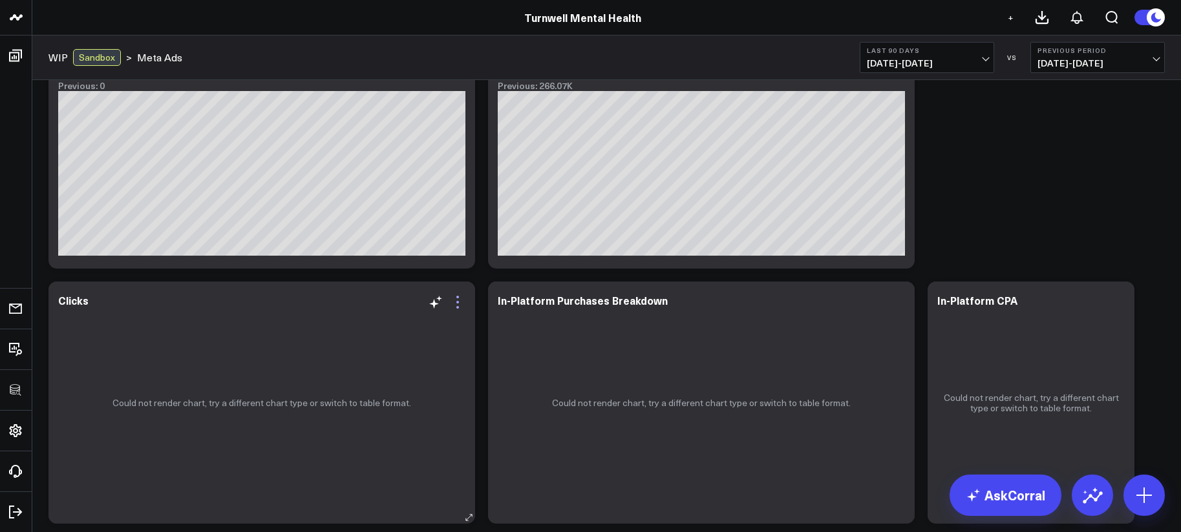
click at [460, 302] on icon at bounding box center [458, 303] width 16 height 16
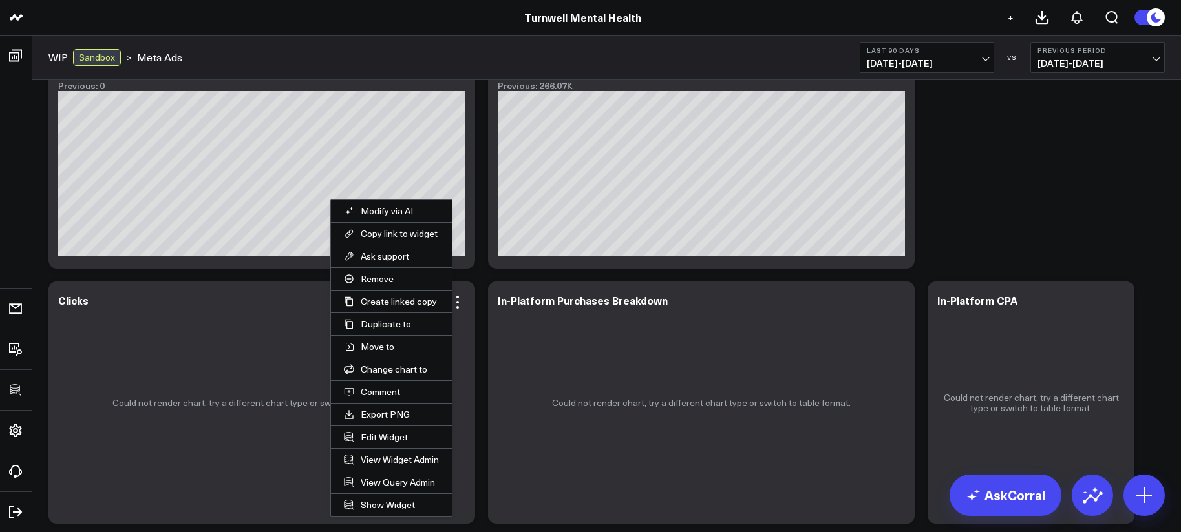
drag, startPoint x: 386, startPoint y: 436, endPoint x: 403, endPoint y: 428, distance: 18.5
click at [387, 436] on button "Edit Widget" at bounding box center [391, 437] width 121 height 22
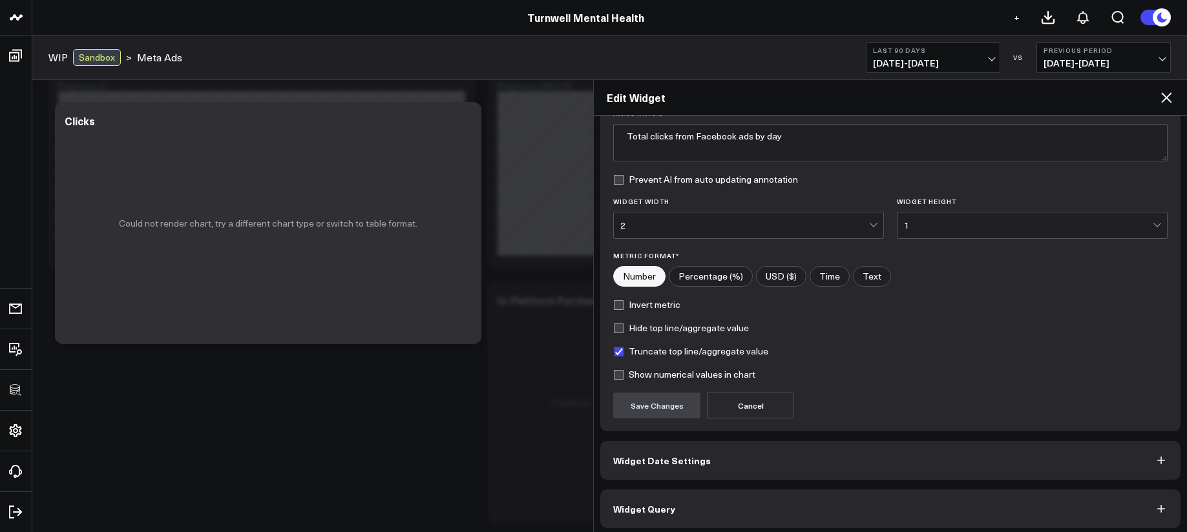
scroll to position [114, 0]
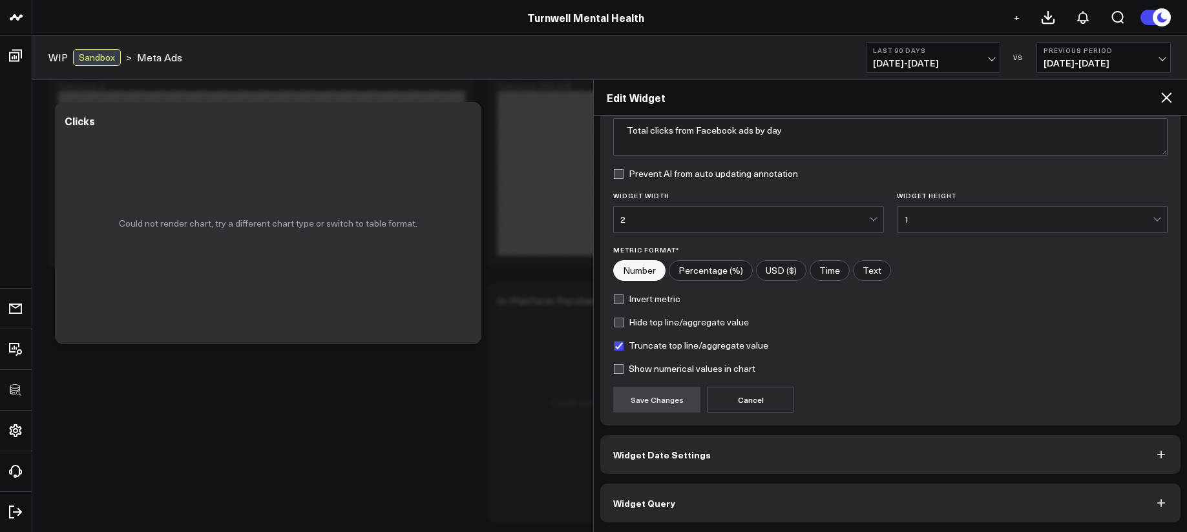
click at [722, 502] on button "Widget Query" at bounding box center [890, 503] width 580 height 39
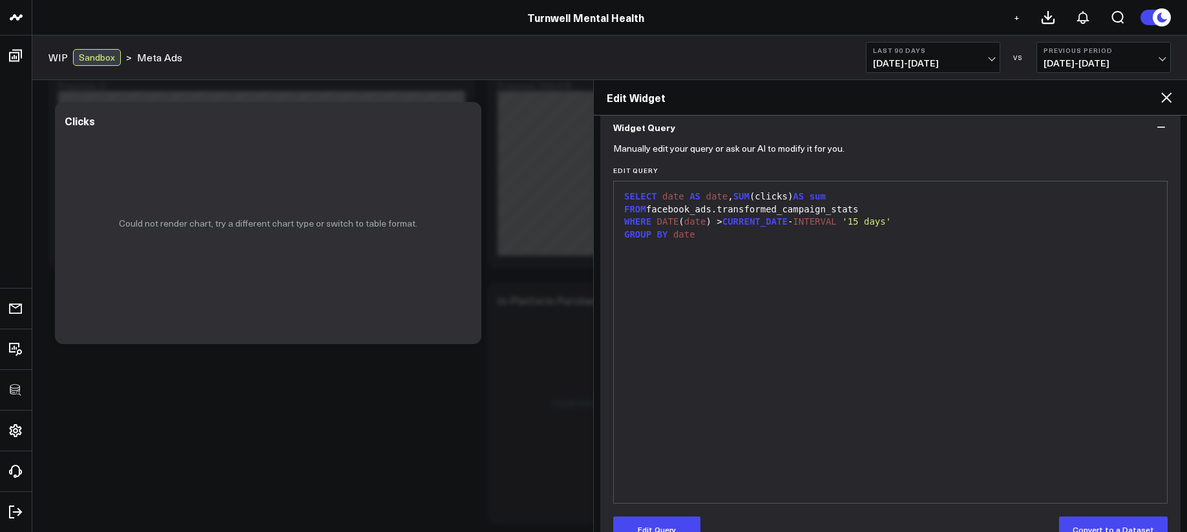
scroll to position [0, 0]
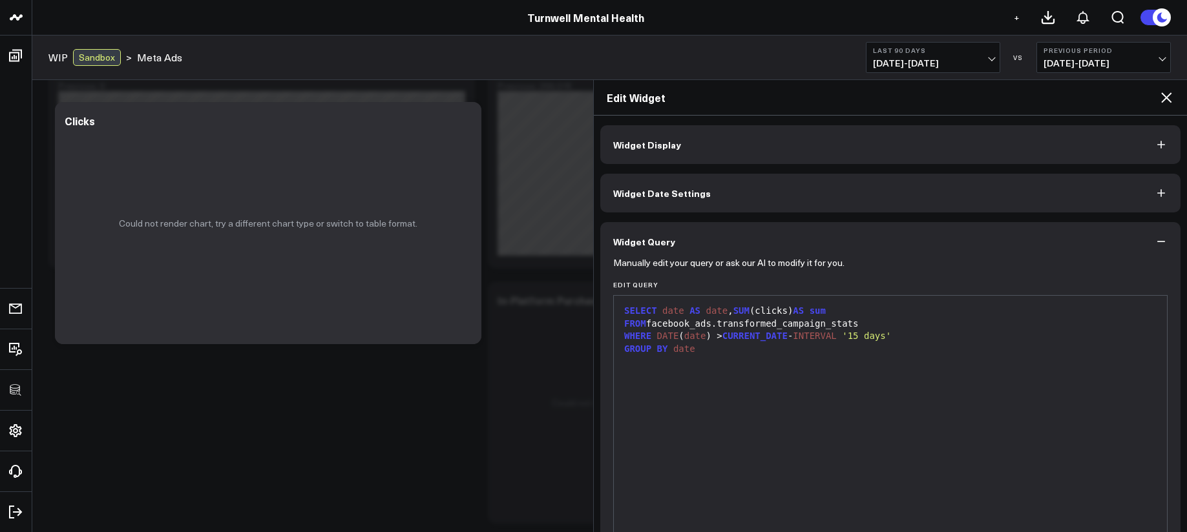
click at [860, 364] on div at bounding box center [890, 361] width 540 height 13
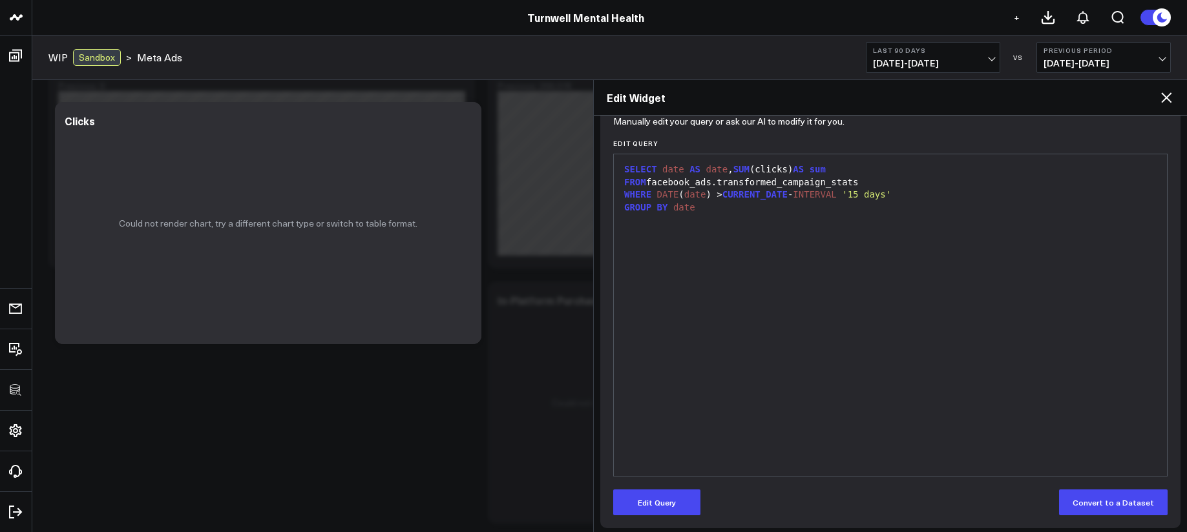
scroll to position [147, 0]
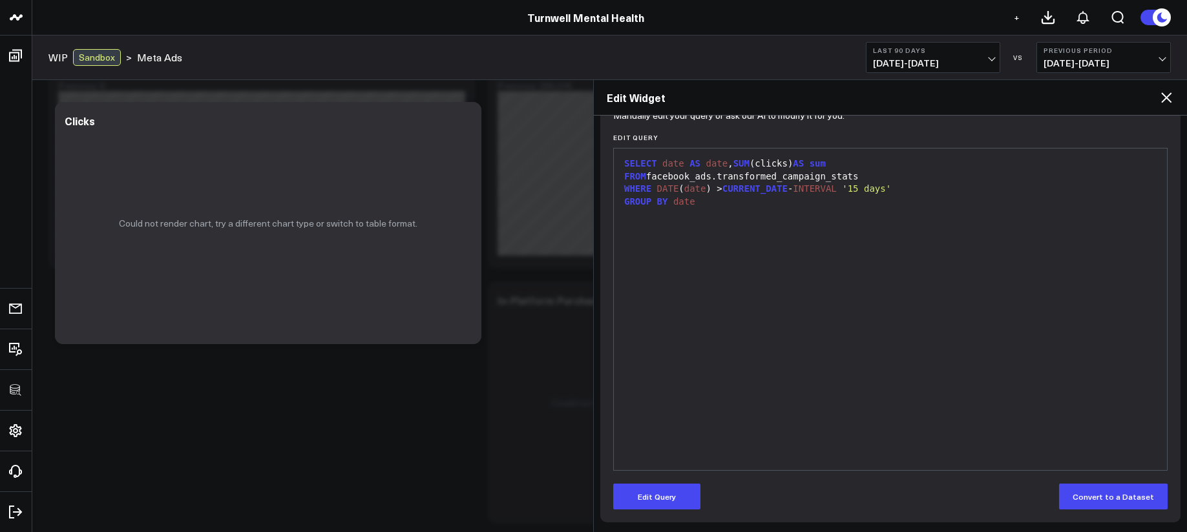
drag, startPoint x: 679, startPoint y: 520, endPoint x: 678, endPoint y: 510, distance: 9.8
click at [679, 519] on div "Manually edit your query or ask our AI to modify it for you. Edit Query 9 1 2 3…" at bounding box center [890, 318] width 580 height 409
click at [675, 497] on button "Edit Query" at bounding box center [656, 497] width 87 height 26
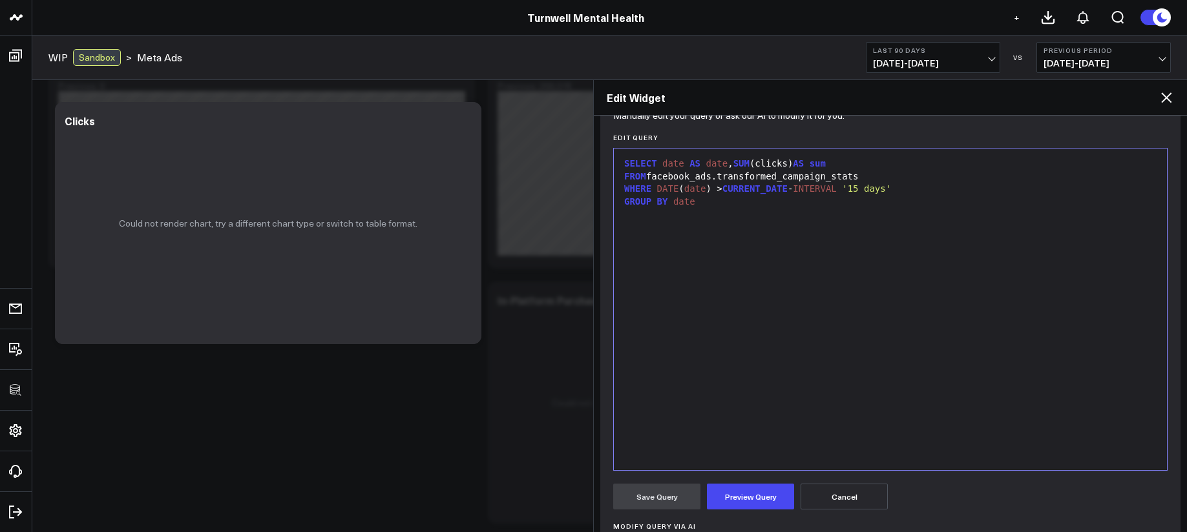
click at [755, 344] on div "SELECT date AS date , SUM (clicks) AS sum FROM facebook_ads.transformed_campaig…" at bounding box center [890, 309] width 540 height 309
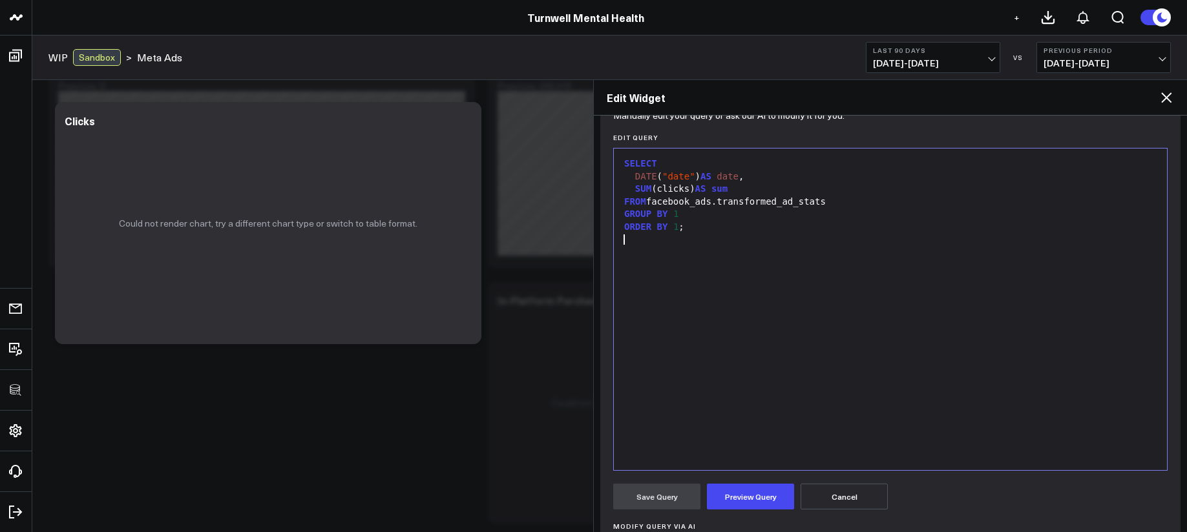
click at [828, 206] on div "FROM facebook_ads.transformed_ad_stats" at bounding box center [890, 202] width 540 height 13
click at [843, 204] on div "FROM facebook_ads.transformed_ad_stats" at bounding box center [890, 202] width 540 height 13
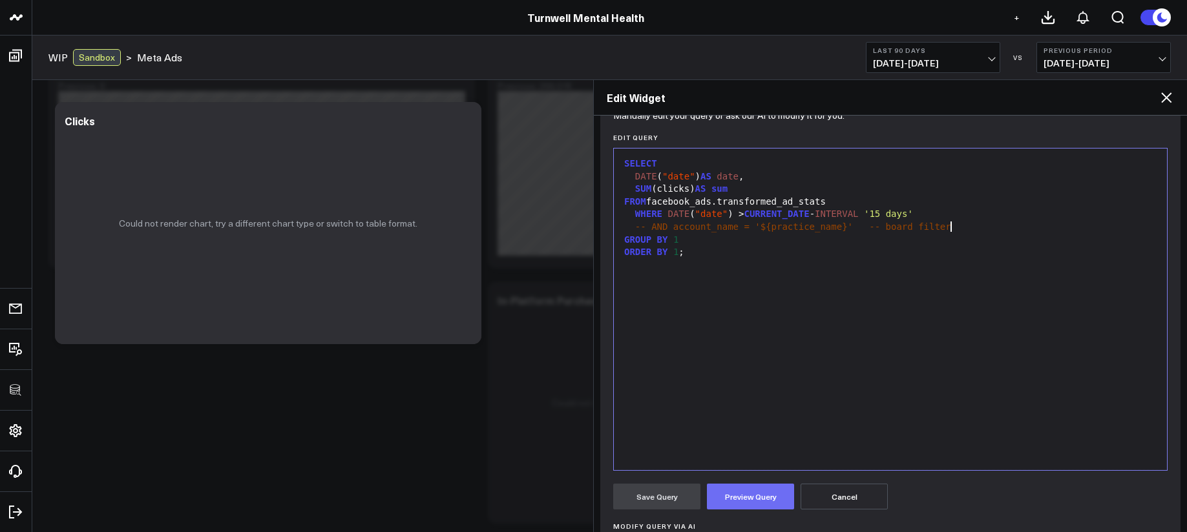
click at [771, 505] on button "Preview Query" at bounding box center [750, 497] width 87 height 26
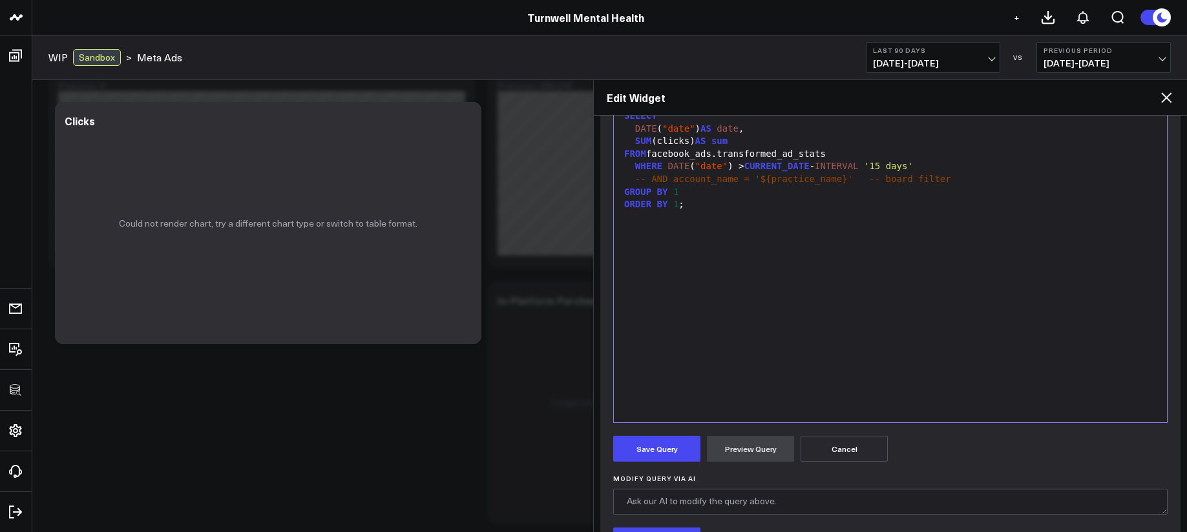
scroll to position [326, 0]
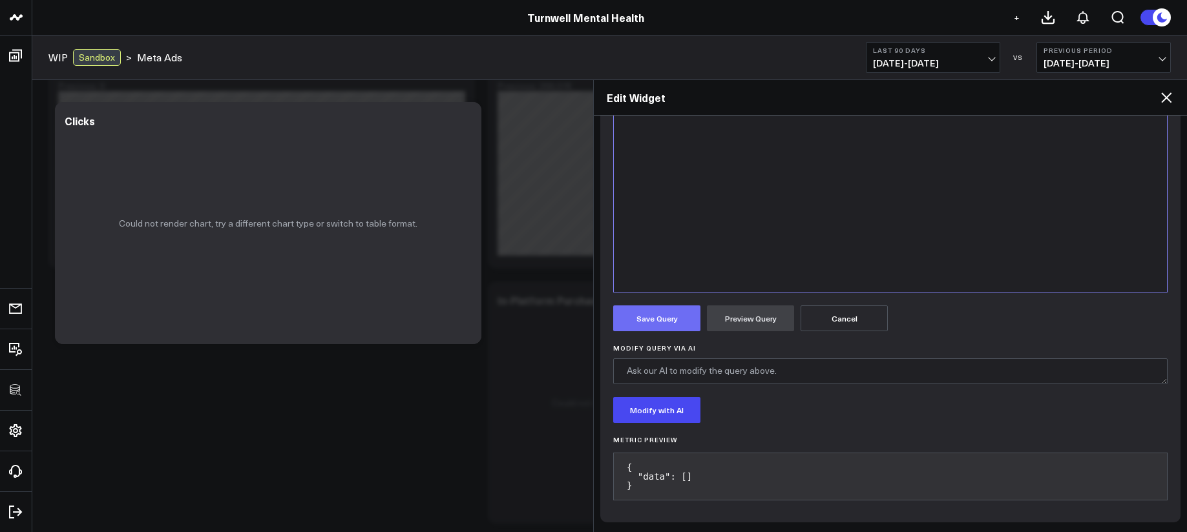
click at [672, 324] on button "Save Query" at bounding box center [656, 319] width 87 height 26
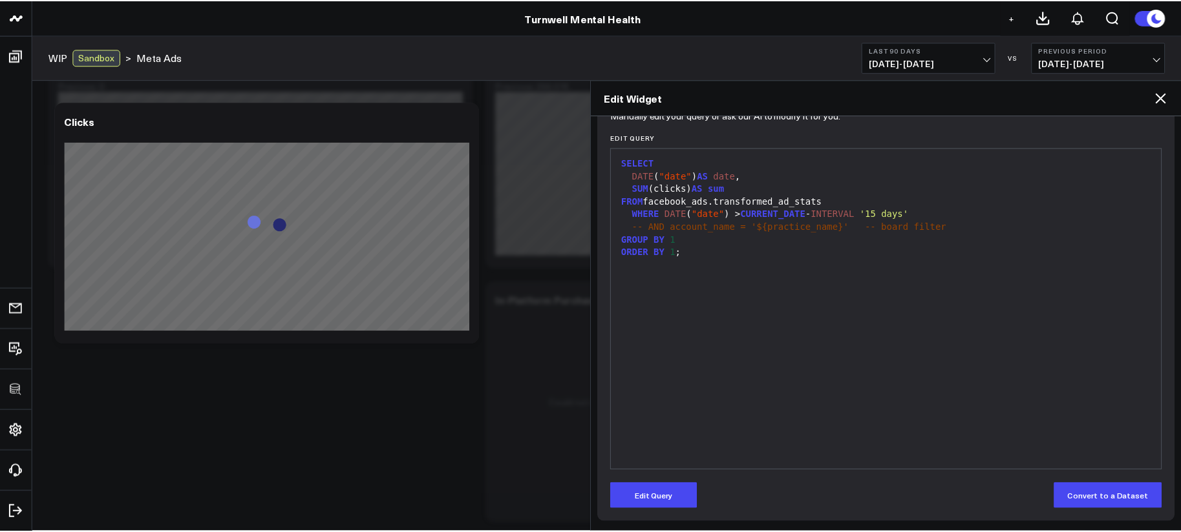
scroll to position [147, 0]
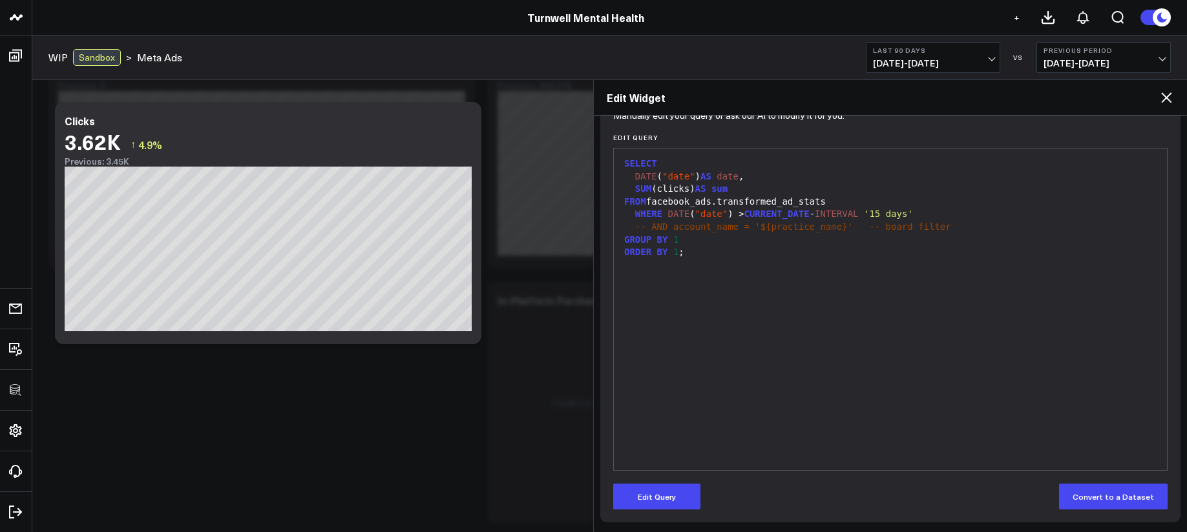
click at [1171, 101] on icon at bounding box center [1166, 97] width 10 height 10
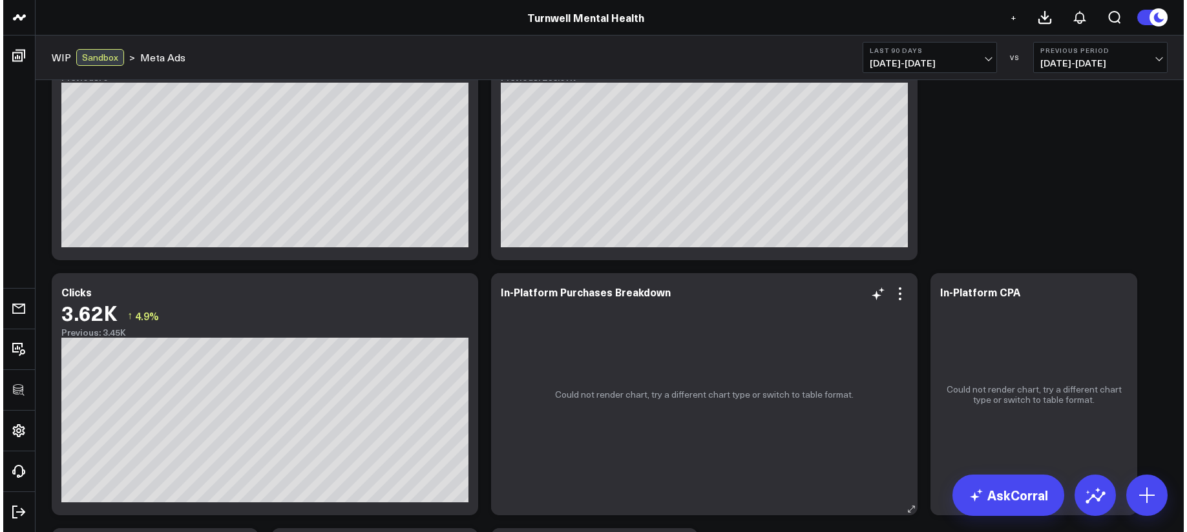
scroll to position [397, 0]
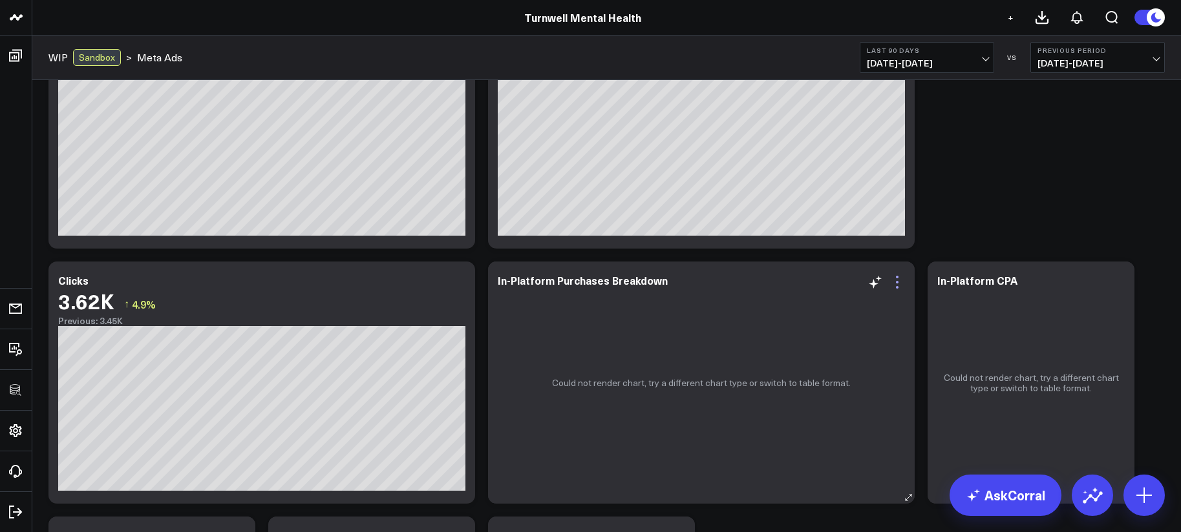
click at [897, 277] on icon at bounding box center [897, 277] width 3 height 3
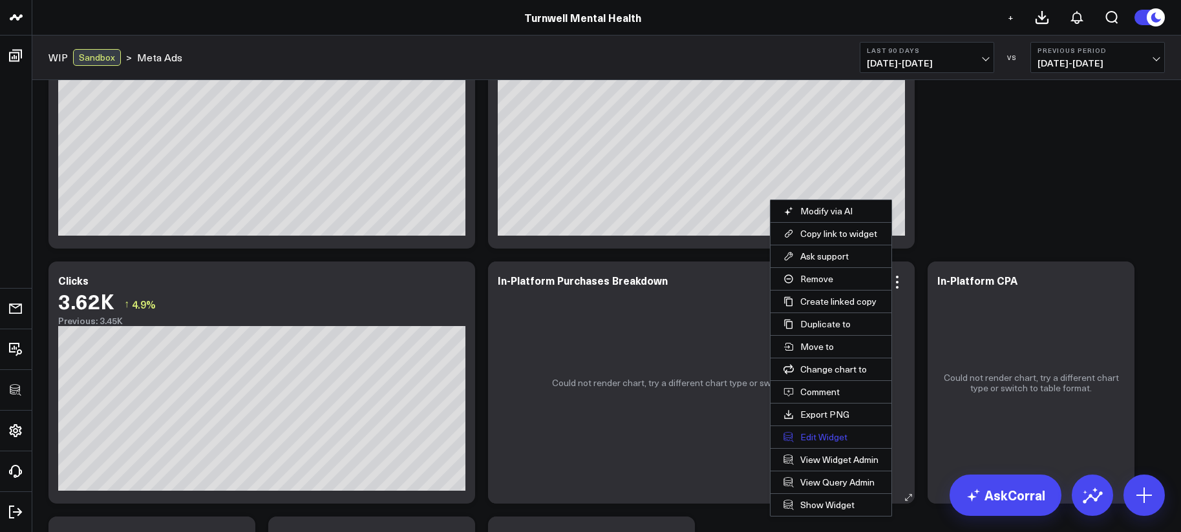
click at [812, 442] on button "Edit Widget" at bounding box center [830, 437] width 121 height 22
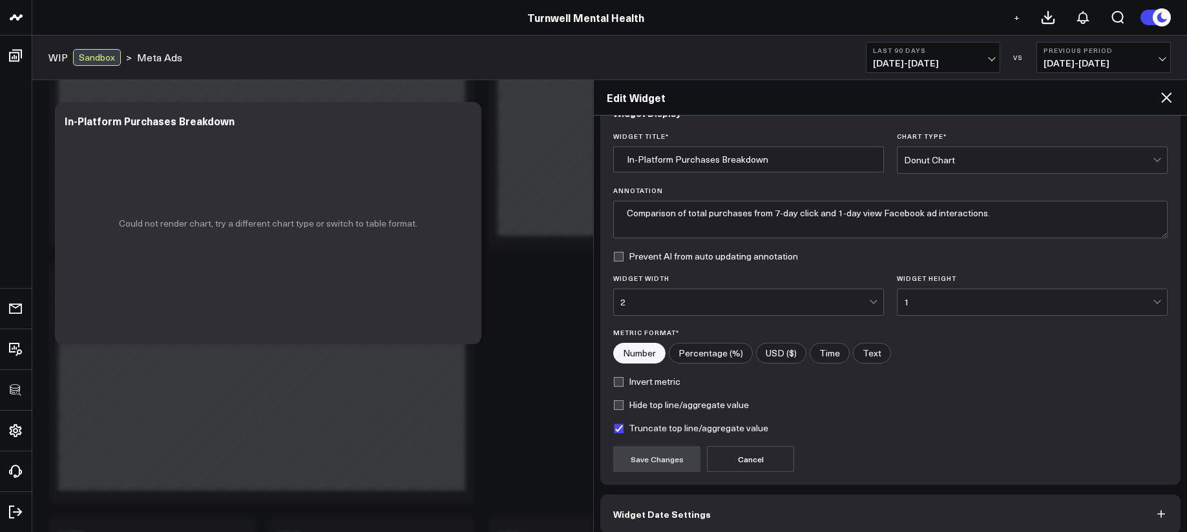
scroll to position [91, 0]
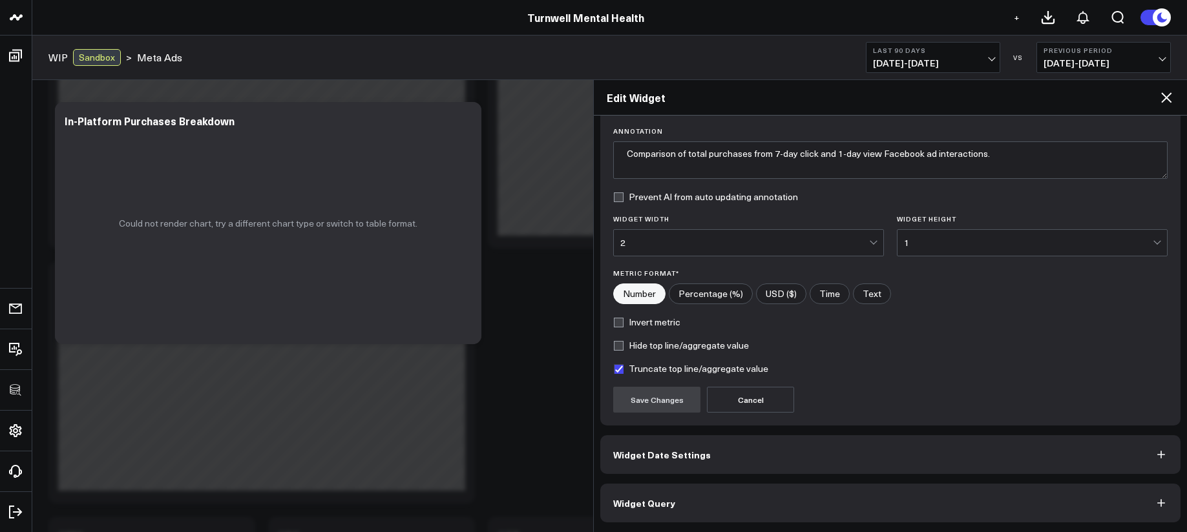
click at [845, 503] on button "Widget Query" at bounding box center [890, 503] width 580 height 39
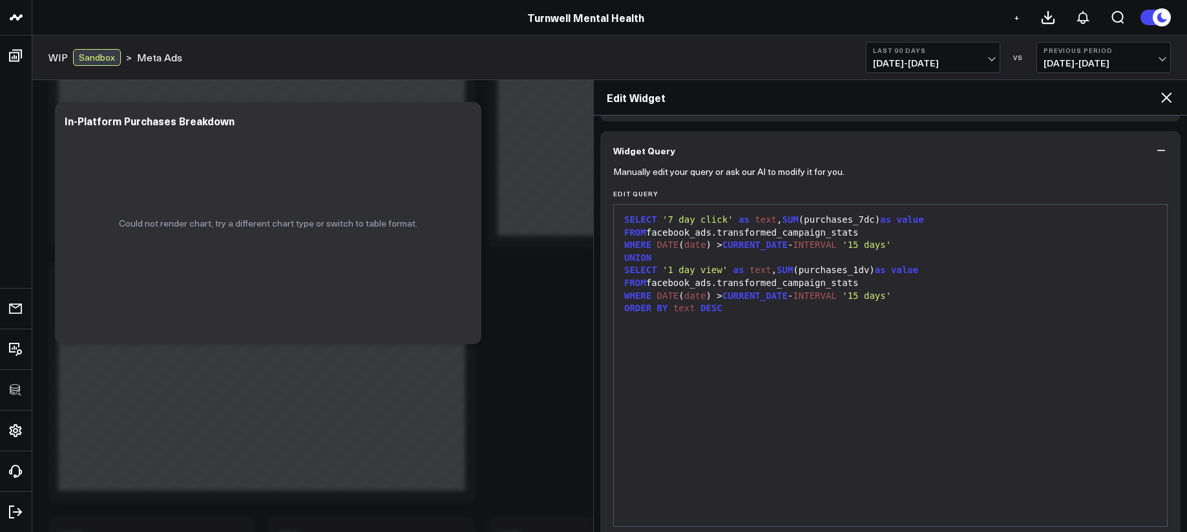
click at [796, 375] on div "SELECT '7 day click' as text , SUM (purchases_7dc) as value FROM facebook_ads.t…" at bounding box center [890, 365] width 540 height 309
click at [764, 326] on div at bounding box center [890, 321] width 540 height 13
click at [740, 311] on div "ORDER BY text DESC" at bounding box center [890, 308] width 540 height 13
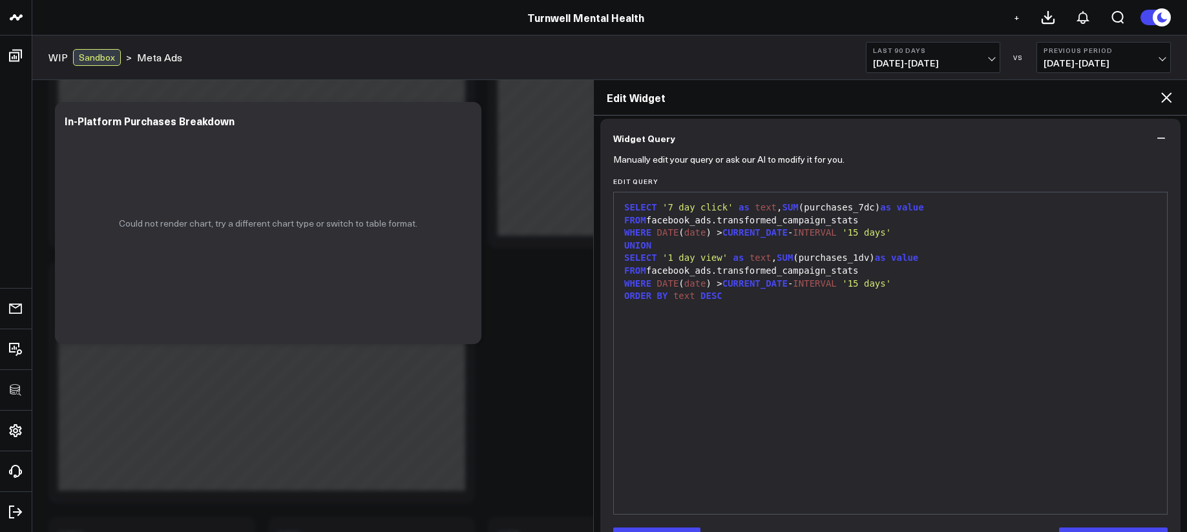
scroll to position [119, 0]
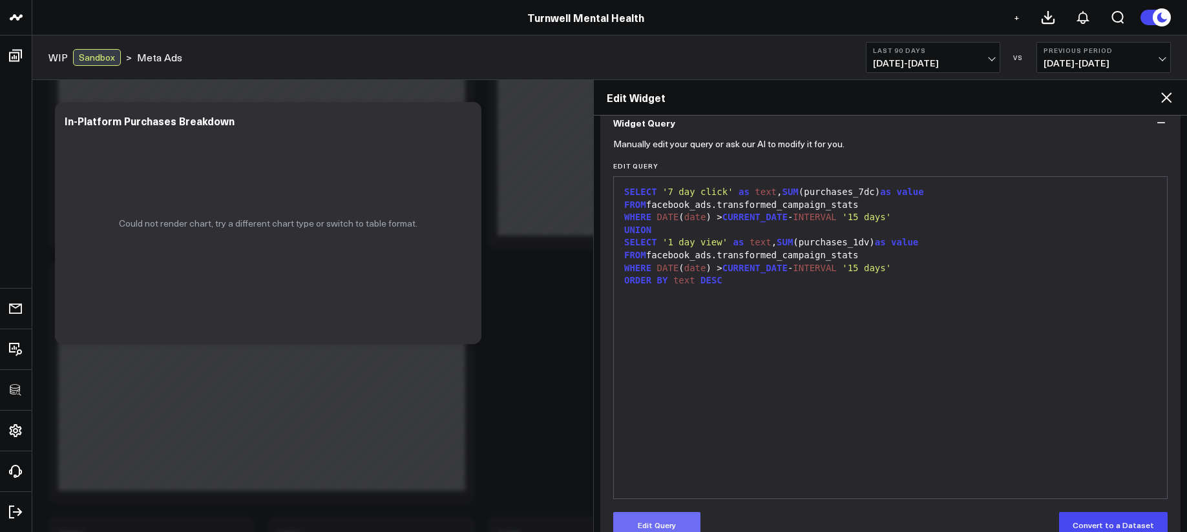
click at [653, 527] on button "Edit Query" at bounding box center [656, 525] width 87 height 26
click at [729, 284] on div "ORDER BY text DESC" at bounding box center [890, 281] width 540 height 13
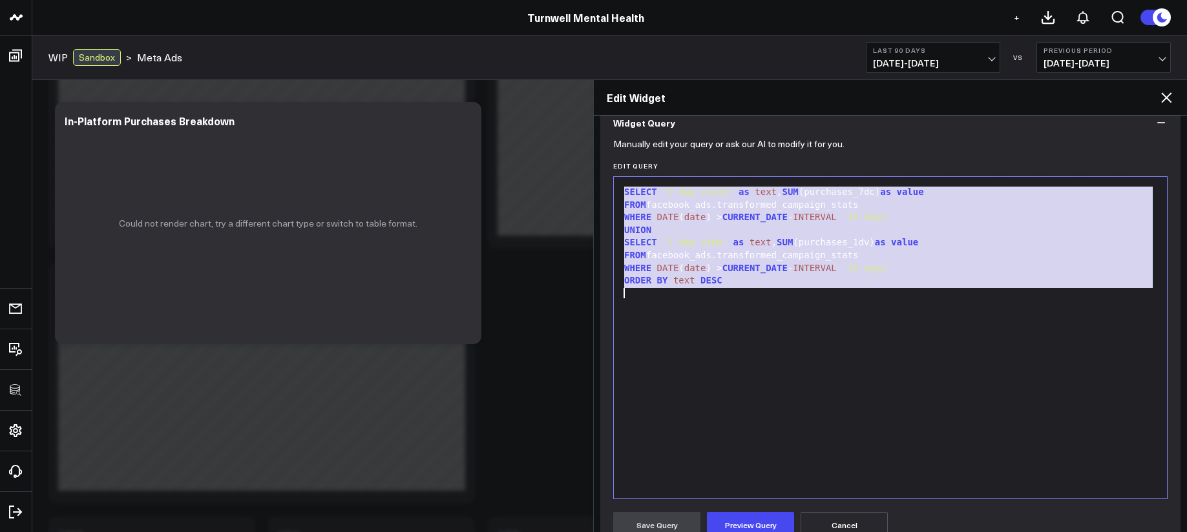
copy div "SELECT '7 day click' as text , SUM (purchases_7dc) as value FROM facebook_ads.t…"
click at [912, 326] on div "SELECT '7 day click' as text , SUM (purchases_7dc) as value FROM facebook_ads.t…" at bounding box center [890, 338] width 540 height 309
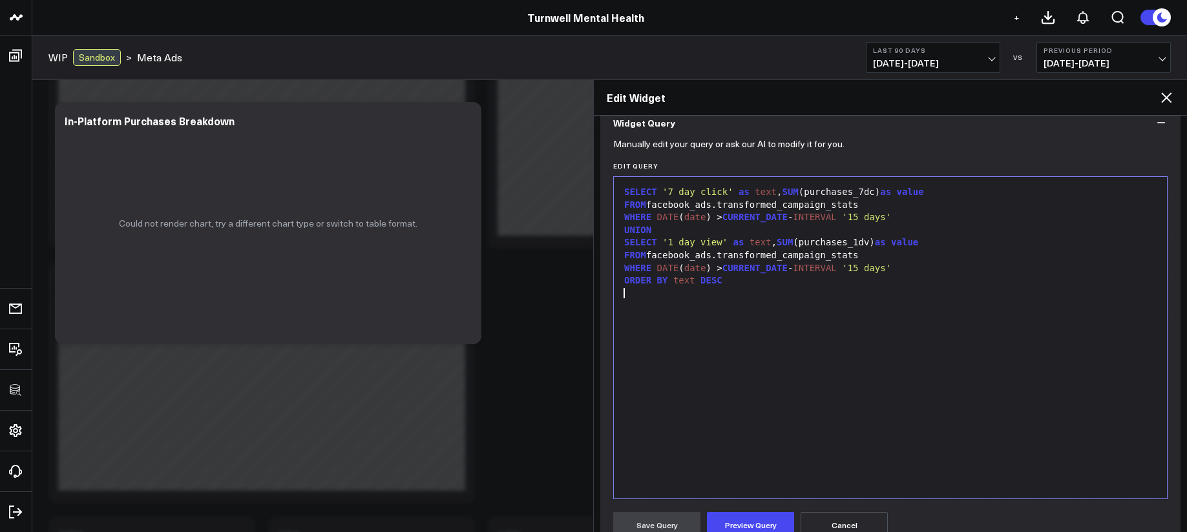
click at [910, 326] on div "SELECT '7 day click' as text , SUM (purchases_7dc) as value FROM facebook_ads.t…" at bounding box center [890, 338] width 540 height 309
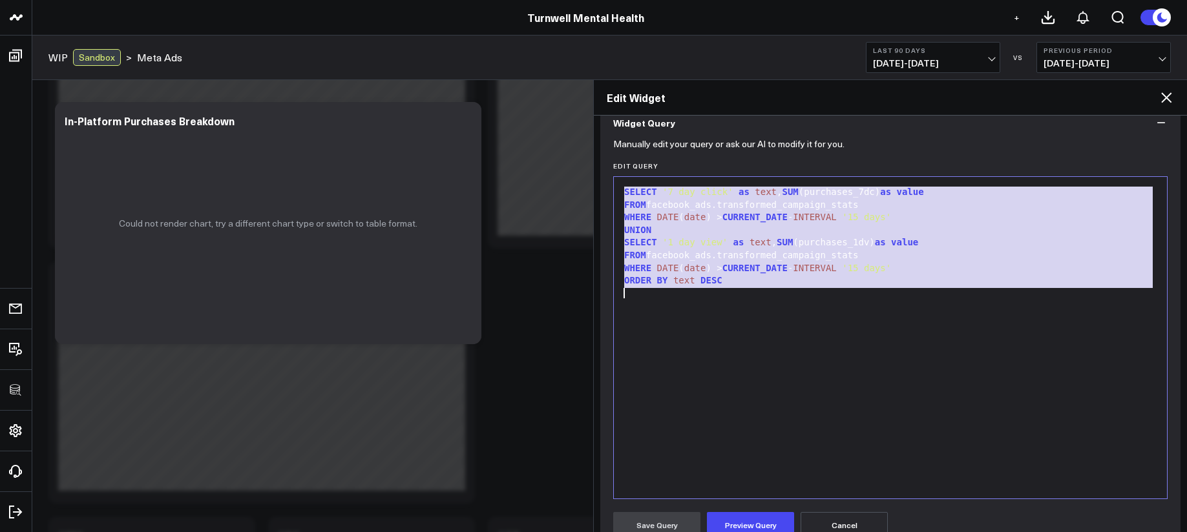
copy div "SELECT '7 day click' as text , SUM (purchases_7dc) as value FROM facebook_ads.t…"
click at [876, 303] on div "SELECT '7 day click' as text , SUM (purchases_7dc) as value FROM facebook_ads.t…" at bounding box center [890, 338] width 540 height 309
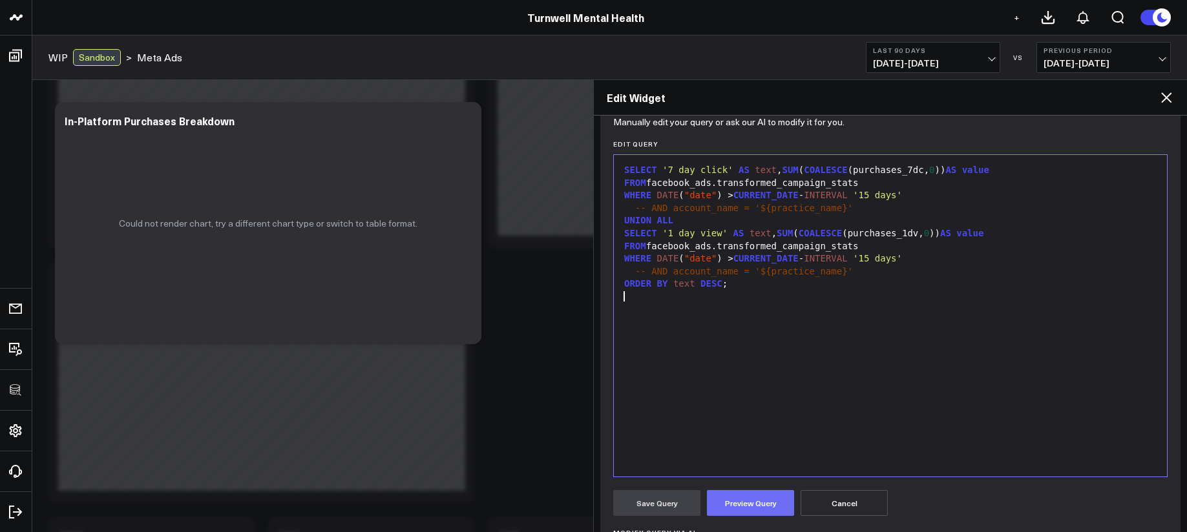
click at [743, 499] on button "Preview Query" at bounding box center [750, 503] width 87 height 26
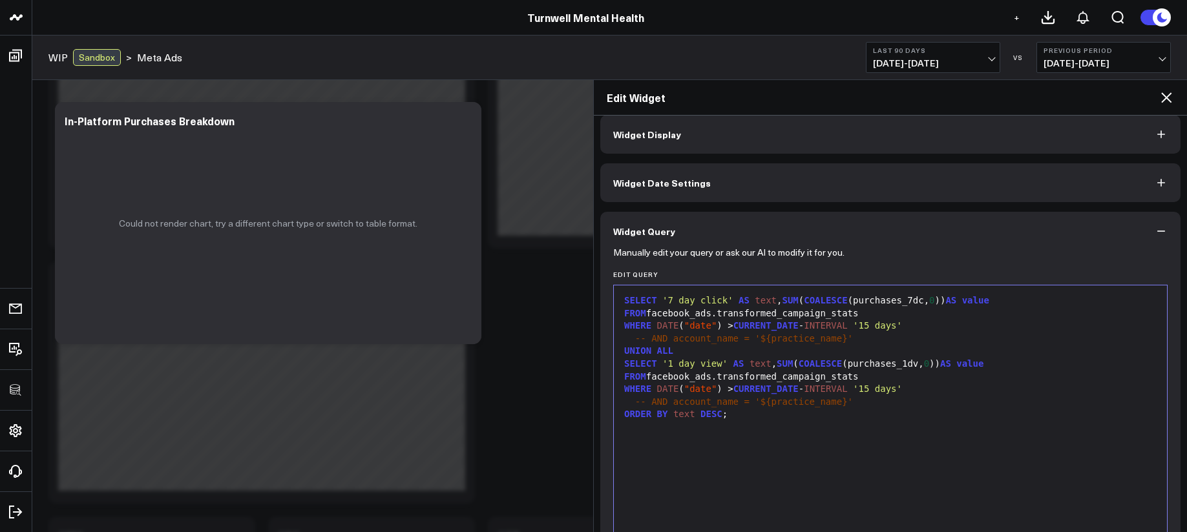
scroll to position [14, 0]
click at [812, 311] on div "FROM facebook_ads.transformed_campaign_stats" at bounding box center [890, 310] width 540 height 13
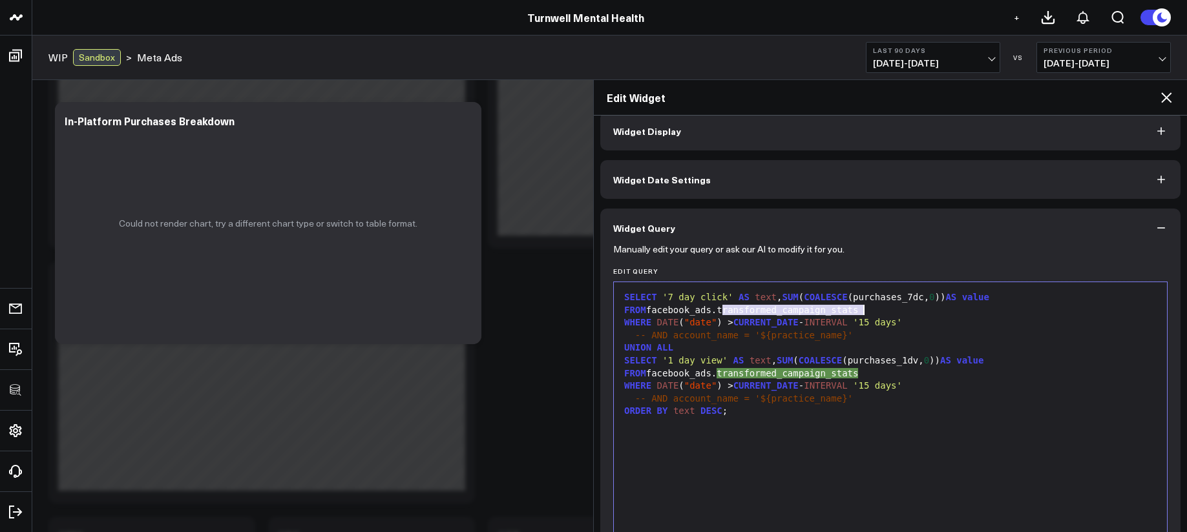
click at [831, 314] on div "FROM facebook_ads.transformed_campaign_stats" at bounding box center [890, 310] width 540 height 13
drag, startPoint x: 831, startPoint y: 312, endPoint x: 788, endPoint y: 311, distance: 42.7
click at [788, 311] on div "FROM facebook_ads.transformed_campaign_stats" at bounding box center [890, 310] width 540 height 13
drag, startPoint x: 857, startPoint y: 311, endPoint x: 828, endPoint y: 313, distance: 29.1
click at [828, 313] on div "FROM facebook_ads.transformed_ad_stats_stats" at bounding box center [890, 310] width 540 height 13
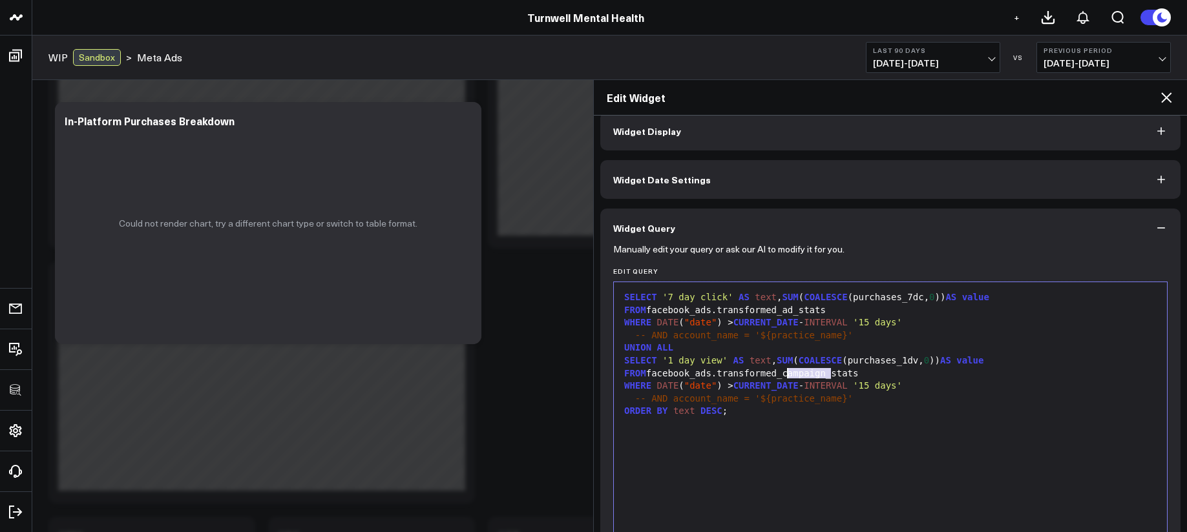
drag, startPoint x: 832, startPoint y: 376, endPoint x: 788, endPoint y: 377, distance: 44.0
click at [788, 377] on div "FROM facebook_ads.transformed_campaign_stats" at bounding box center [890, 374] width 540 height 13
click at [839, 444] on div "SELECT '7 day click' AS text , SUM ( COALESCE (purchases_7dc, 0 )) AS value FRO…" at bounding box center [890, 443] width 540 height 309
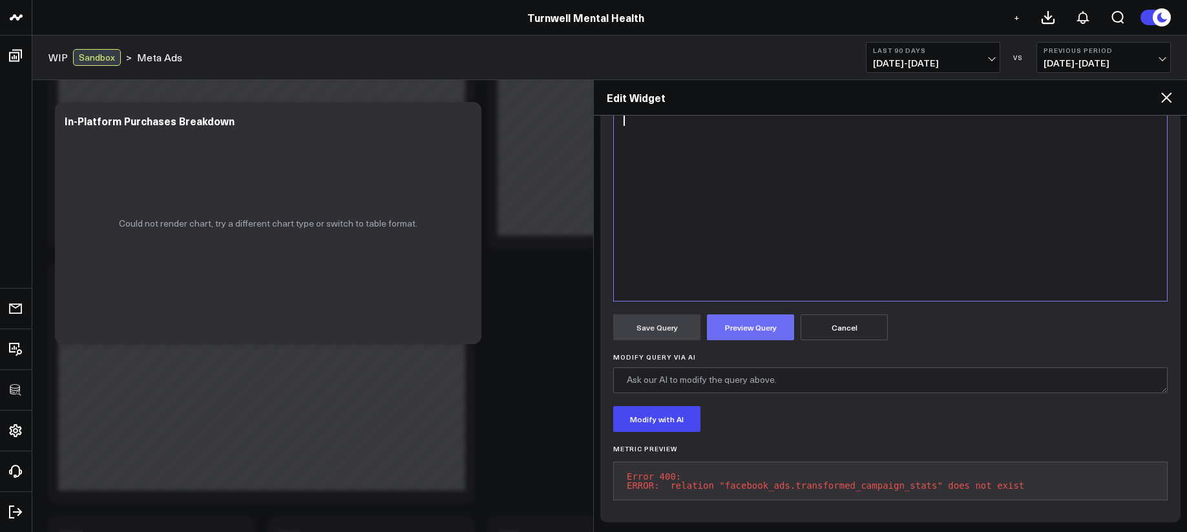
click at [777, 315] on button "Preview Query" at bounding box center [750, 328] width 87 height 26
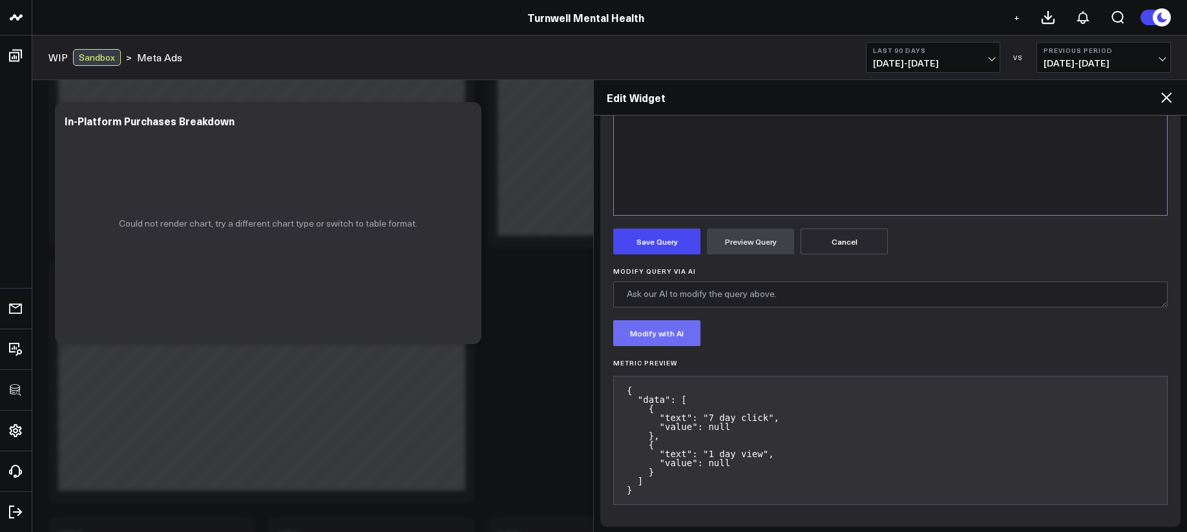
scroll to position [407, 0]
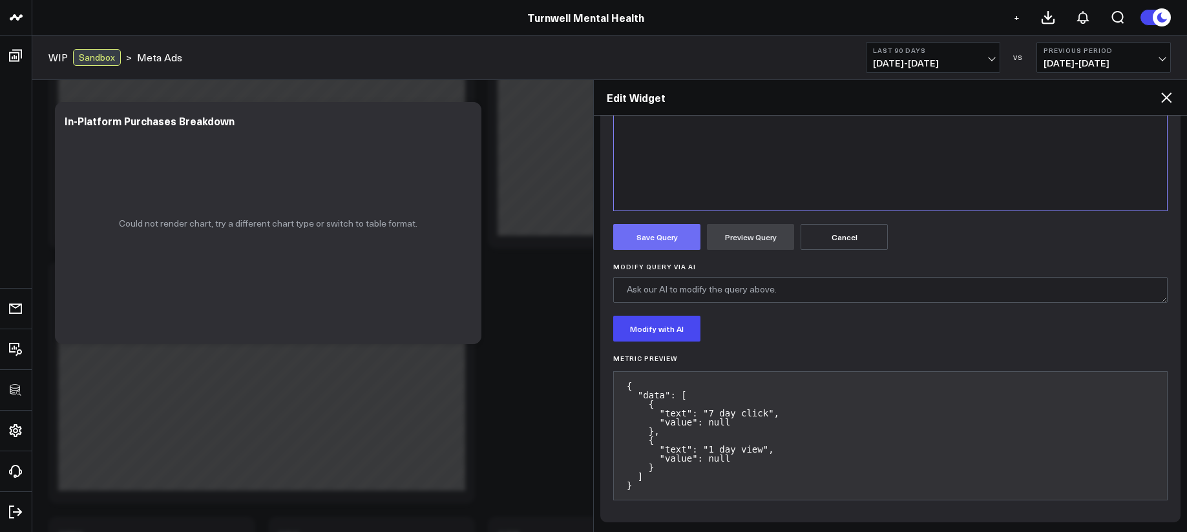
click at [668, 241] on button "Save Query" at bounding box center [656, 237] width 87 height 26
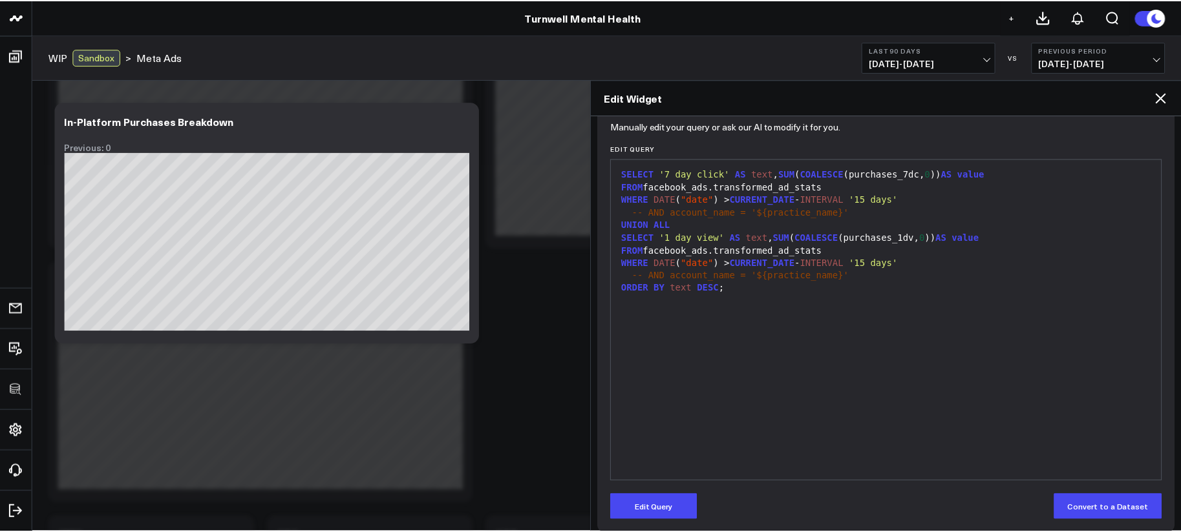
scroll to position [147, 0]
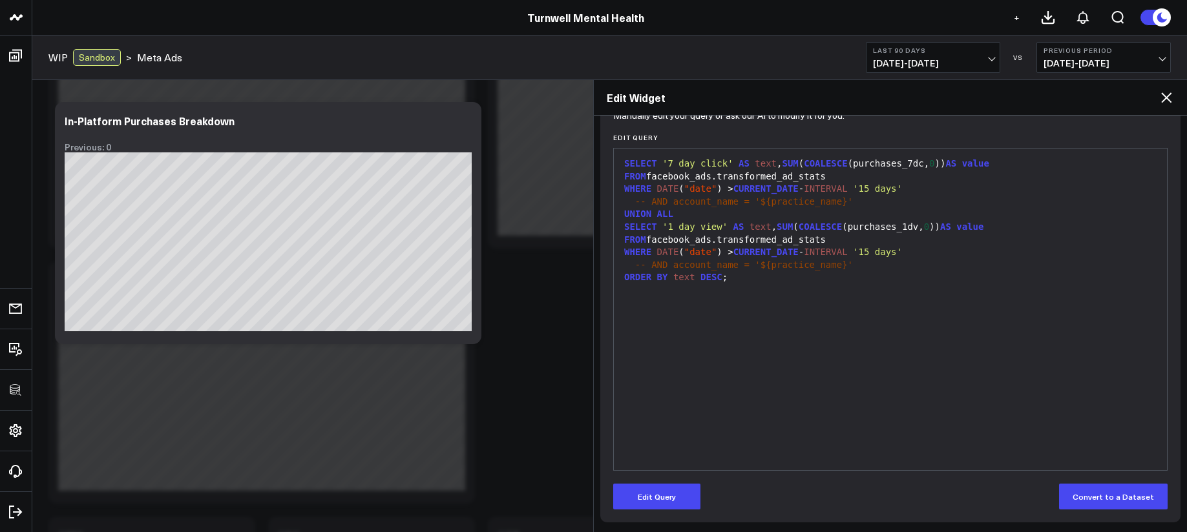
click at [916, 48] on b "Last 90 Days" at bounding box center [933, 51] width 120 height 8
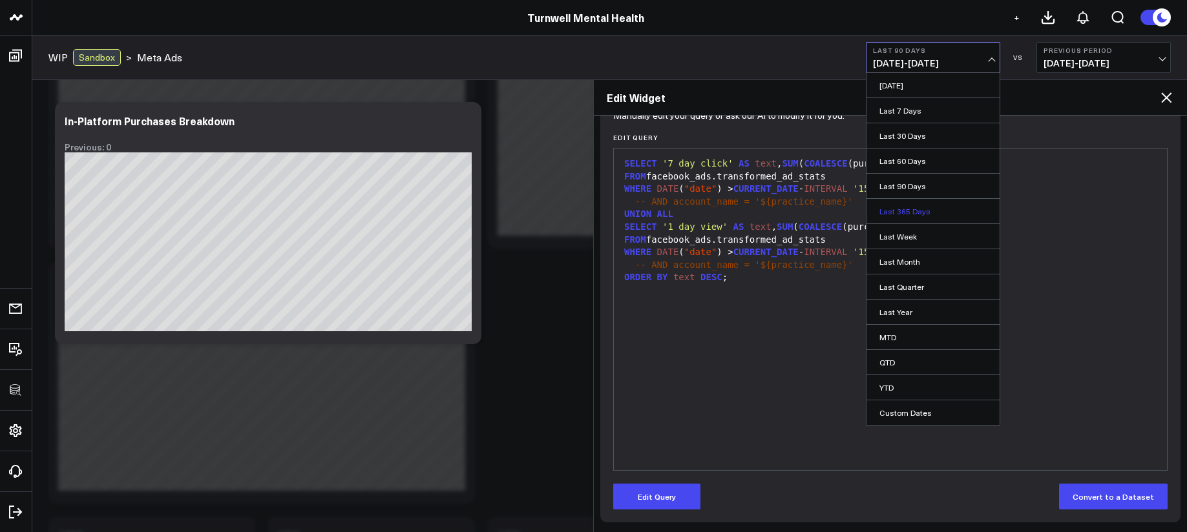
click at [923, 213] on link "Last 365 Days" at bounding box center [933, 211] width 133 height 25
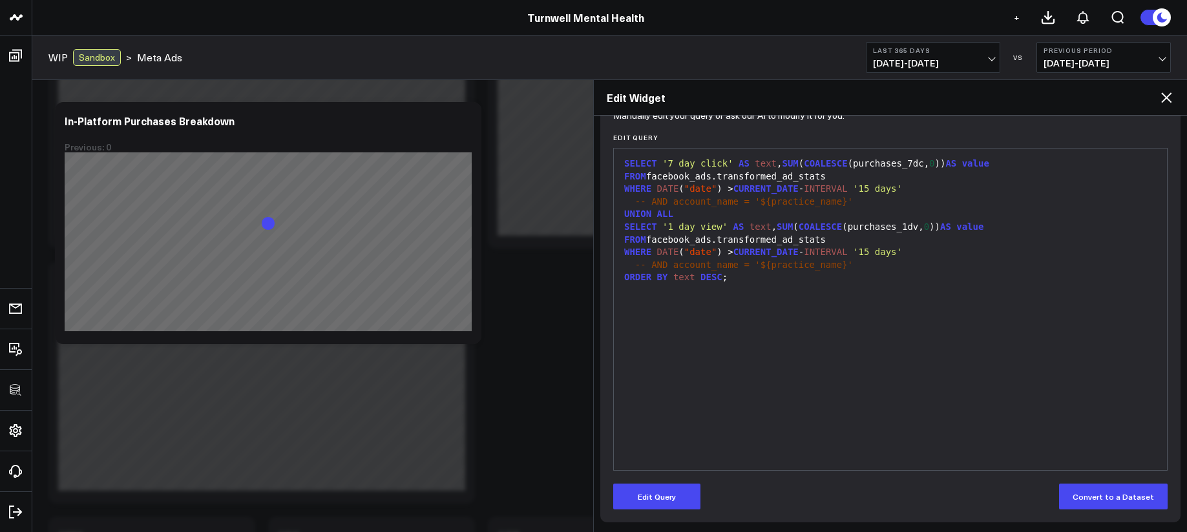
click at [1159, 105] on icon at bounding box center [1167, 98] width 16 height 16
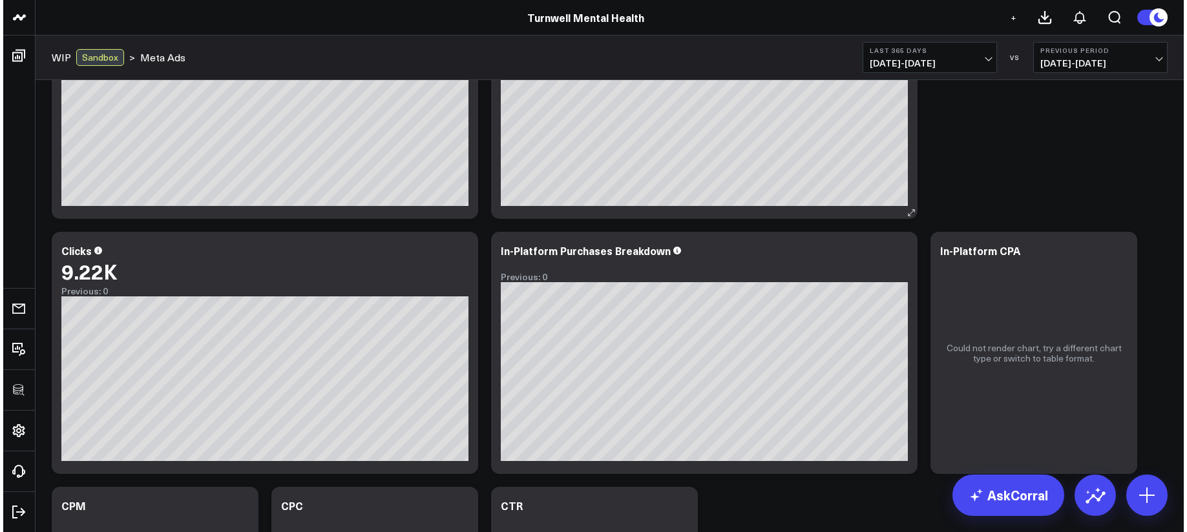
scroll to position [528, 0]
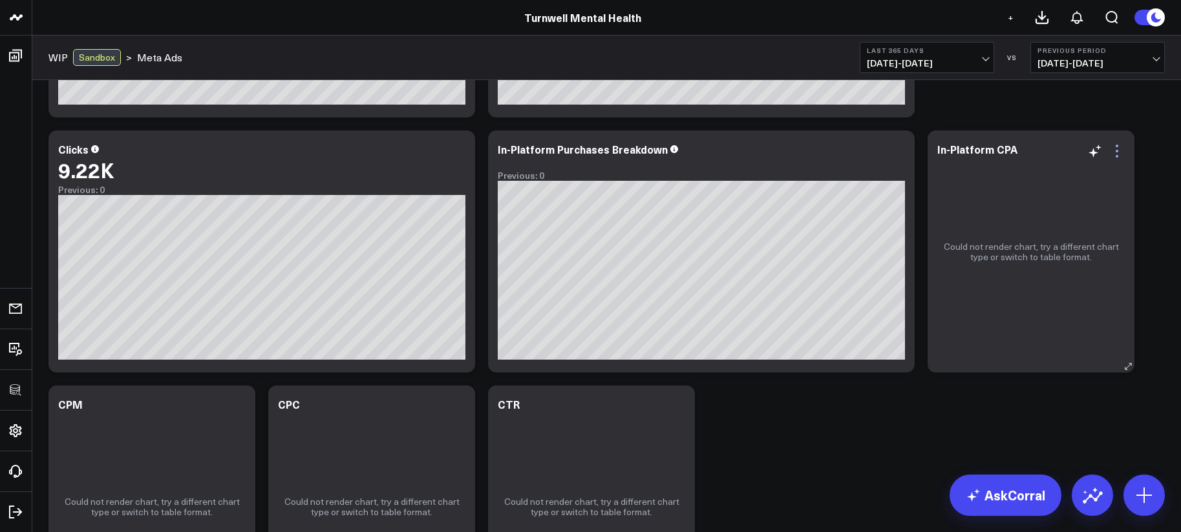
click at [1114, 151] on icon at bounding box center [1117, 151] width 16 height 16
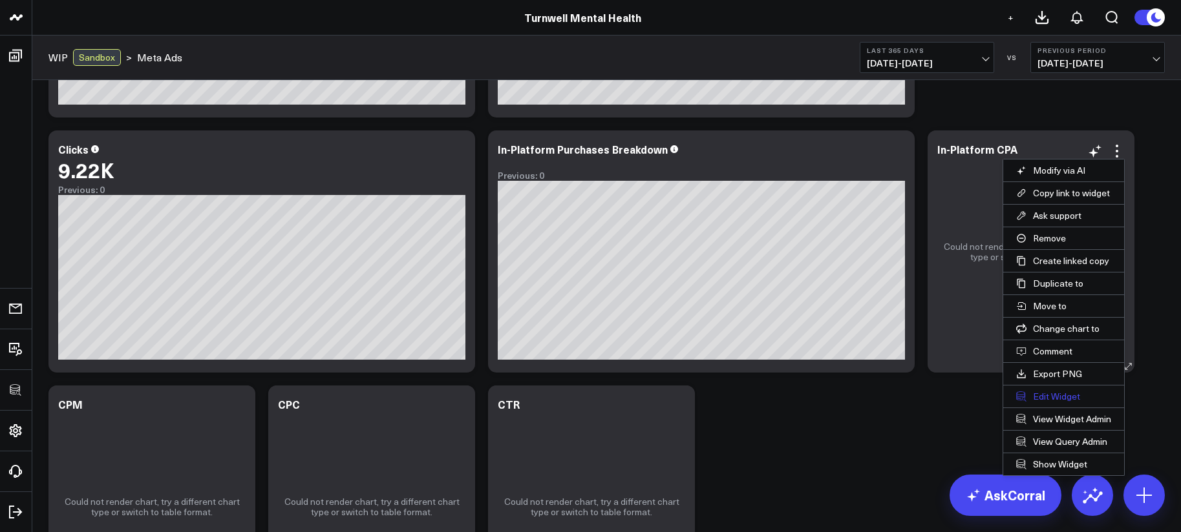
click at [1051, 394] on button "Edit Widget" at bounding box center [1063, 397] width 121 height 22
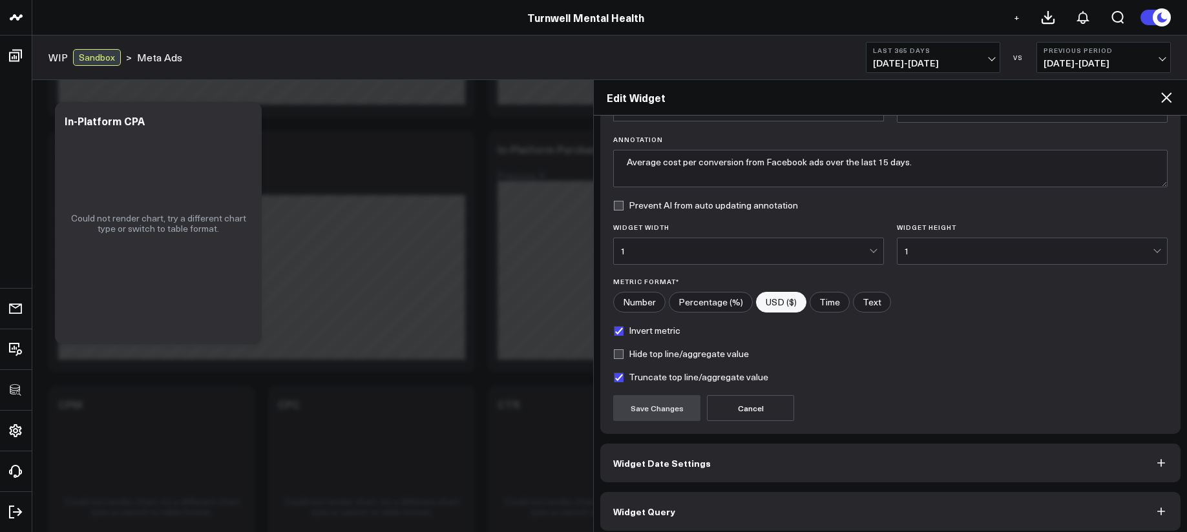
scroll to position [91, 0]
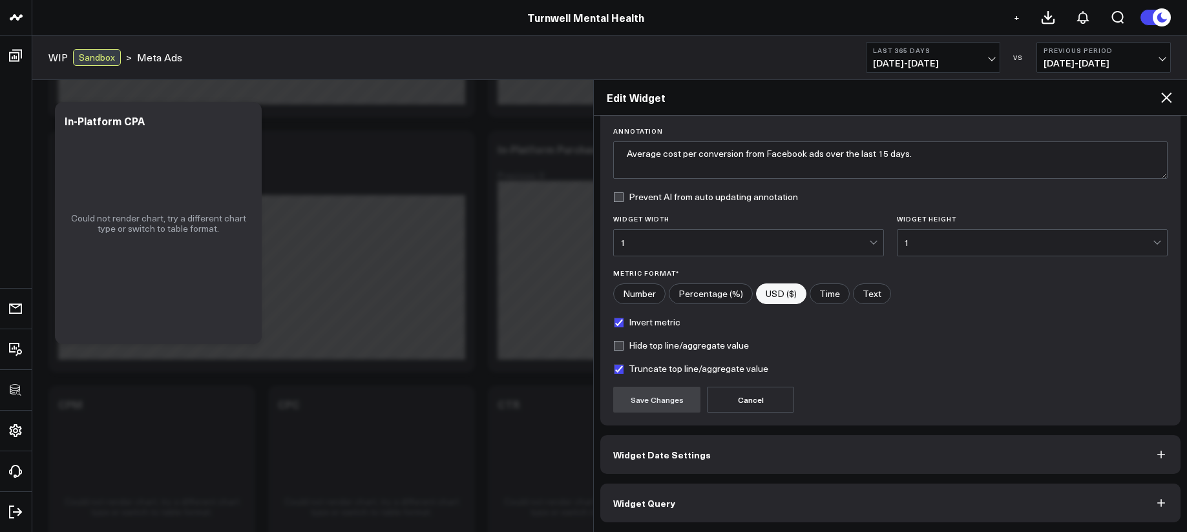
click at [825, 489] on button "Widget Query" at bounding box center [890, 503] width 580 height 39
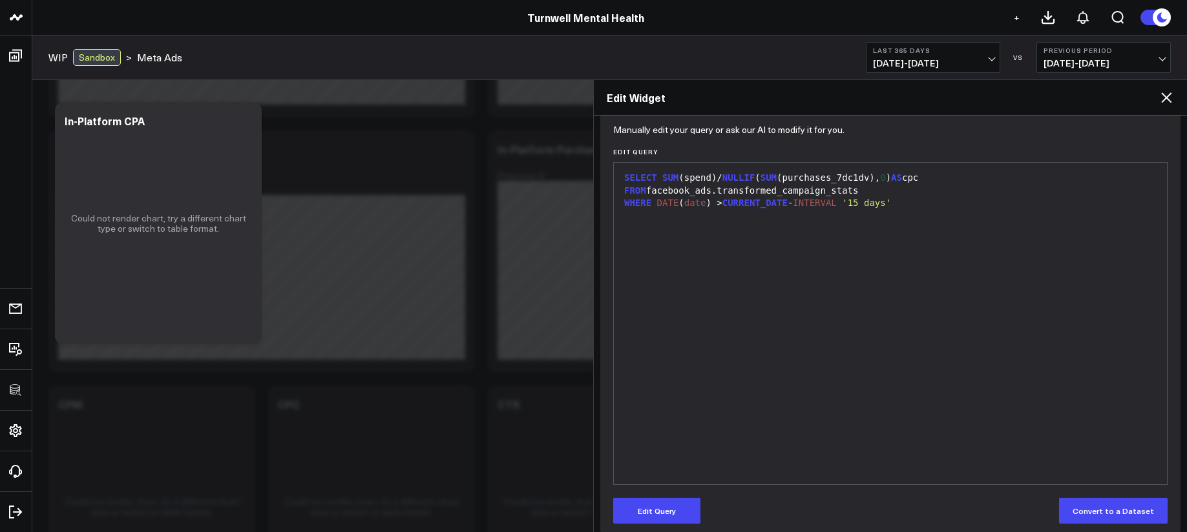
scroll to position [147, 0]
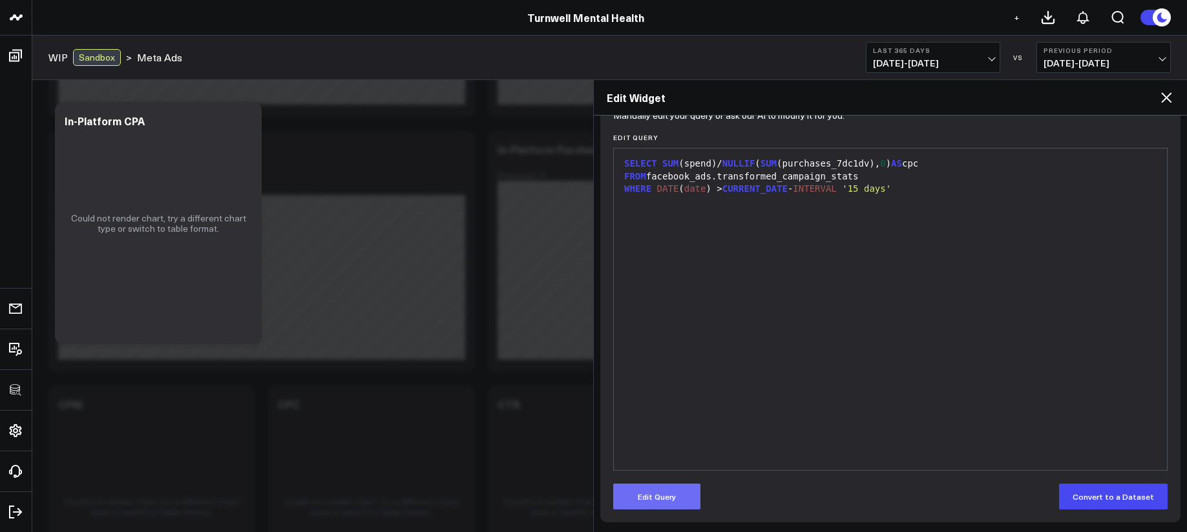
click at [680, 497] on button "Edit Query" at bounding box center [656, 497] width 87 height 26
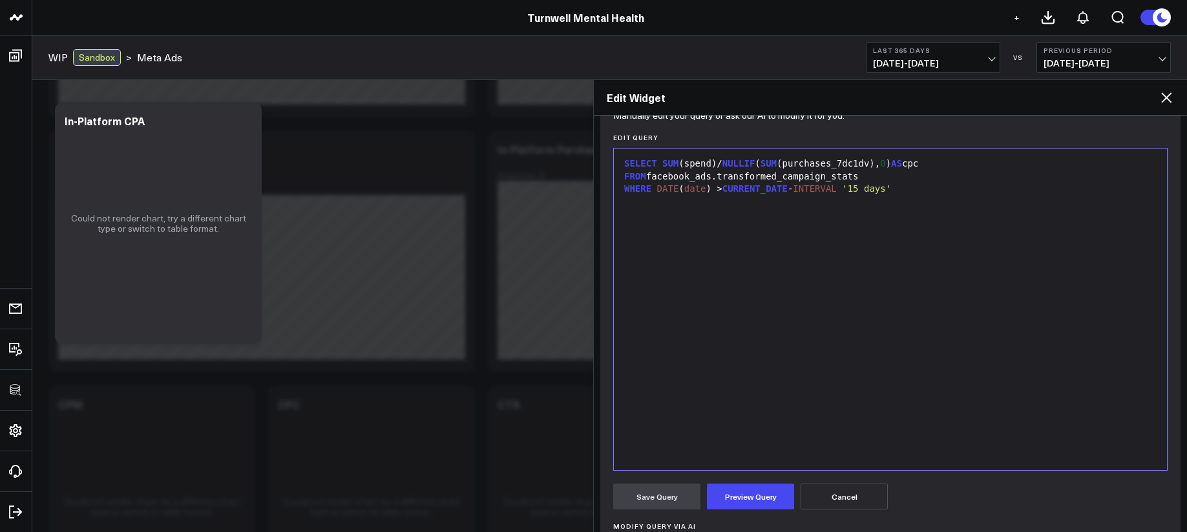
click at [788, 373] on div "SELECT SUM (spend)/ NULLIF ( SUM (purchases_7dc1dv), 0 ) AS cpc FROM facebook_a…" at bounding box center [890, 309] width 540 height 309
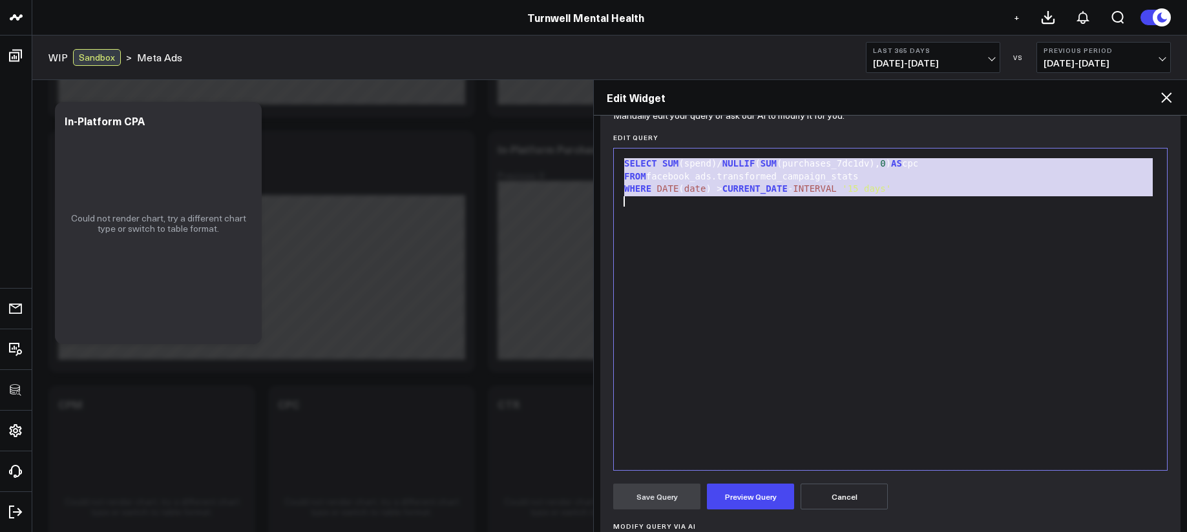
copy div "SELECT SUM (spend)/ NULLIF ( SUM (purchases_7dc1dv), 0 ) AS cpc FROM facebook_a…"
click at [818, 244] on div "SELECT SUM (spend)/ NULLIF ( SUM (purchases_7dc1dv), 0 ) AS cpc FROM facebook_a…" at bounding box center [890, 309] width 540 height 309
paste div
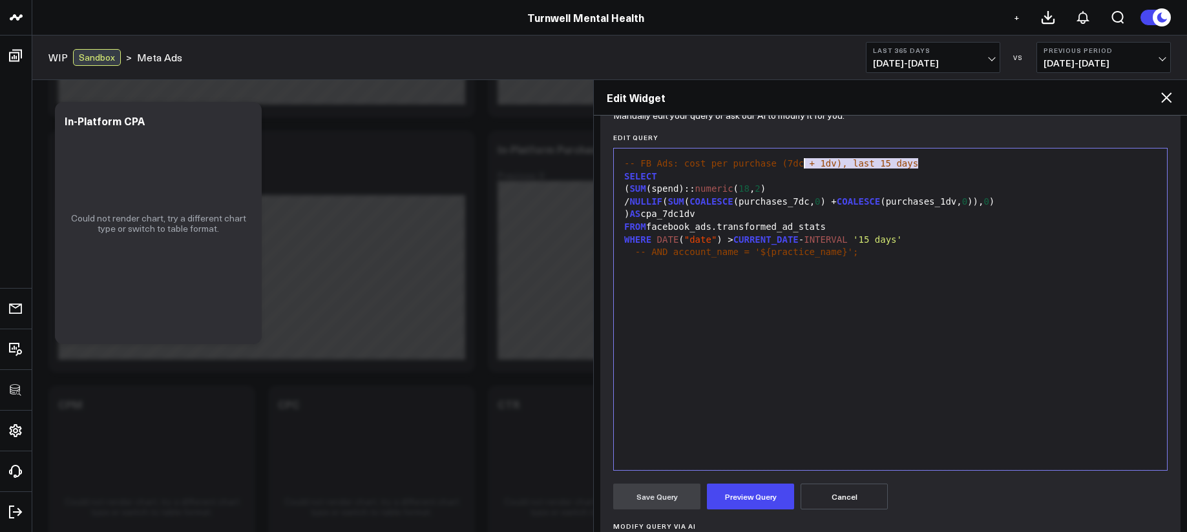
drag, startPoint x: 931, startPoint y: 167, endPoint x: 562, endPoint y: 162, distance: 369.0
click at [562, 162] on body "100525 Test 100625-2 3725 Test 829 Studios Accenture Acme Industrial Activant C…" at bounding box center [593, 219] width 1187 height 1495
click at [627, 176] on span "SELECT" at bounding box center [640, 176] width 33 height 10
click at [626, 177] on span "SELECT" at bounding box center [640, 176] width 33 height 10
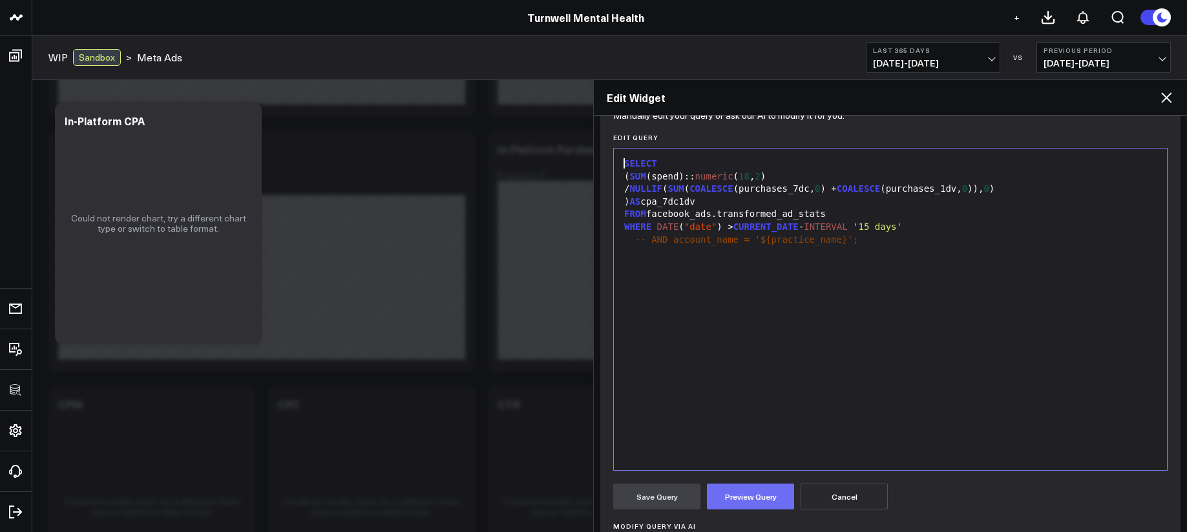
click at [761, 500] on button "Preview Query" at bounding box center [750, 497] width 87 height 26
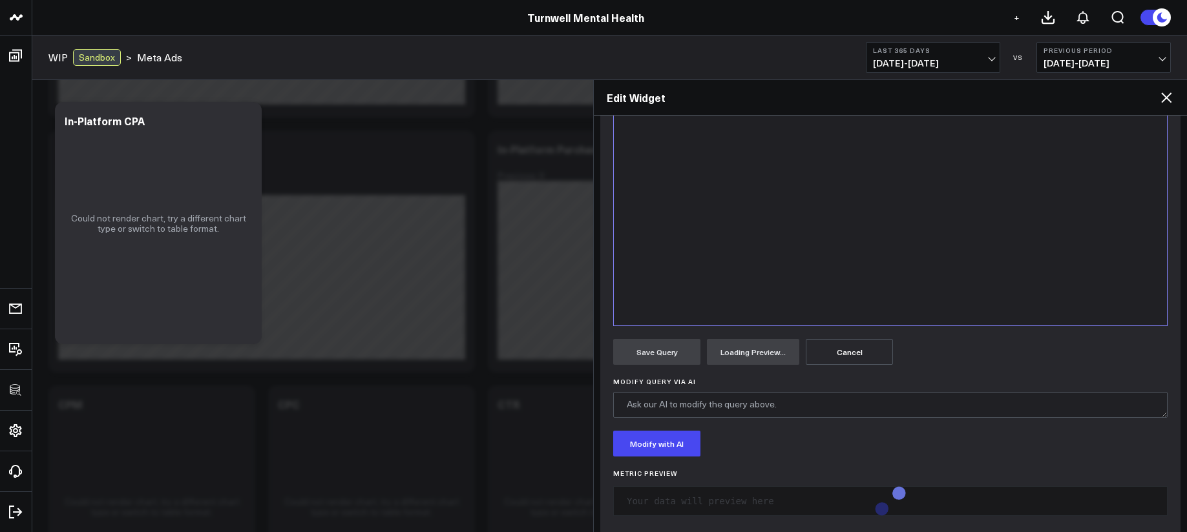
scroll to position [308, 0]
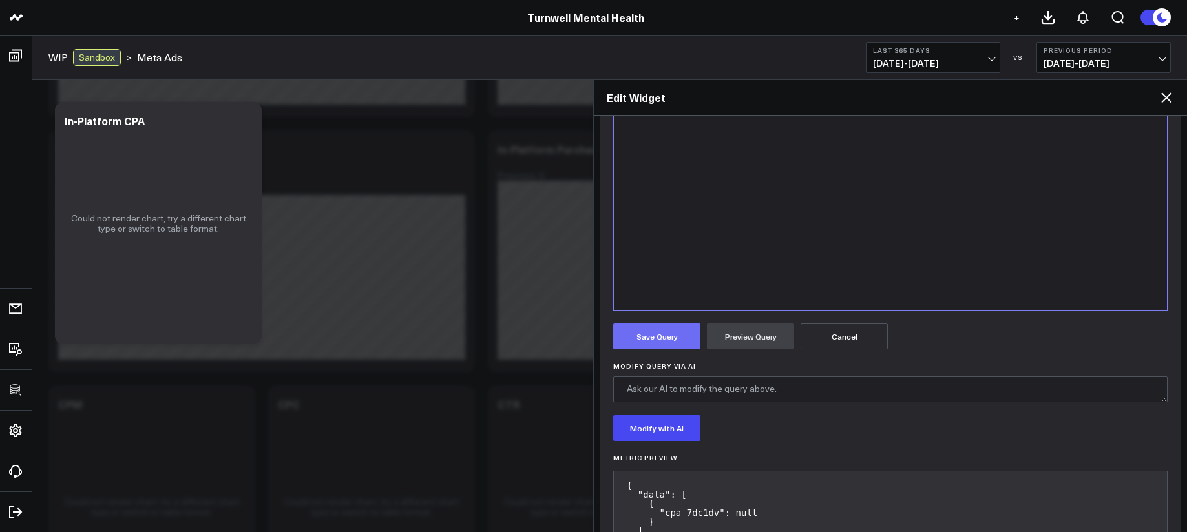
click at [638, 339] on button "Save Query" at bounding box center [656, 337] width 87 height 26
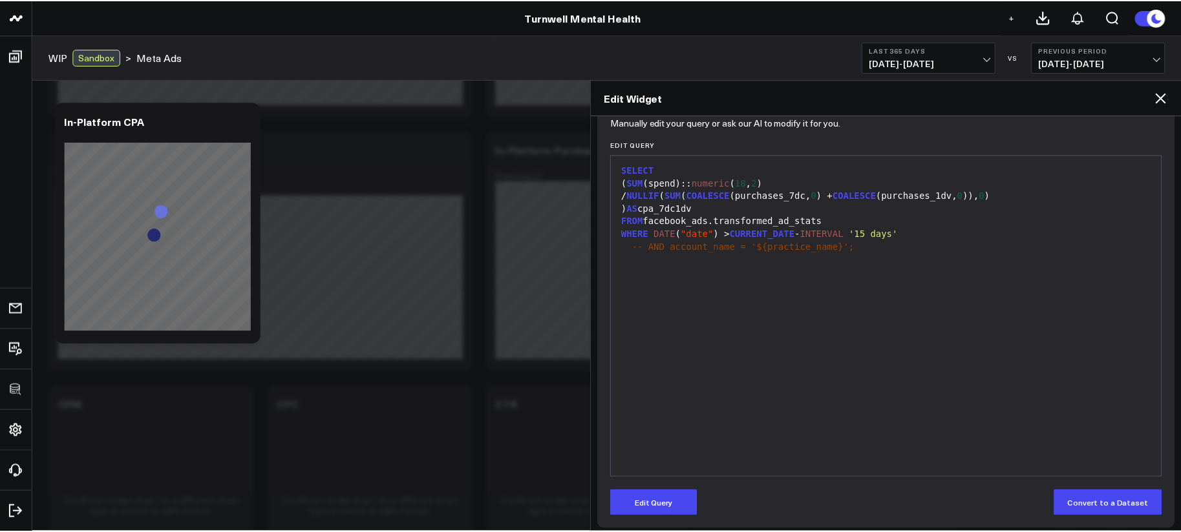
scroll to position [147, 0]
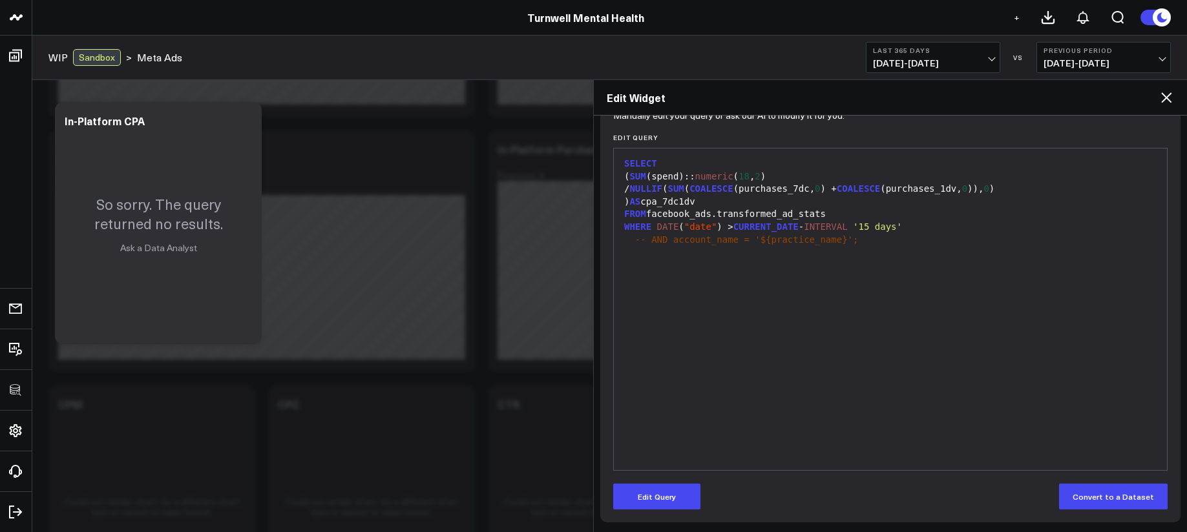
click at [1162, 98] on icon at bounding box center [1167, 98] width 16 height 16
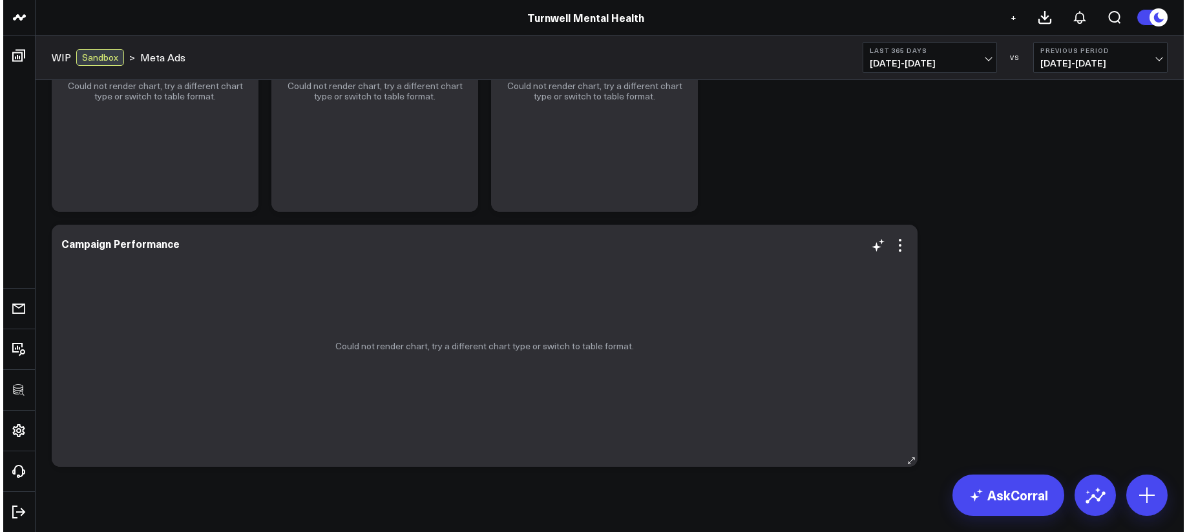
scroll to position [943, 0]
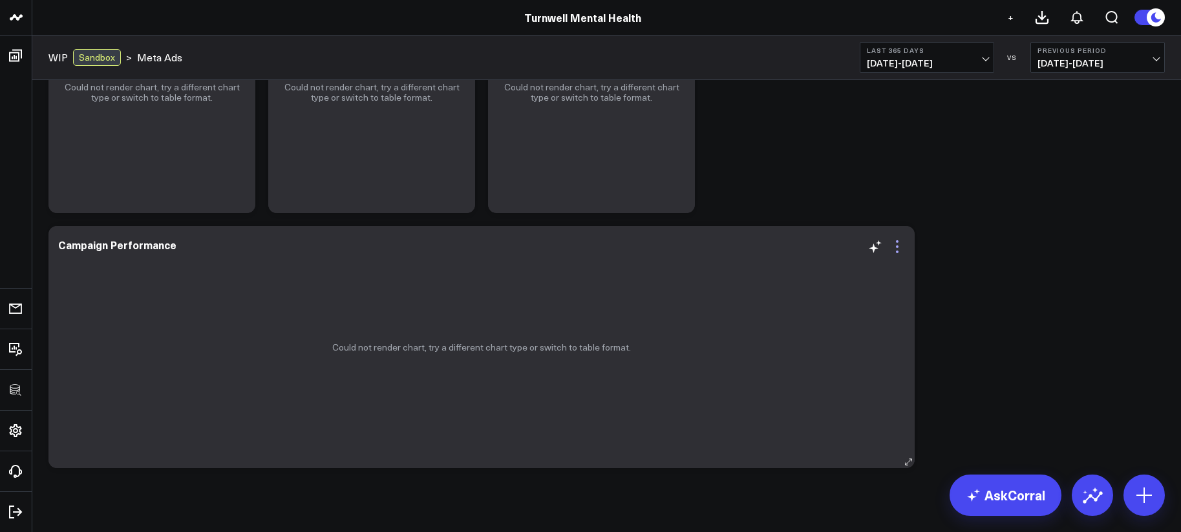
click at [899, 249] on icon at bounding box center [897, 247] width 16 height 16
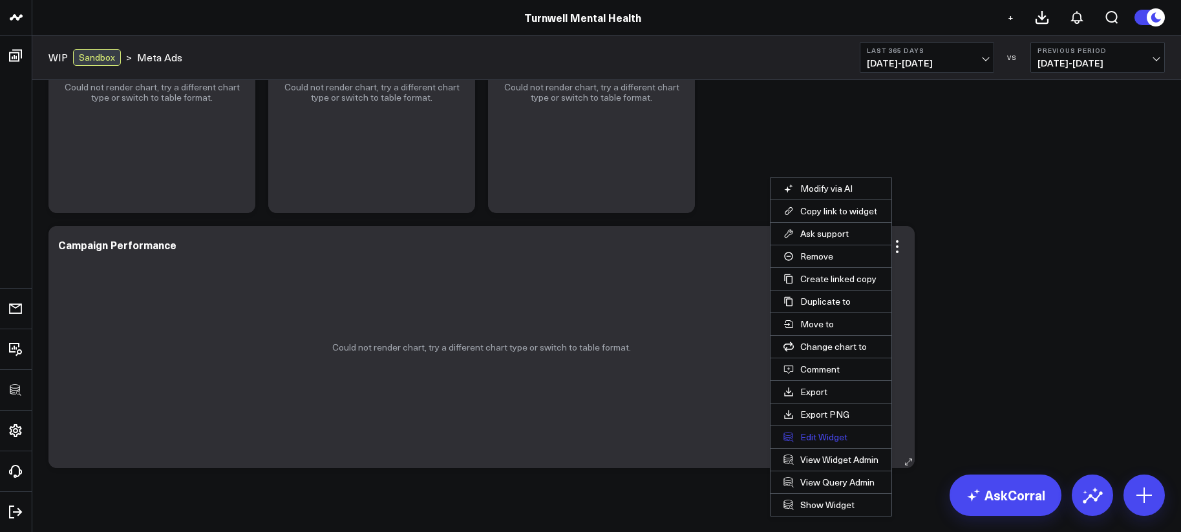
click at [828, 439] on button "Edit Widget" at bounding box center [830, 437] width 121 height 22
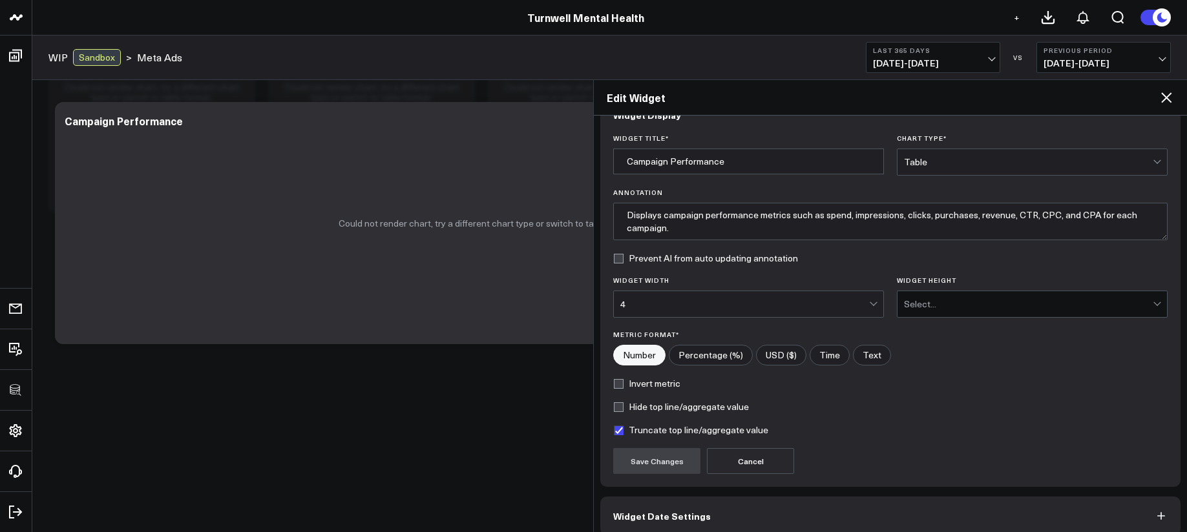
scroll to position [91, 0]
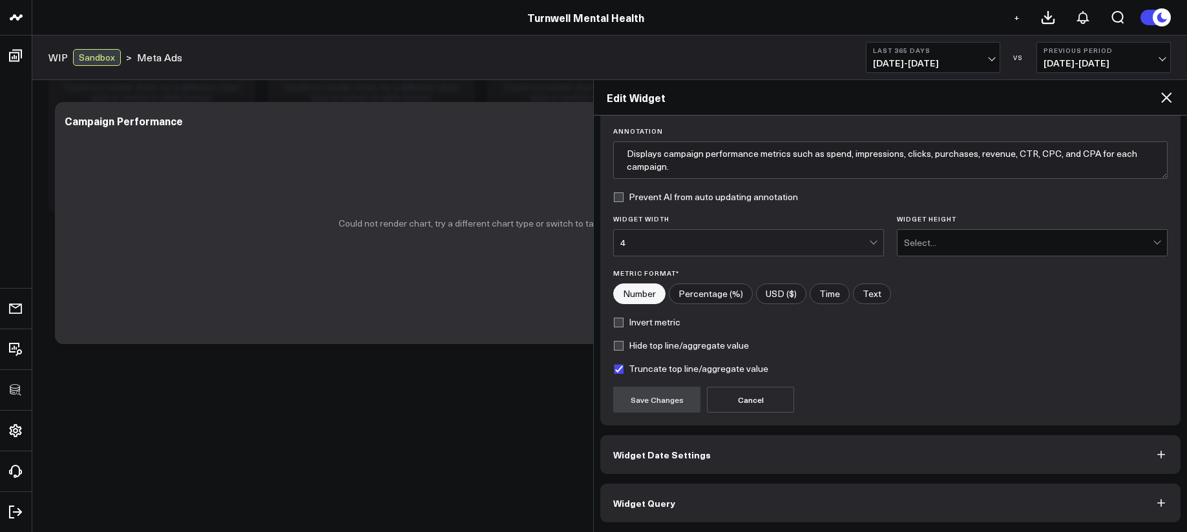
click at [877, 510] on button "Widget Query" at bounding box center [890, 503] width 580 height 39
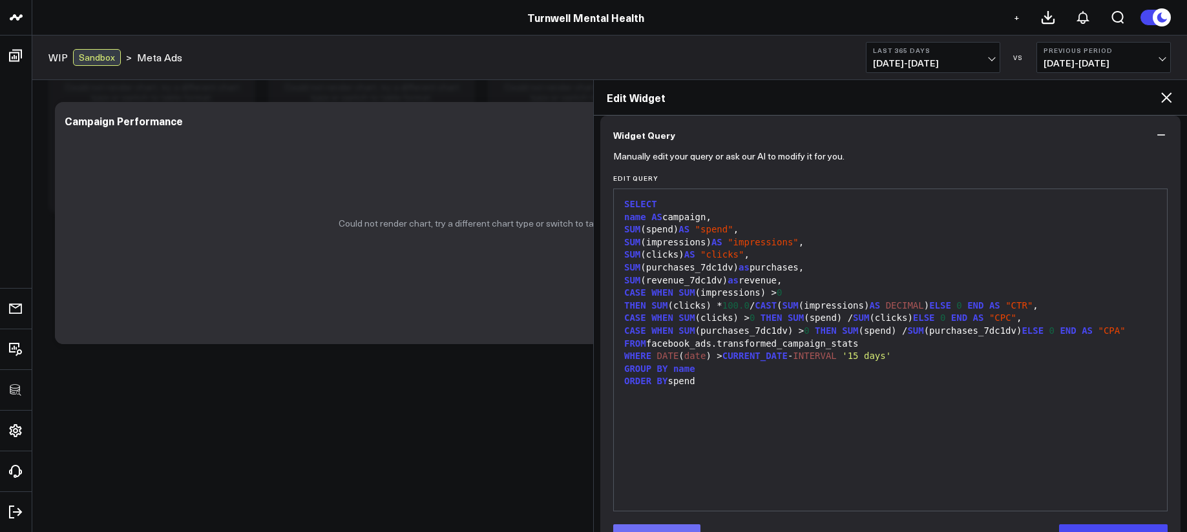
scroll to position [147, 0]
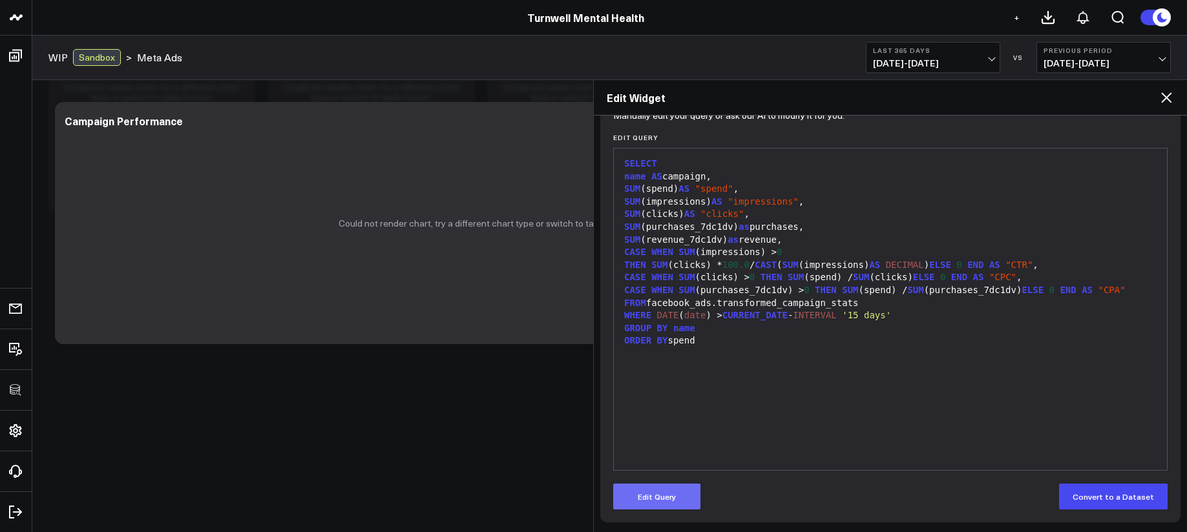
click at [668, 491] on button "Edit Query" at bounding box center [656, 497] width 87 height 26
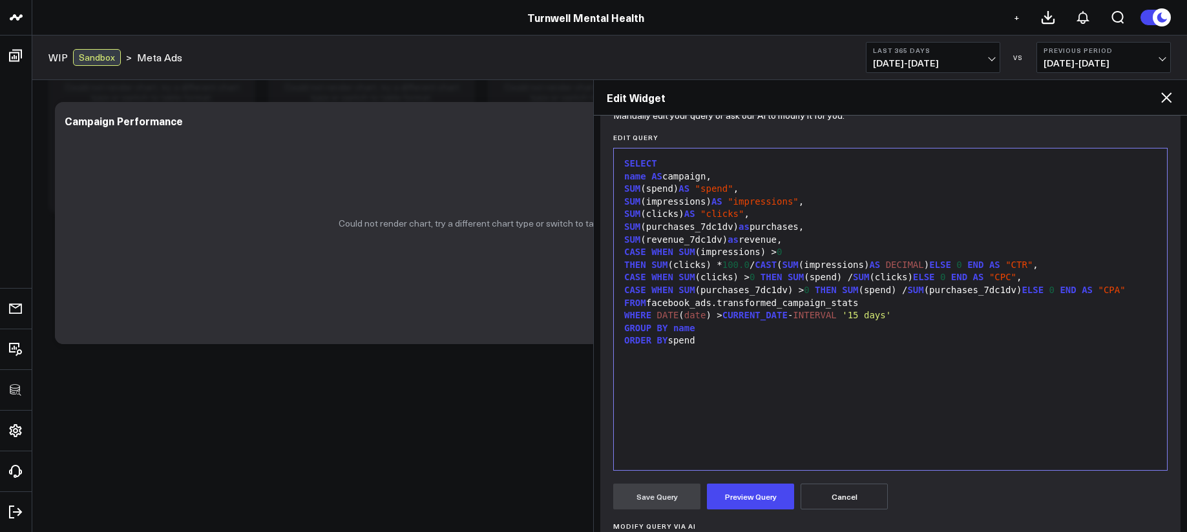
click at [742, 408] on div "SELECT name AS campaign, SUM (spend) AS "spend" , SUM (impressions) AS "impress…" at bounding box center [890, 309] width 540 height 309
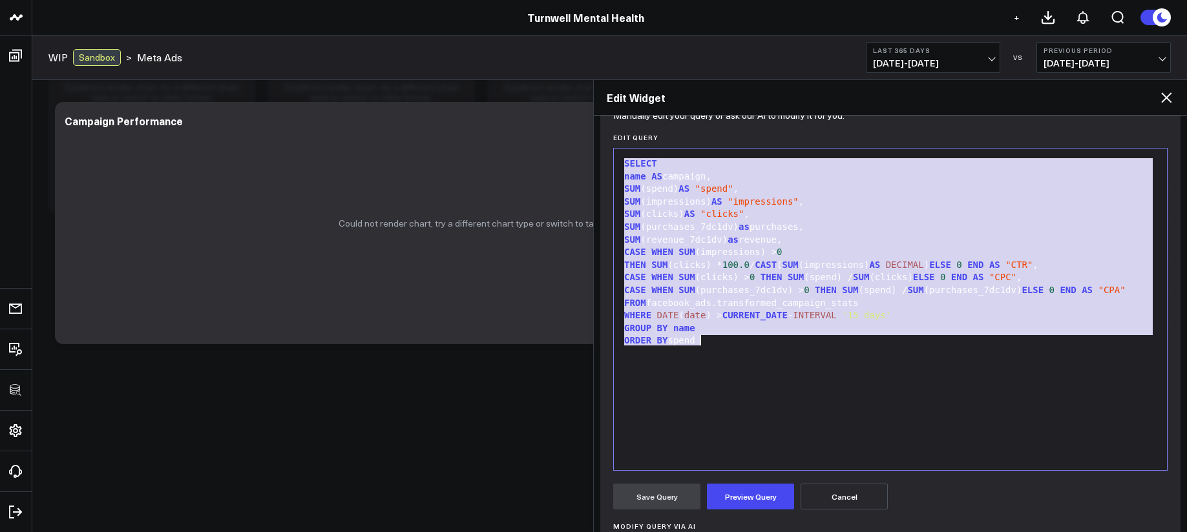
copy div "SELECT name AS campaign, SUM (spend) AS "spend" , SUM (impressions) AS "impress…"
click at [744, 246] on div "CASE WHEN SUM (impressions) > 0" at bounding box center [890, 252] width 540 height 13
paste div
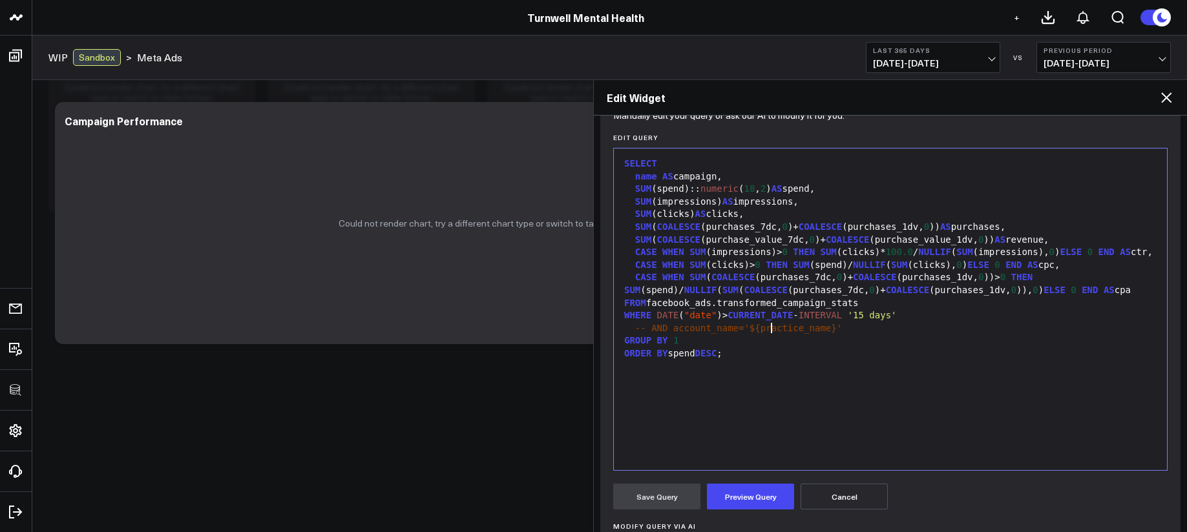
click at [770, 322] on div "WHERE DATE ( "date" )> CURRENT_DATE - INTERVAL '15 days'" at bounding box center [890, 316] width 540 height 13
click at [722, 322] on div "WHERE DATE ( "date" )> CURRENT_DATE - INTERVAL '15 days'" at bounding box center [890, 316] width 540 height 13
click at [734, 321] on span "CURRENT_DATE" at bounding box center [765, 315] width 65 height 10
click at [804, 322] on div "WHERE DATE ( "date" ) > CURRENT_DATE - INTERVAL '15 days'" at bounding box center [890, 316] width 540 height 13
click at [820, 321] on span "INTERVAL" at bounding box center [825, 315] width 43 height 10
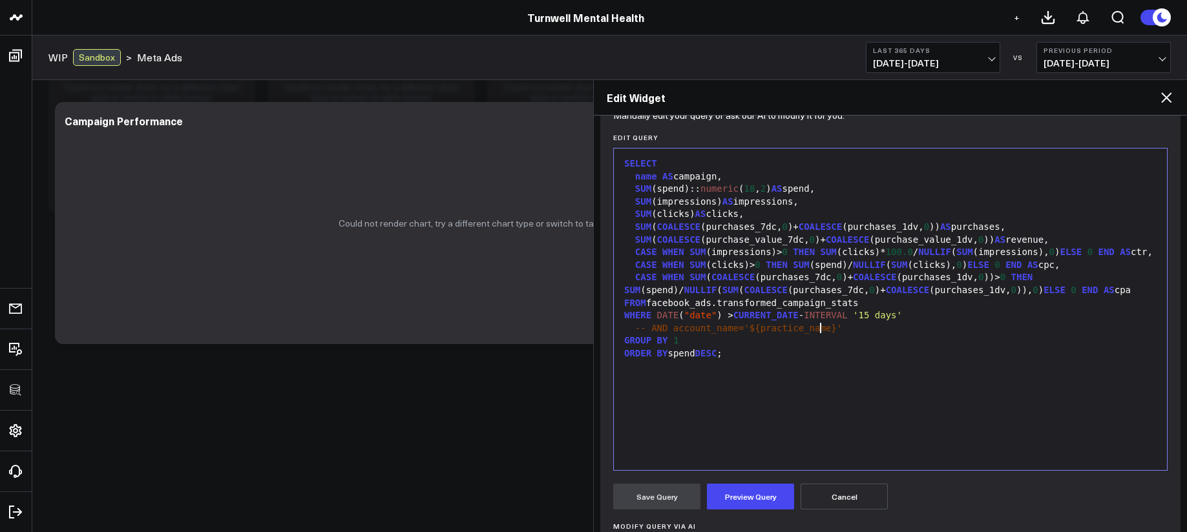
click at [818, 321] on span "INTERVAL" at bounding box center [825, 315] width 43 height 10
click at [815, 321] on span "INTERVAL" at bounding box center [825, 315] width 43 height 10
click at [782, 485] on button "Preview Query" at bounding box center [750, 497] width 87 height 26
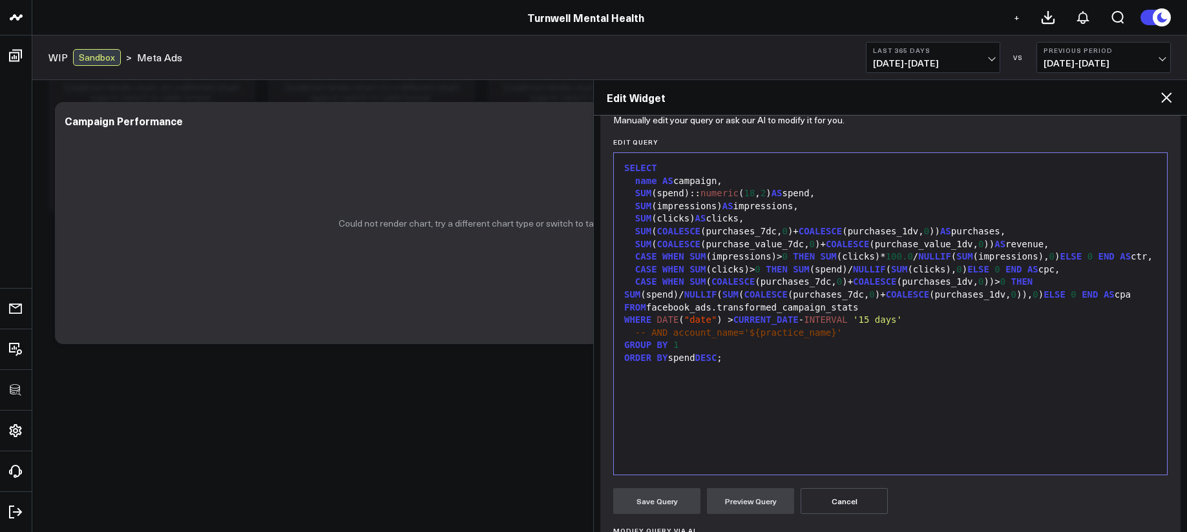
scroll to position [97, 0]
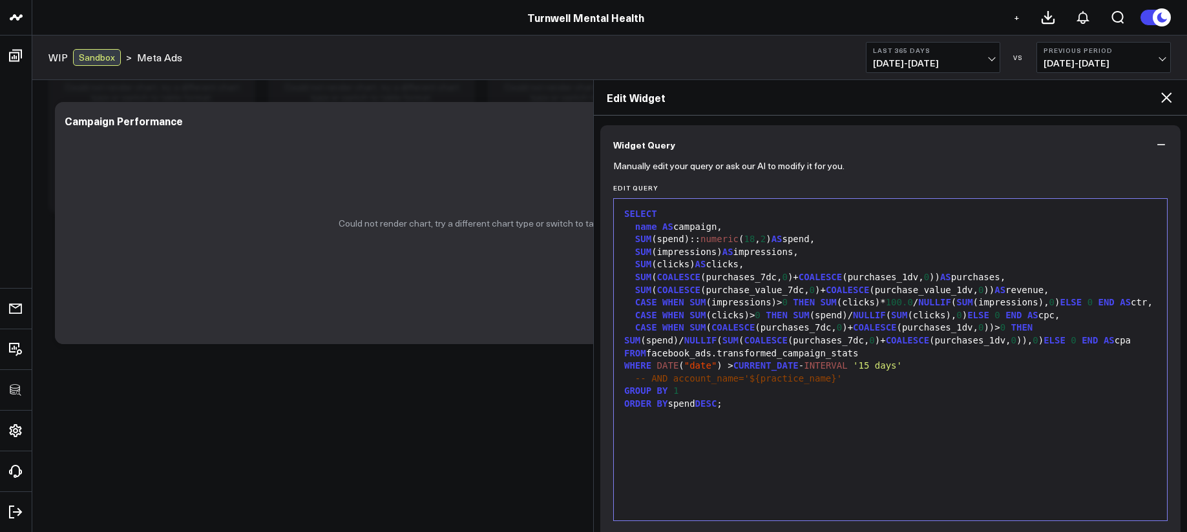
click at [810, 361] on div "FROM facebook_ads.transformed_campaign_stats" at bounding box center [890, 354] width 540 height 13
click at [826, 361] on div "FROM facebook_ads.transformed_campaign_stats" at bounding box center [890, 354] width 540 height 13
drag, startPoint x: 832, startPoint y: 367, endPoint x: 790, endPoint y: 369, distance: 41.4
click at [790, 361] on div "FROM facebook_ads.transformed_campaign_stats" at bounding box center [890, 354] width 540 height 13
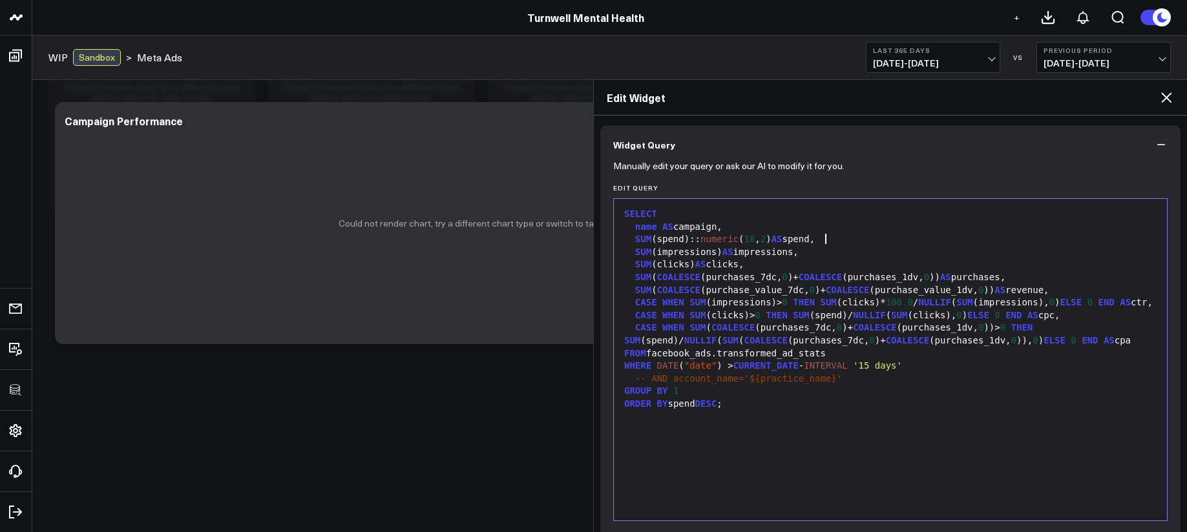
click at [839, 236] on div "SUM (spend):: numeric ( 18 , 2 ) AS spend," at bounding box center [890, 239] width 540 height 13
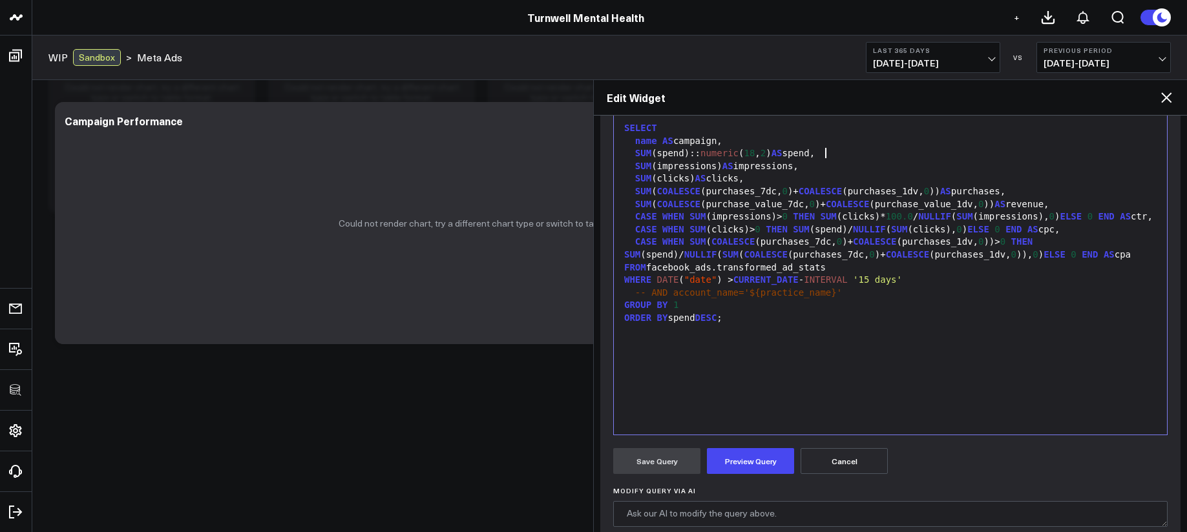
scroll to position [199, 0]
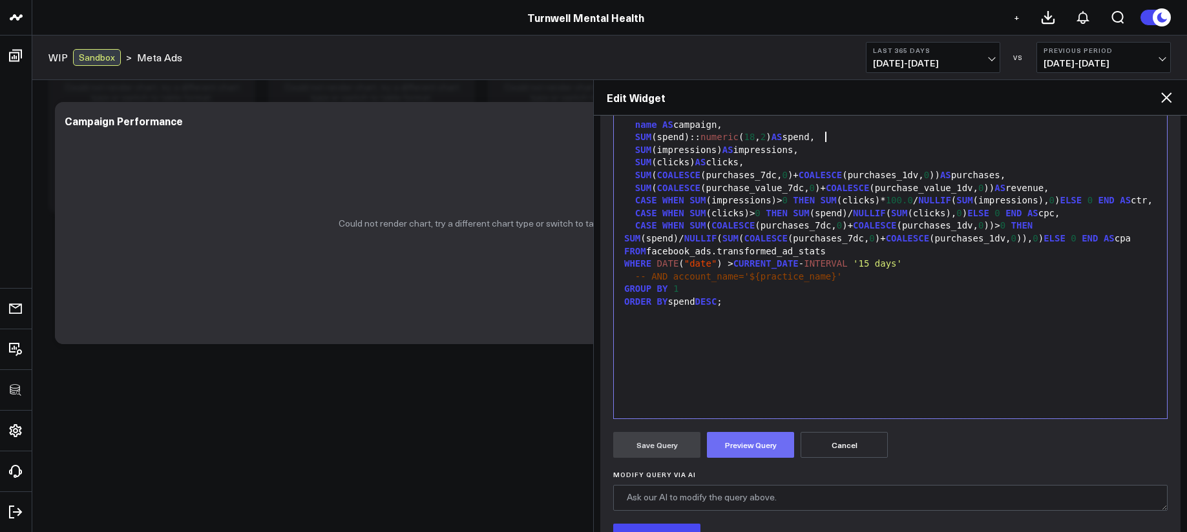
click at [778, 434] on form "Manually edit your query or ask our AI to modify it for you. Edit Query 99 1 2 …" at bounding box center [890, 344] width 554 height 565
click at [779, 437] on button "Preview Query" at bounding box center [750, 445] width 87 height 26
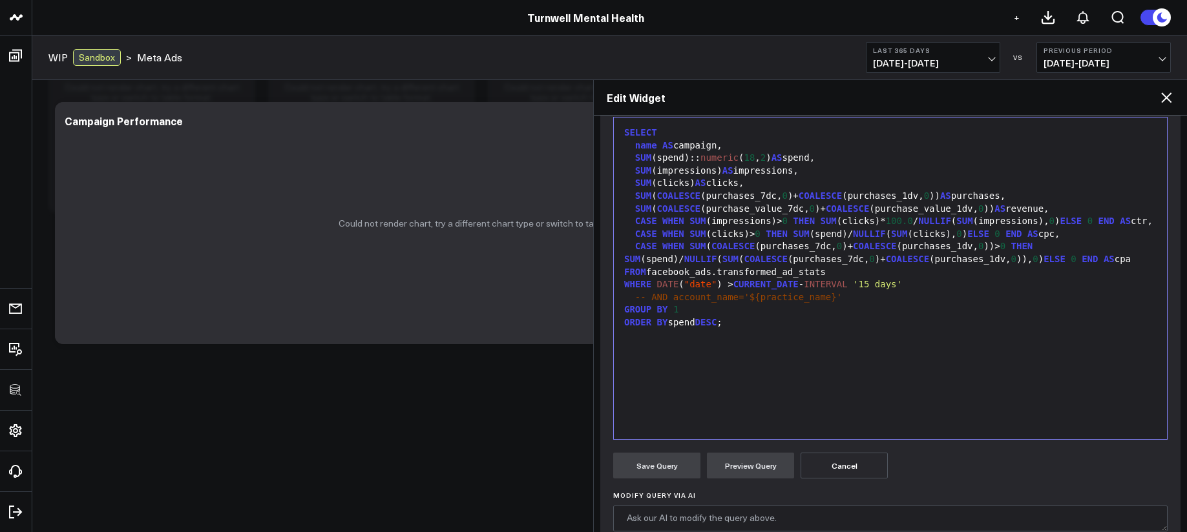
scroll to position [177, 0]
click at [773, 383] on div "SELECT name AS campaign, SUM (spend):: numeric ( 18 , 2 ) AS spend, SUM (impres…" at bounding box center [890, 279] width 540 height 309
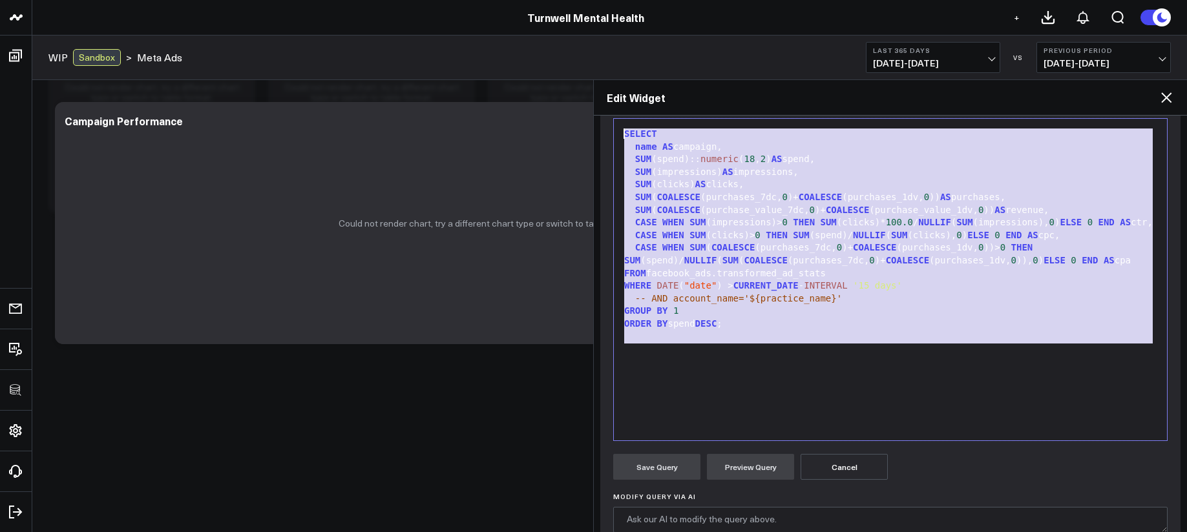
scroll to position [156, 0]
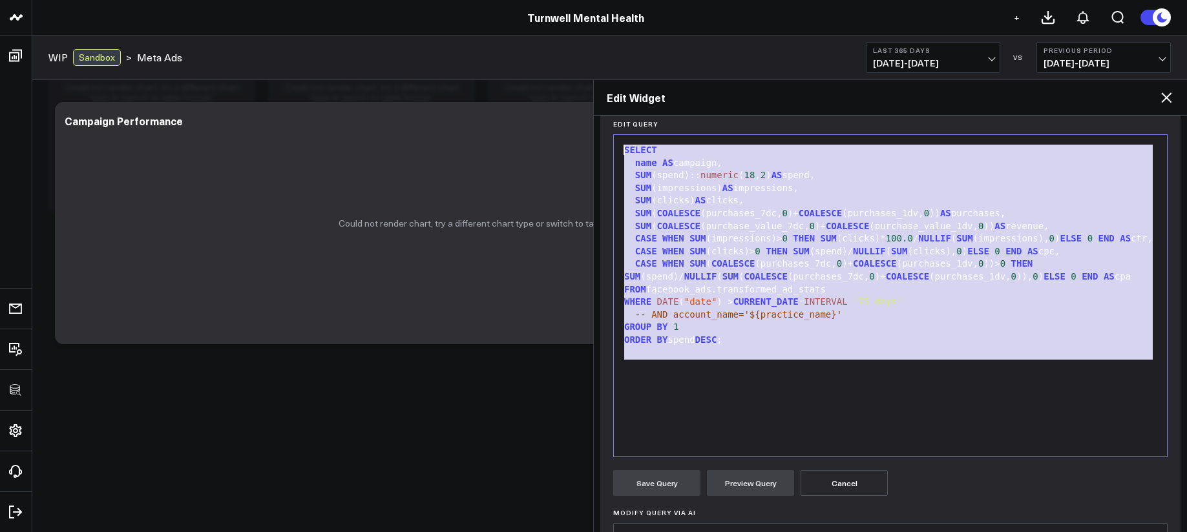
drag, startPoint x: 772, startPoint y: 371, endPoint x: 616, endPoint y: 112, distance: 302.1
click at [616, 112] on div "Edit Widget Widget Display Widget Date Settings Widget Query Manually edit your…" at bounding box center [890, 305] width 594 height 453
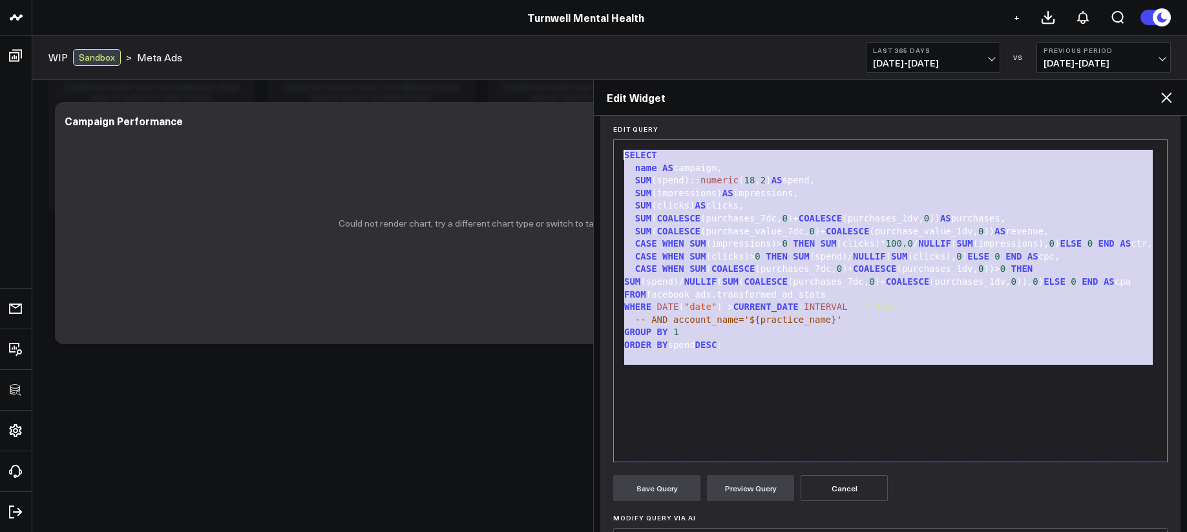
copy div "SELECT name AS campaign, SUM (spend):: numeric ( 18 , 2 ) AS spend, SUM (impres…"
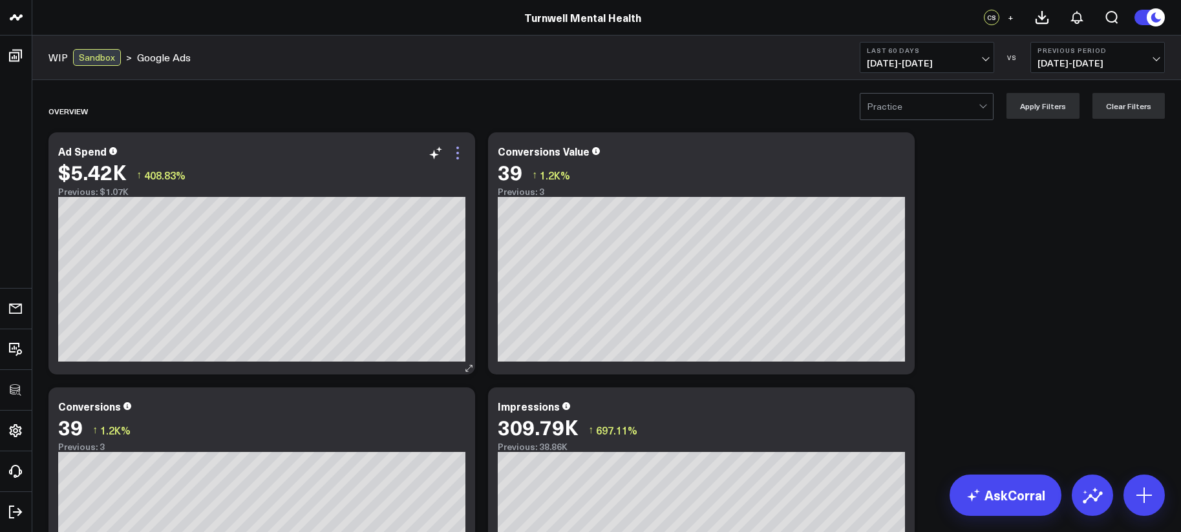
click at [453, 151] on icon at bounding box center [458, 153] width 16 height 16
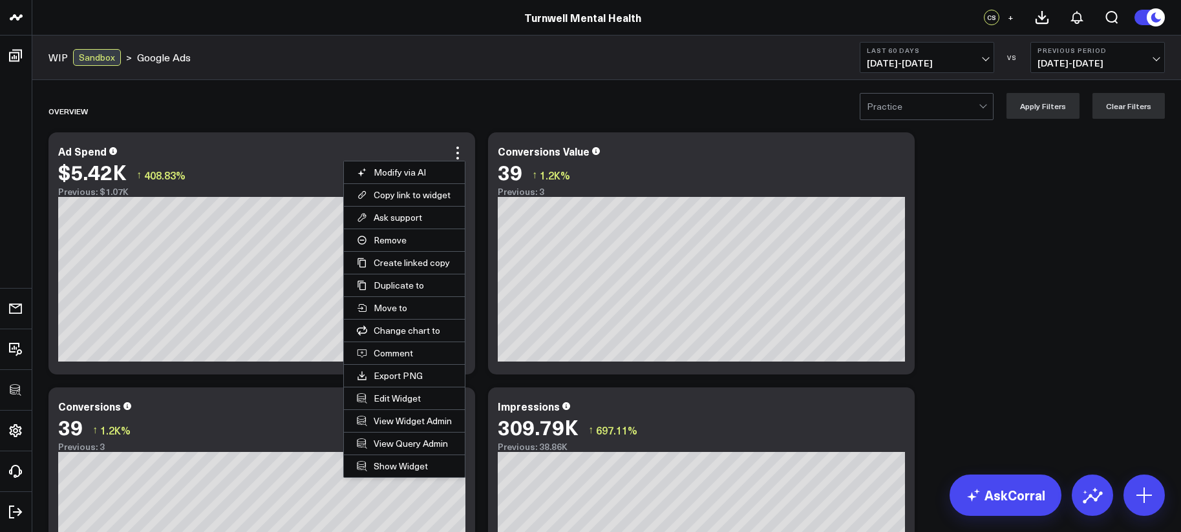
click at [381, 394] on button "Edit Widget" at bounding box center [404, 399] width 121 height 22
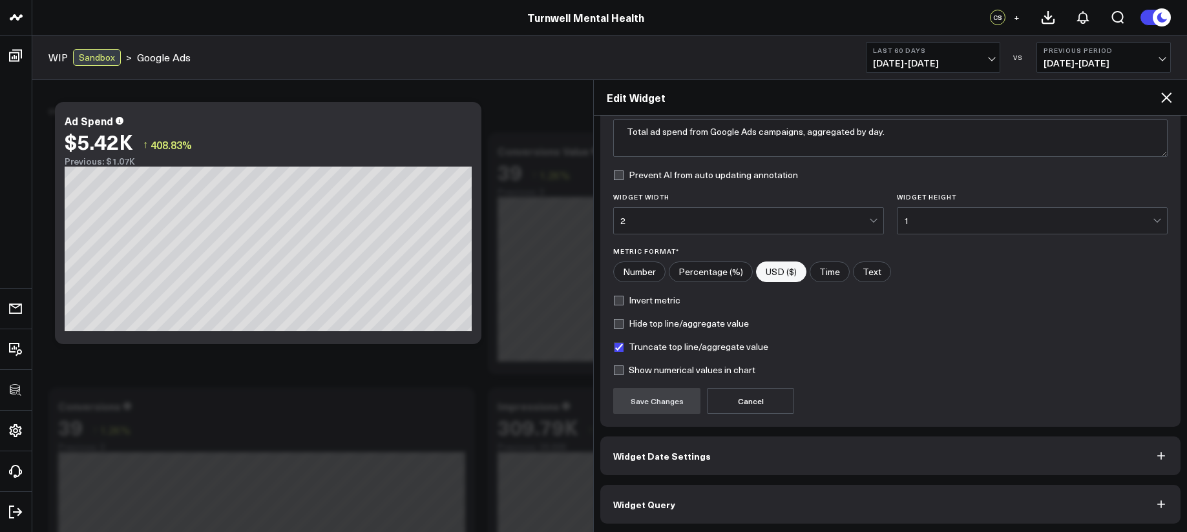
scroll to position [114, 0]
click at [788, 518] on button "Widget Query" at bounding box center [890, 503] width 580 height 39
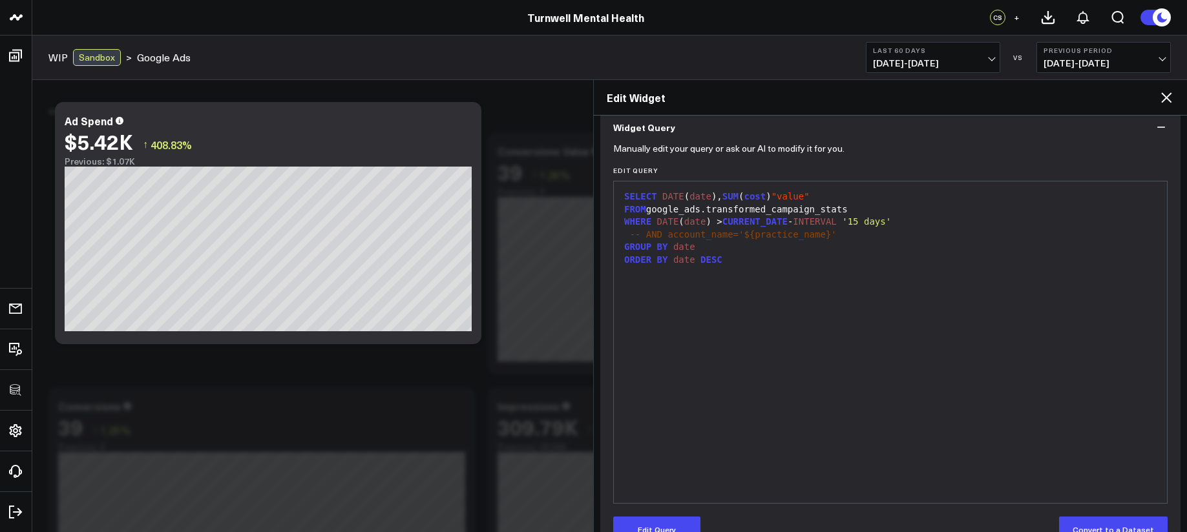
scroll to position [0, 0]
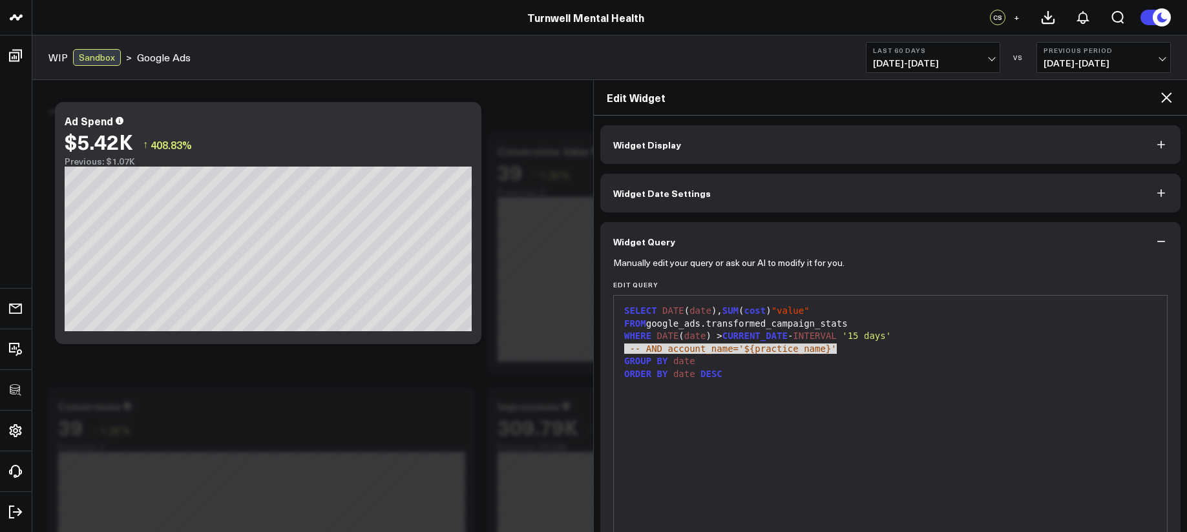
drag, startPoint x: 842, startPoint y: 350, endPoint x: 623, endPoint y: 349, distance: 219.1
click at [623, 349] on div "-- AND account_name='${practice_name}'" at bounding box center [890, 349] width 540 height 13
click at [844, 352] on div "-- AND account_name='${practice_name}'" at bounding box center [890, 349] width 540 height 13
drag, startPoint x: 846, startPoint y: 350, endPoint x: 617, endPoint y: 352, distance: 228.8
click at [617, 352] on div "9 1 2 3 4 5 6 7 › ⌄ SELECT DATE ( date ), SUM ( cost ) "value" FROM google_ads.…" at bounding box center [890, 456] width 554 height 323
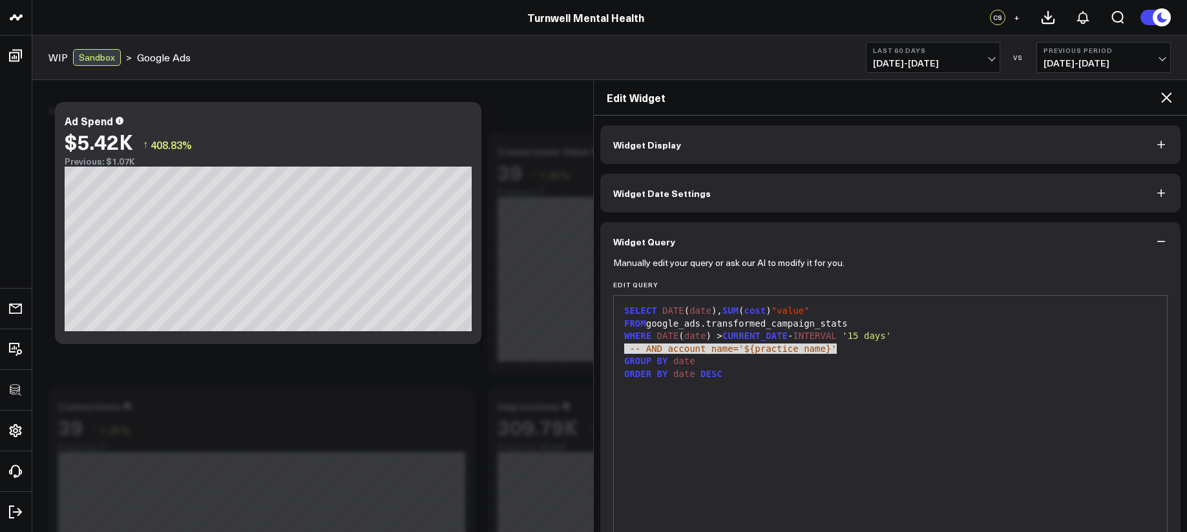
copy div "-- AND account_name='${practice_name}'"
